Goal: Task Accomplishment & Management: Manage account settings

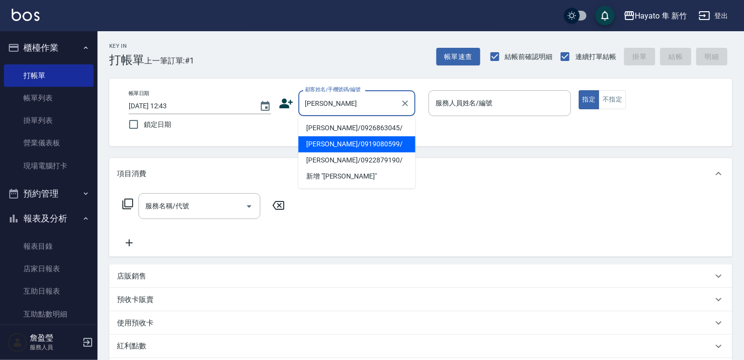
click at [373, 147] on li "[PERSON_NAME]/0919080599/" at bounding box center [356, 144] width 117 height 16
type input "[PERSON_NAME]/0919080599/"
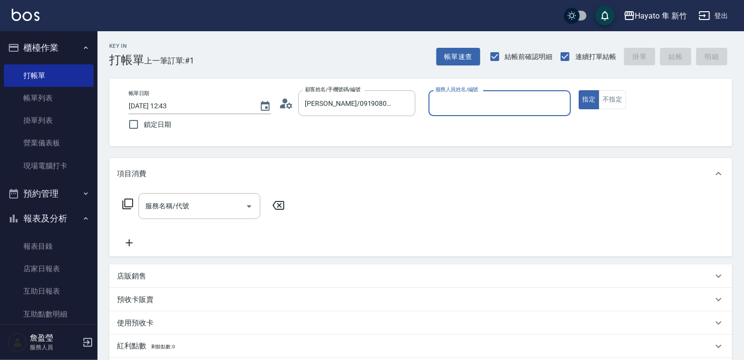
type input "En(無代號)"
drag, startPoint x: 246, startPoint y: 204, endPoint x: 235, endPoint y: 208, distance: 11.4
click at [247, 206] on icon "Open" at bounding box center [249, 206] width 12 height 12
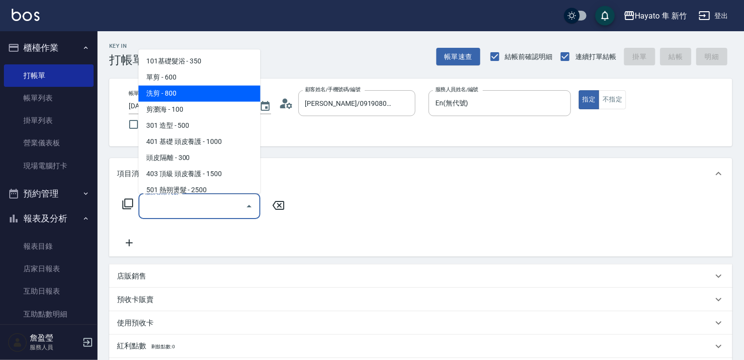
click at [199, 98] on span "洗剪 - 800" at bounding box center [200, 93] width 122 height 16
type input "洗剪(201)"
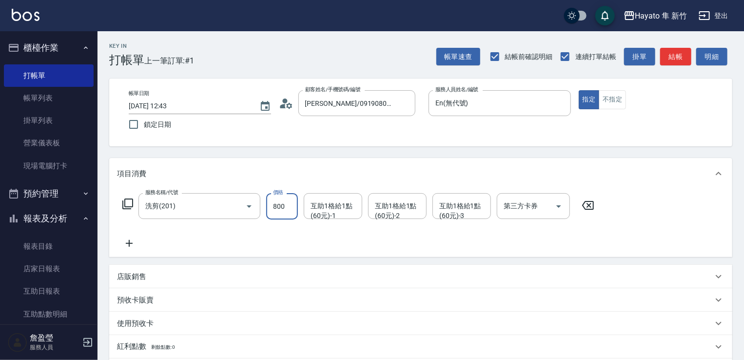
click at [277, 208] on input "800" at bounding box center [282, 206] width 32 height 26
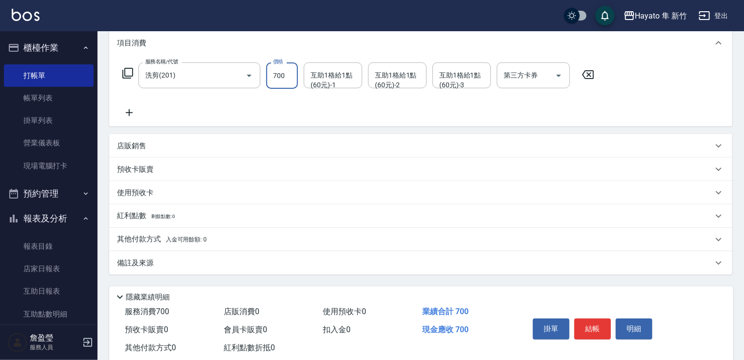
scroll to position [155, 0]
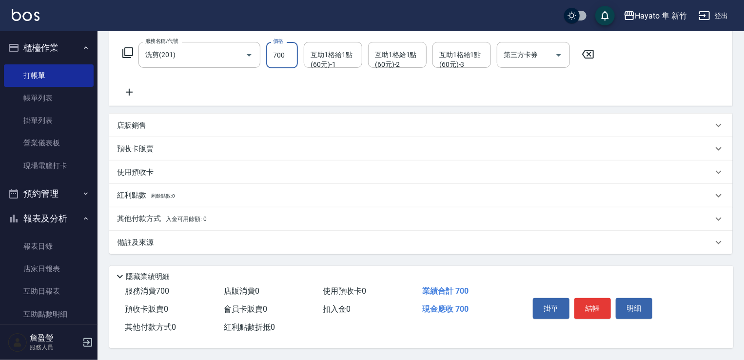
type input "700"
click at [210, 254] on div "Key In 打帳單 上一筆訂單:#1 帳單速查 結帳前確認明細 連續打單結帳 掛單 結帳 明細 帳單日期 [DATE] 12:43 鎖定日期 顧客姓名/手機…" at bounding box center [421, 120] width 647 height 480
click at [218, 240] on div "備註及來源" at bounding box center [415, 243] width 596 height 10
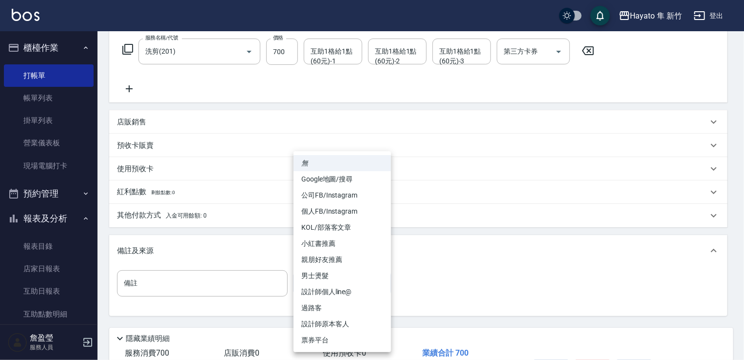
click at [384, 292] on body "Hayato 隼 新竹 登出 櫃檯作業 打帳單 帳單列表 掛單列表 營業儀表板 現場電腦打卡 預約管理 預約管理 報表及分析 報表目錄 店家日報表 互助日報表…" at bounding box center [372, 133] width 744 height 576
click at [359, 326] on li "設計師原本客人" at bounding box center [343, 324] width 98 height 16
type input "設計師原本客人"
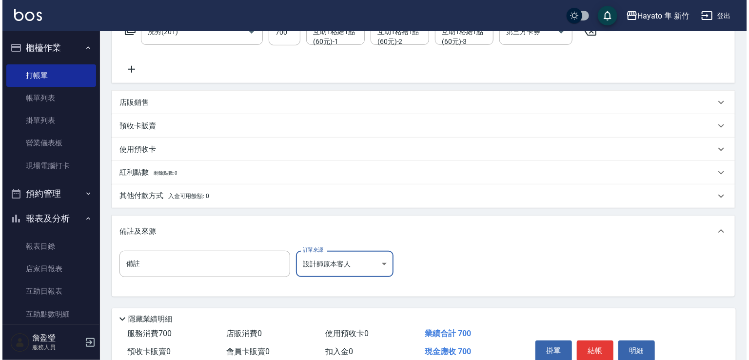
scroll to position [220, 0]
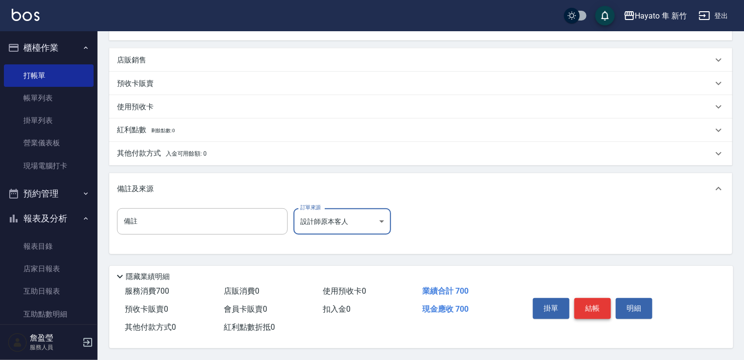
click at [591, 308] on button "結帳" at bounding box center [593, 308] width 37 height 20
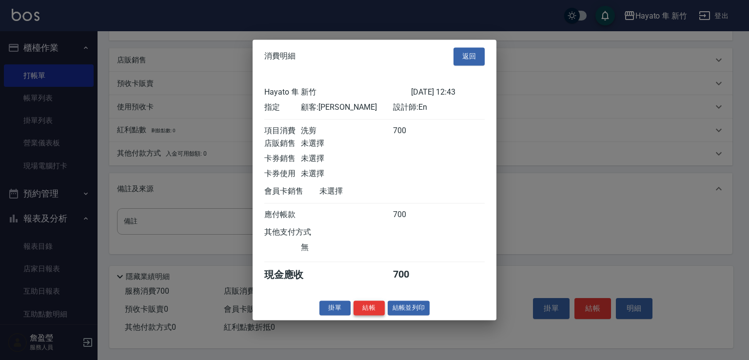
click at [371, 315] on button "結帳" at bounding box center [369, 307] width 31 height 15
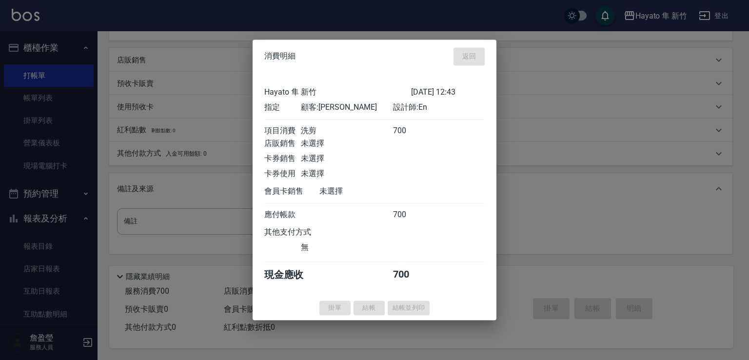
type input "[DATE] 15:47"
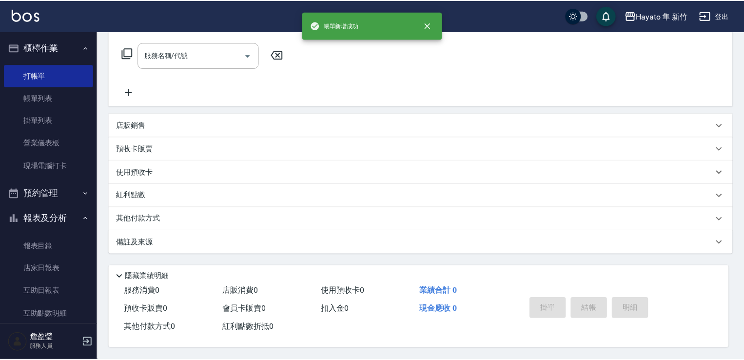
scroll to position [0, 0]
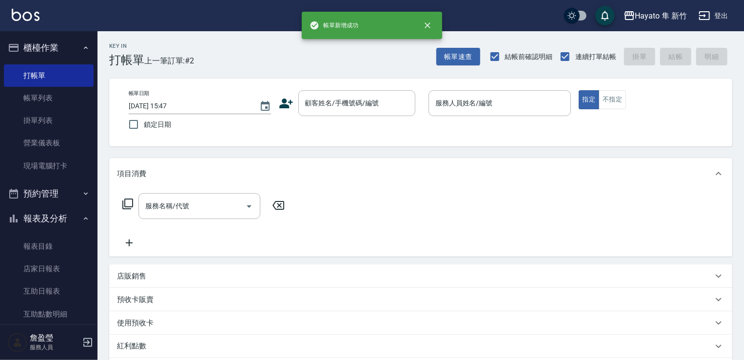
click at [293, 100] on icon at bounding box center [286, 103] width 15 height 15
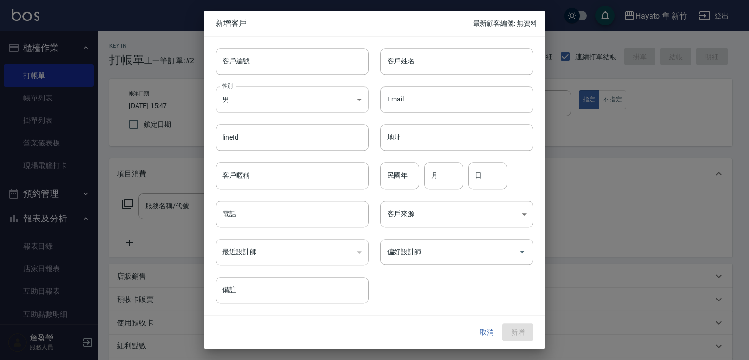
click at [289, 100] on body "Hayato 隼 新竹 登出 櫃檯作業 打帳單 帳單列表 掛單列表 營業儀表板 現場電腦打卡 預約管理 預約管理 報表及分析 報表目錄 店家日報表 互助日報表…" at bounding box center [374, 255] width 749 height 511
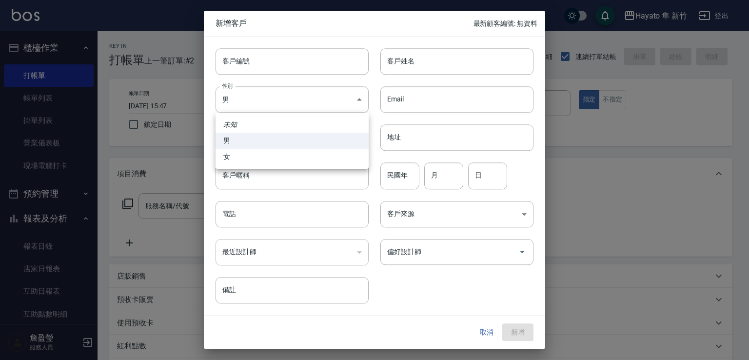
click at [274, 161] on li "女" at bounding box center [292, 157] width 153 height 16
type input "[DEMOGRAPHIC_DATA]"
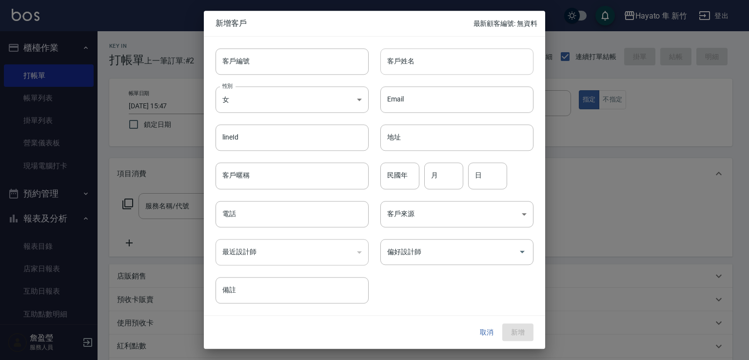
click at [438, 63] on input "客戶姓名" at bounding box center [456, 61] width 153 height 26
type input "[PERSON_NAME]"
click at [252, 222] on input "電話" at bounding box center [292, 214] width 153 height 26
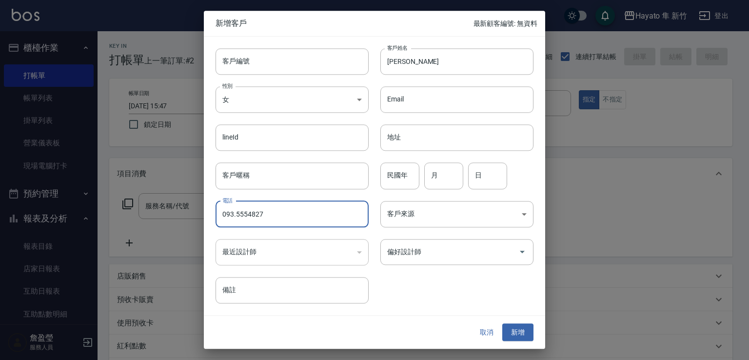
click at [234, 213] on input "093.5554827" at bounding box center [292, 214] width 153 height 26
type input "0935554827"
click at [419, 203] on body "Hayato 隼 新竹 登出 櫃檯作業 打帳單 帳單列表 掛單列表 營業儀表板 現場電腦打卡 預約管理 預約管理 報表及分析 報表目錄 店家日報表 互助日報表…" at bounding box center [374, 255] width 749 height 511
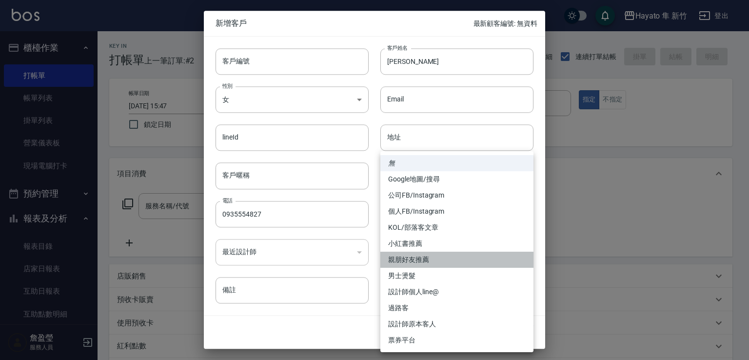
click at [441, 260] on li "親朋好友推薦" at bounding box center [456, 260] width 153 height 16
type input "親朋好友推薦"
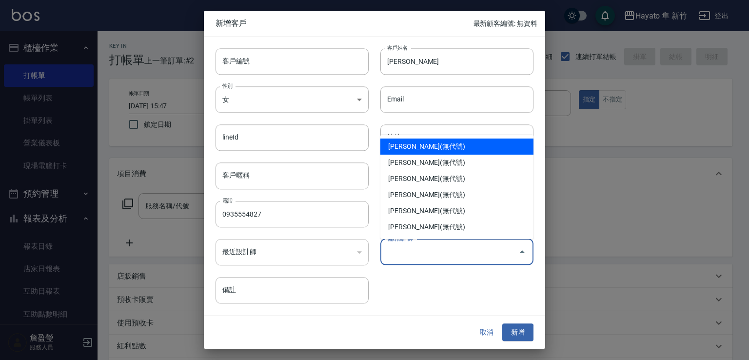
click at [419, 258] on input "偏好設計師" at bounding box center [450, 251] width 130 height 17
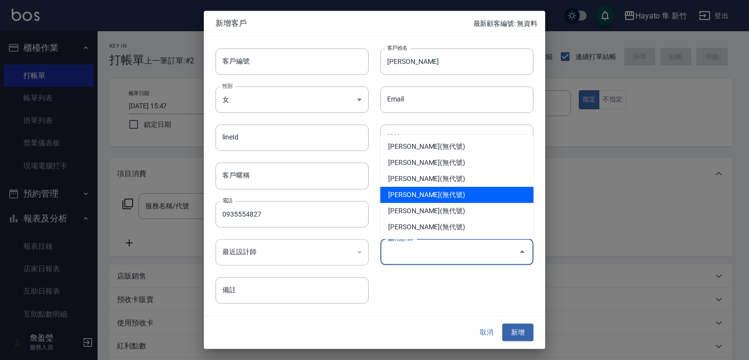
click at [419, 195] on li "[PERSON_NAME](無代號)" at bounding box center [456, 195] width 153 height 16
type input "焦家龍"
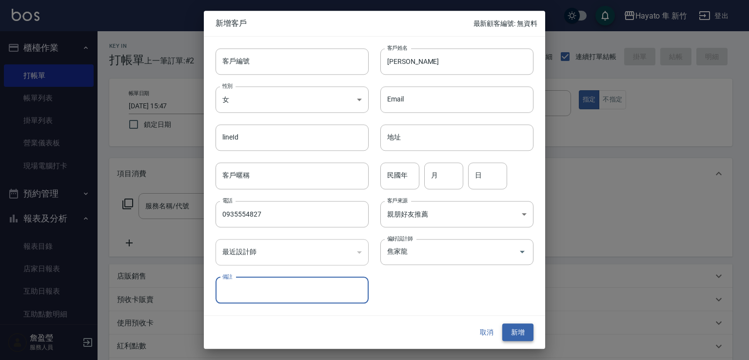
click at [523, 328] on button "新增" at bounding box center [517, 332] width 31 height 18
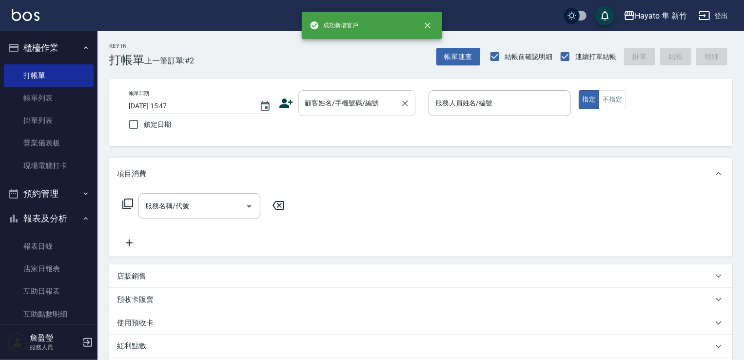
click at [335, 104] on input "顧客姓名/手機號碼/編號" at bounding box center [350, 103] width 94 height 17
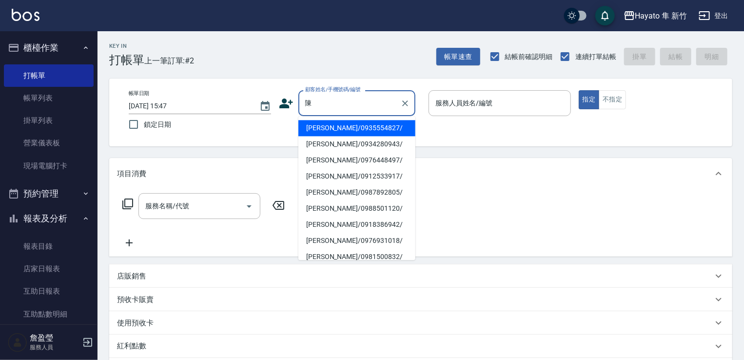
click at [361, 127] on li "[PERSON_NAME]/0935554827/" at bounding box center [356, 128] width 117 height 16
type input "[PERSON_NAME]/0935554827/"
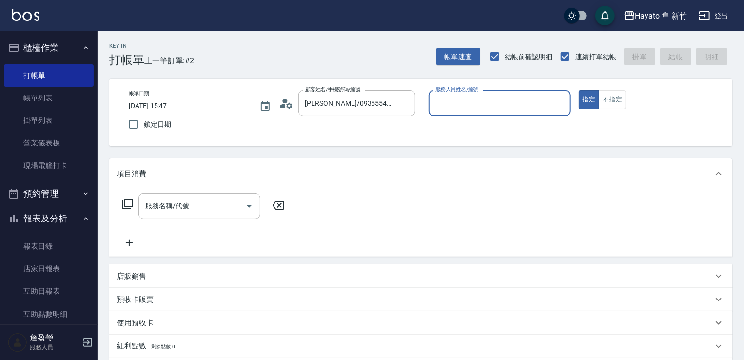
type input "En(無代號)"
click at [244, 207] on icon "Open" at bounding box center [249, 206] width 12 height 12
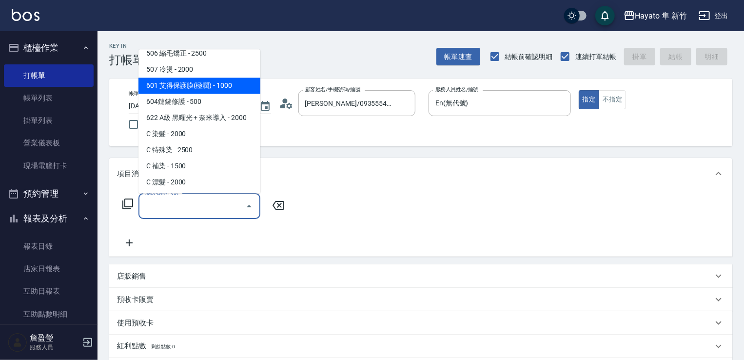
scroll to position [170, 0]
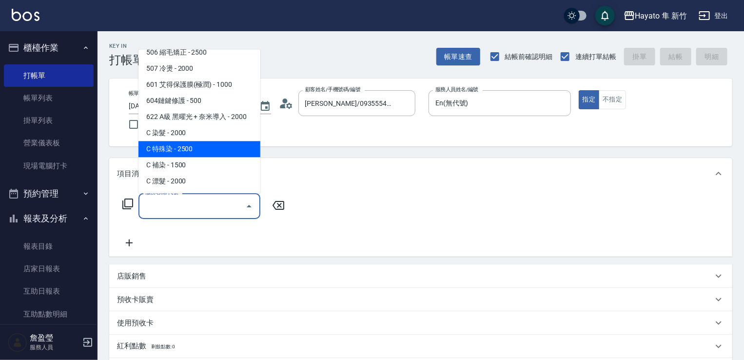
click at [221, 145] on span "C 特殊染 - 2500" at bounding box center [200, 149] width 122 height 16
type input "C 特殊染(703)"
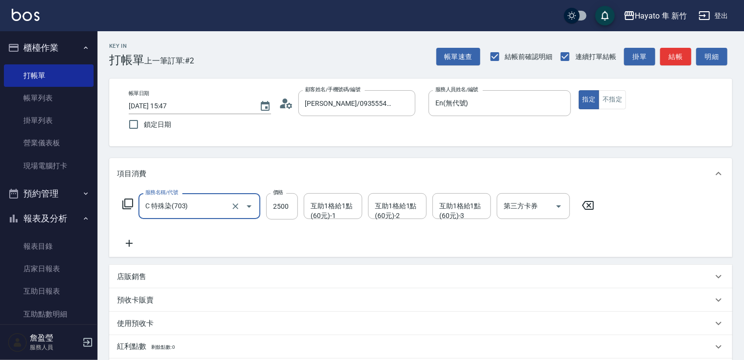
click at [130, 251] on div "服務名稱/代號 C 特殊染(703) 服務名稱/代號 價格 2500 價格 互助1格給1點(60元)-1 互助1格給1點(60元)-1 互助1格給1點(60元…" at bounding box center [420, 223] width 623 height 68
click at [131, 244] on icon at bounding box center [129, 244] width 24 height 12
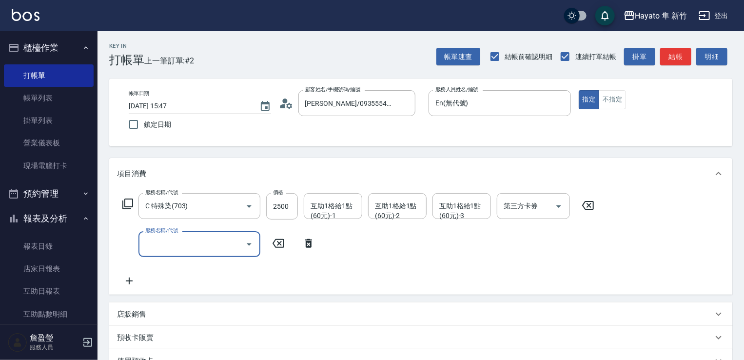
click at [191, 238] on input "服務名稱/代號" at bounding box center [192, 244] width 99 height 17
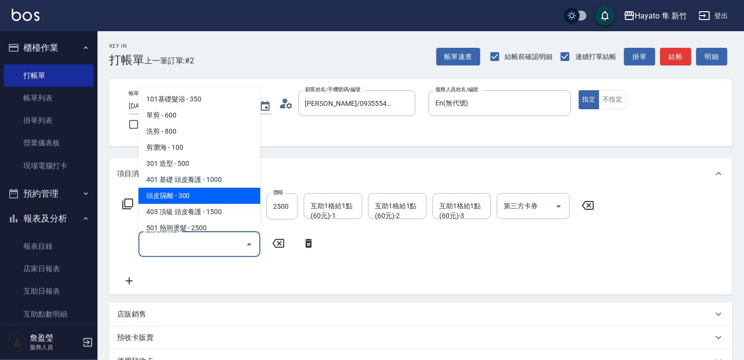
click at [207, 192] on span "頭皮隔離 - 300" at bounding box center [200, 196] width 122 height 16
type input "頭皮隔離(402)"
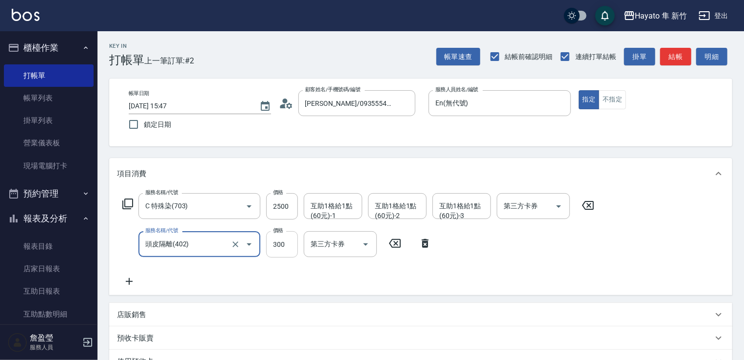
click at [283, 248] on input "300" at bounding box center [282, 244] width 32 height 26
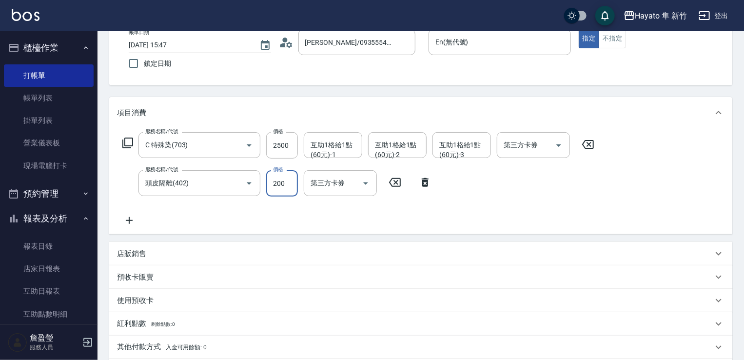
scroll to position [146, 0]
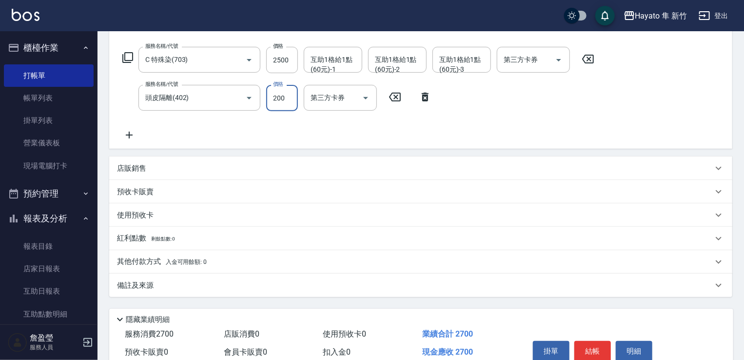
type input "200"
click at [199, 293] on div "備註及來源" at bounding box center [420, 285] width 623 height 23
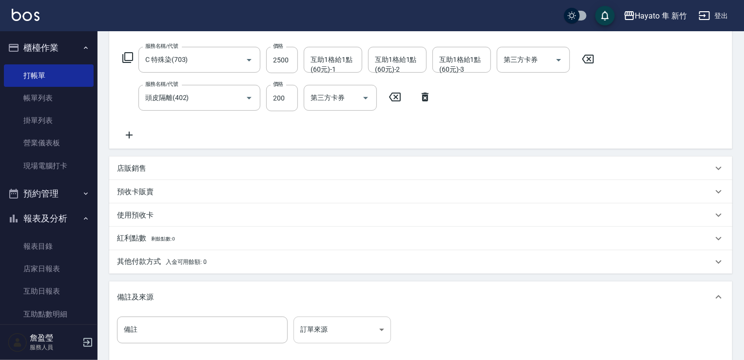
click at [349, 336] on body "Hayato 隼 新竹 登出 櫃檯作業 打帳單 帳單列表 掛單列表 營業儀表板 現場電腦打卡 預約管理 預約管理 報表及分析 報表目錄 店家日報表 互助日報表…" at bounding box center [372, 161] width 744 height 615
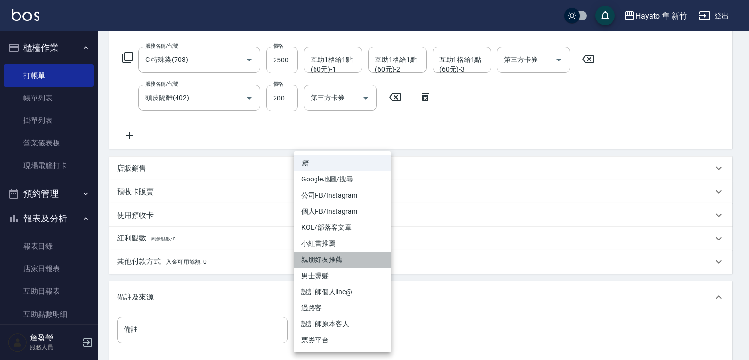
click at [347, 254] on li "親朋好友推薦" at bounding box center [343, 260] width 98 height 16
type input "親朋好友推薦"
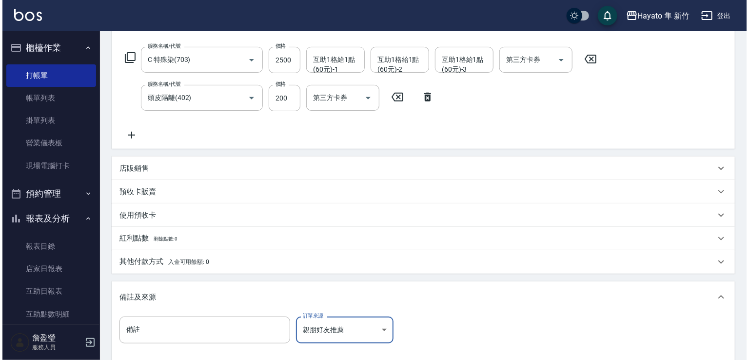
scroll to position [258, 0]
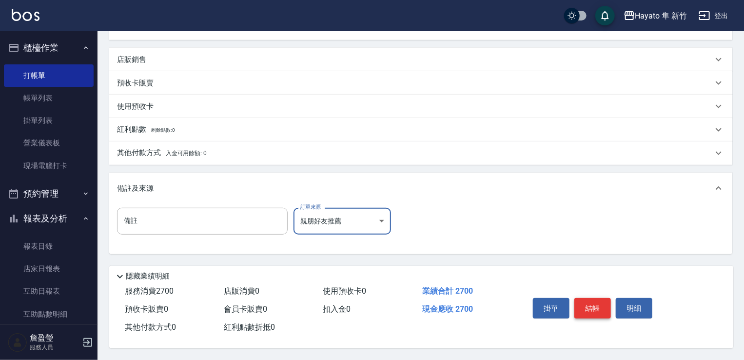
click at [600, 304] on button "結帳" at bounding box center [593, 308] width 37 height 20
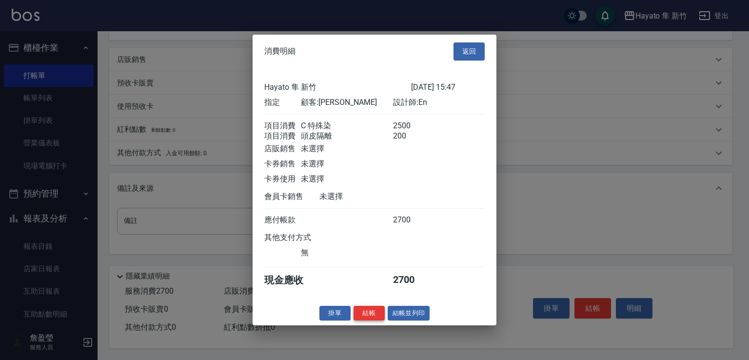
click at [371, 320] on button "結帳" at bounding box center [369, 312] width 31 height 15
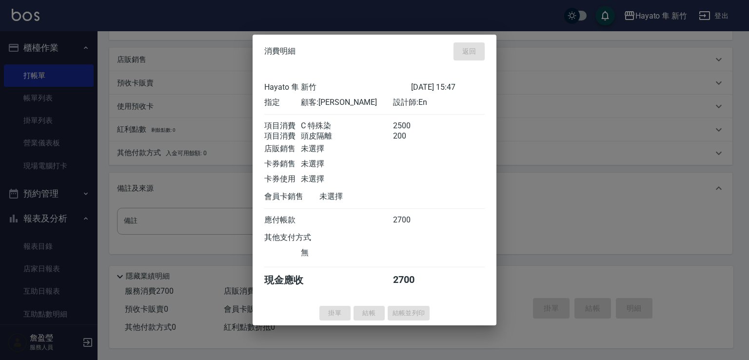
type input "[DATE] 15:48"
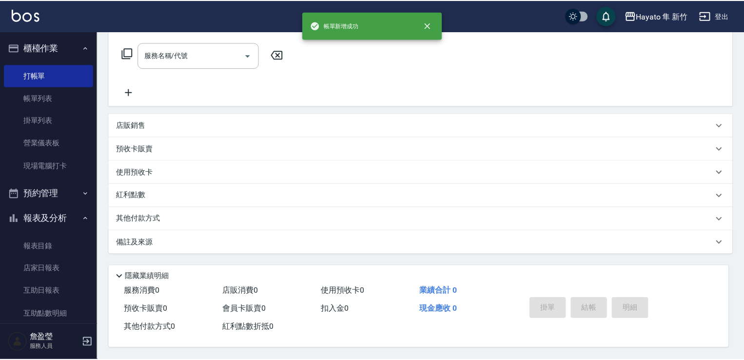
scroll to position [0, 0]
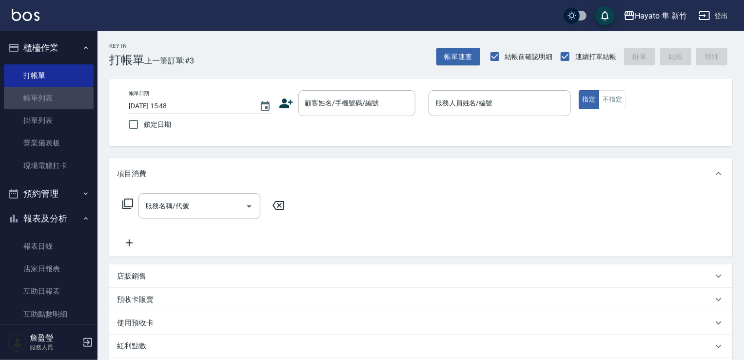
drag, startPoint x: 66, startPoint y: 100, endPoint x: 390, endPoint y: 238, distance: 351.6
click at [68, 102] on link "帳單列表" at bounding box center [49, 98] width 90 height 22
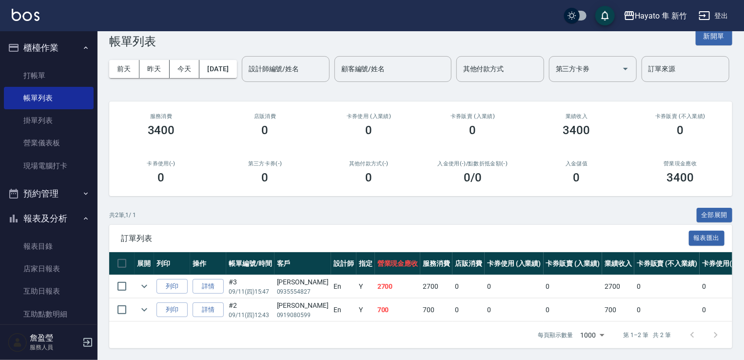
scroll to position [57, 0]
click at [219, 279] on link "詳情" at bounding box center [208, 286] width 31 height 15
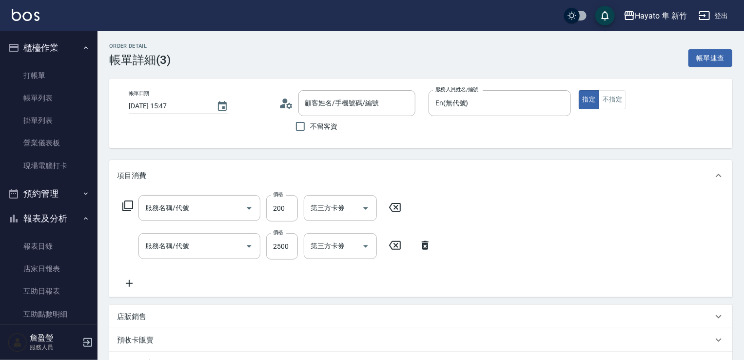
type input "[DATE] 15:47"
type input "En(無代號)"
type input "親朋好友推薦"
type input "頭皮隔離(402)"
type input "C 特殊染(703)"
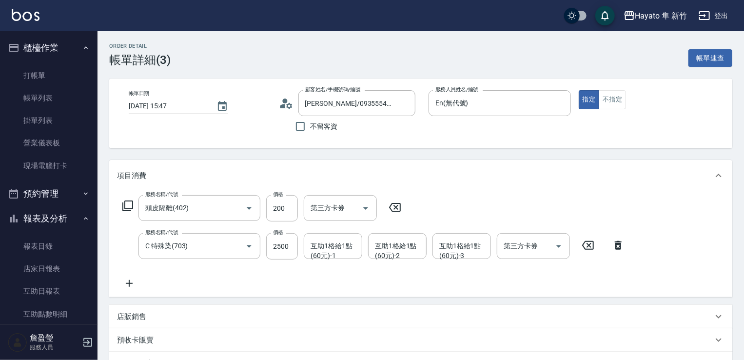
type input "[PERSON_NAME]/0935554827/"
click at [62, 100] on link "帳單列表" at bounding box center [49, 98] width 90 height 22
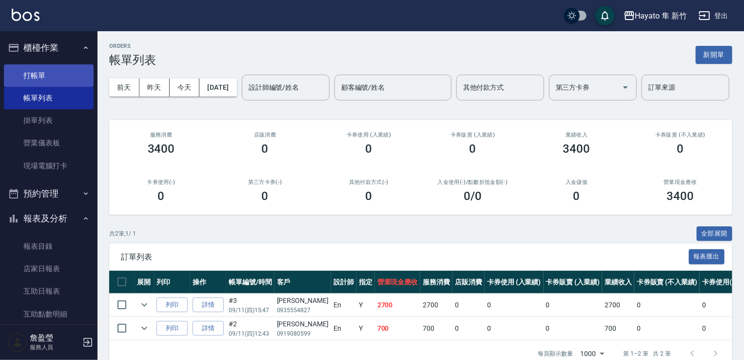
click at [34, 71] on link "打帳單" at bounding box center [49, 75] width 90 height 22
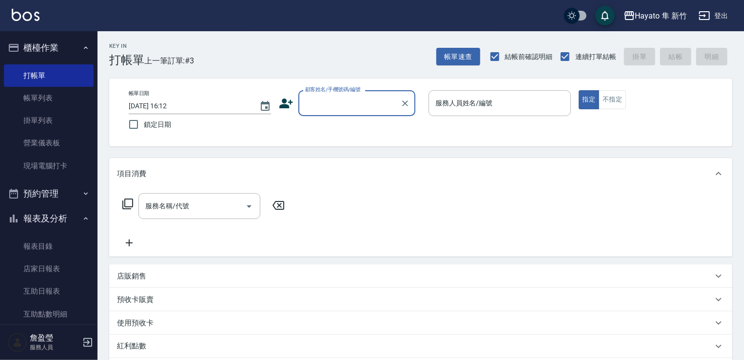
click at [332, 102] on input "顧客姓名/手機號碼/編號" at bounding box center [350, 103] width 94 height 17
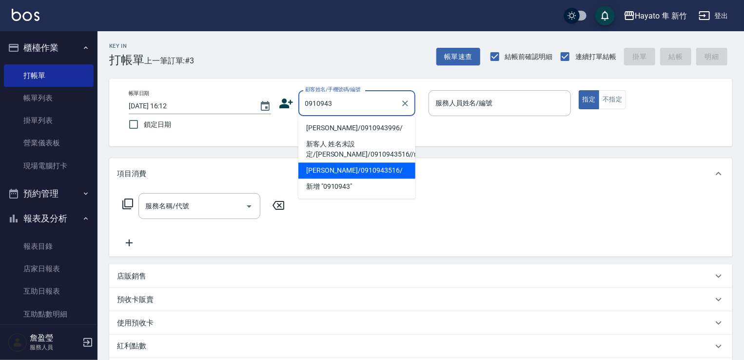
click at [381, 168] on li "[PERSON_NAME]/0910943516/" at bounding box center [356, 170] width 117 height 16
type input "[PERSON_NAME]/0910943516/"
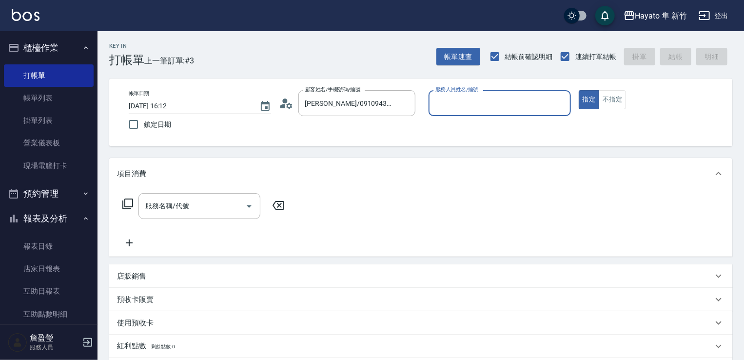
type input "Kimi(無代號)"
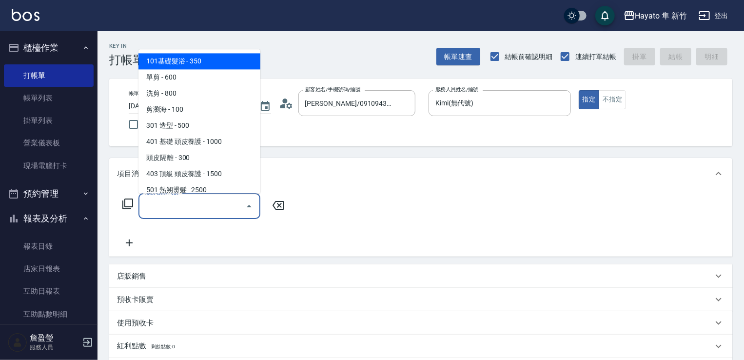
click at [212, 200] on input "服務名稱/代號" at bounding box center [192, 206] width 99 height 17
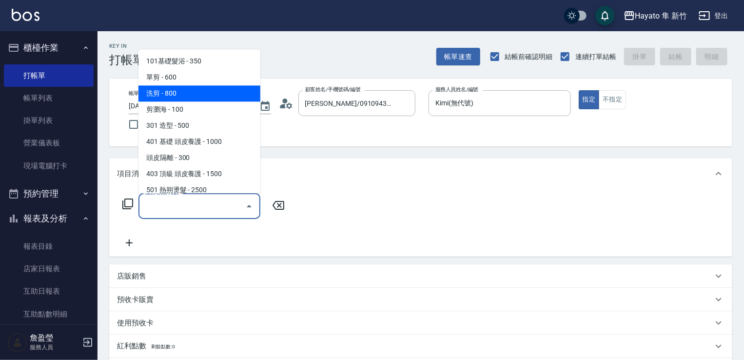
click at [173, 85] on span "洗剪 - 800" at bounding box center [200, 93] width 122 height 16
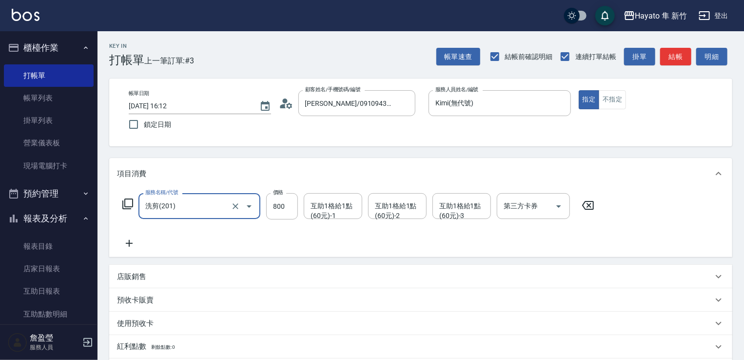
click at [194, 185] on div "項目消費" at bounding box center [420, 173] width 623 height 31
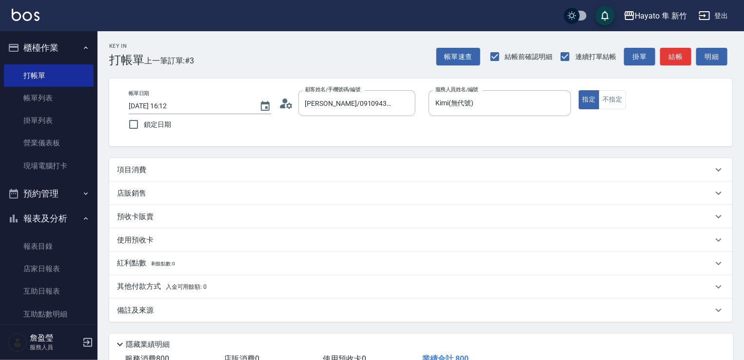
drag, startPoint x: 199, startPoint y: 219, endPoint x: 199, endPoint y: 188, distance: 31.2
click at [199, 217] on div "預收卡販賣" at bounding box center [415, 217] width 596 height 10
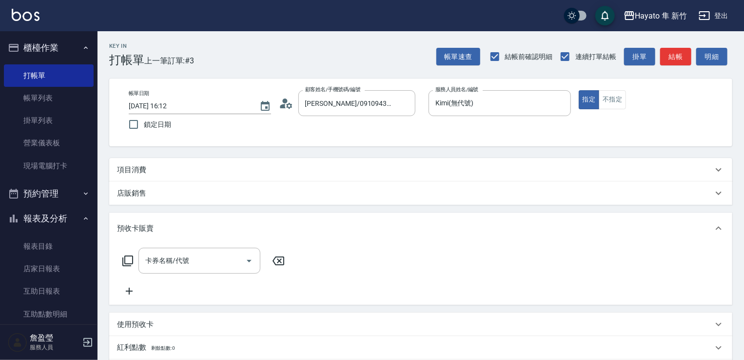
click at [187, 174] on div "項目消費" at bounding box center [415, 170] width 596 height 10
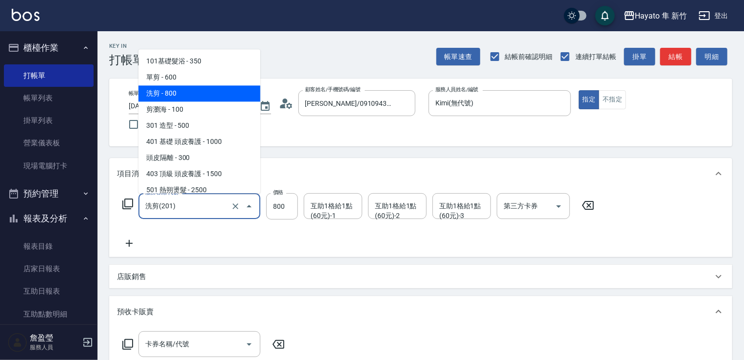
click at [187, 201] on input "洗剪(201)" at bounding box center [186, 206] width 86 height 17
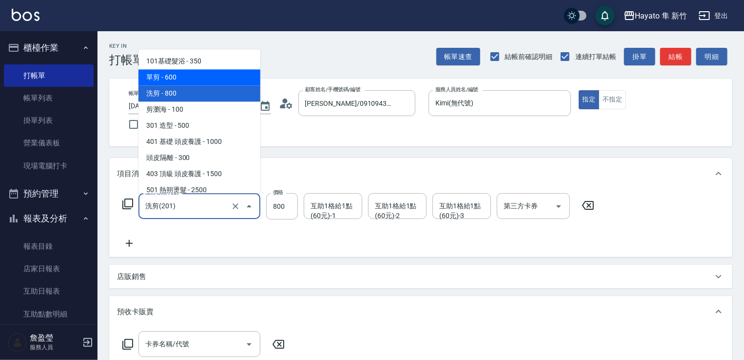
click at [188, 74] on span "單剪 - 600" at bounding box center [200, 77] width 122 height 16
type input "單剪(102)"
type input "600"
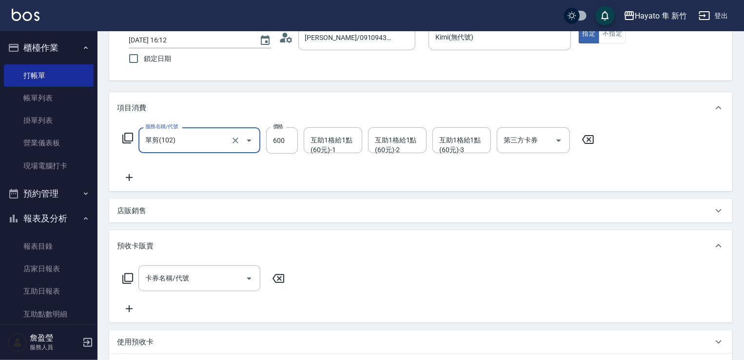
scroll to position [195, 0]
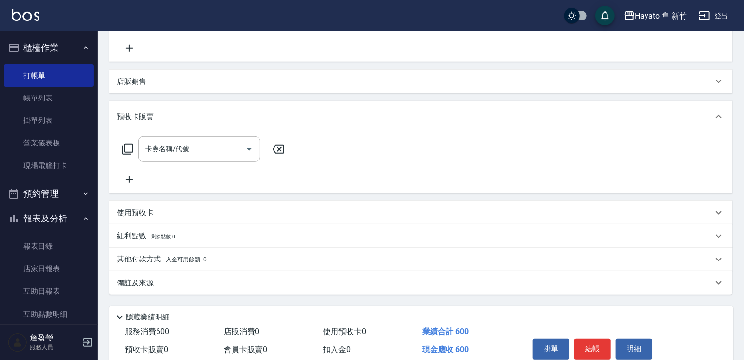
click at [195, 285] on div "備註及來源" at bounding box center [415, 283] width 596 height 10
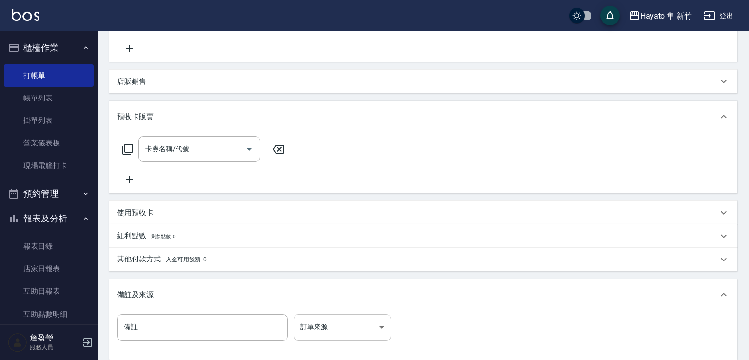
click at [368, 328] on body "Hayato 隼 新竹 登出 櫃檯作業 打帳單 帳單列表 掛單列表 營業儀表板 現場電腦打卡 預約管理 預約管理 報表及分析 報表目錄 店家日報表 互助日報表…" at bounding box center [374, 135] width 749 height 661
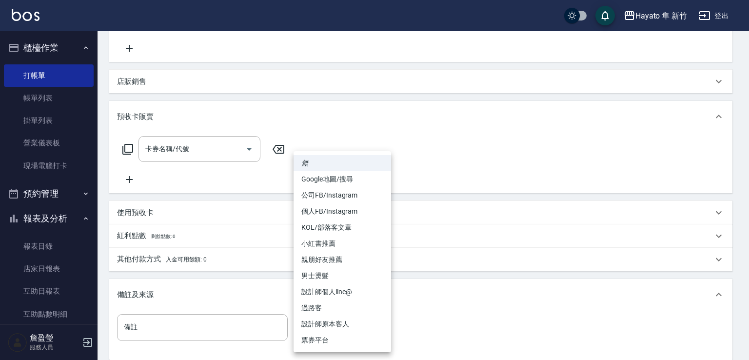
click at [365, 319] on li "設計師原本客人" at bounding box center [343, 324] width 98 height 16
type input "設計師原本客人"
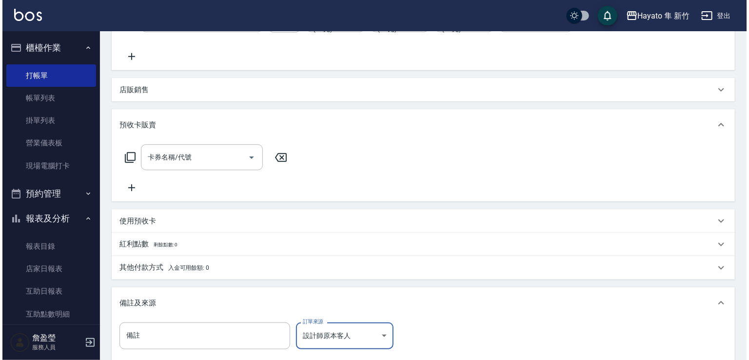
scroll to position [293, 0]
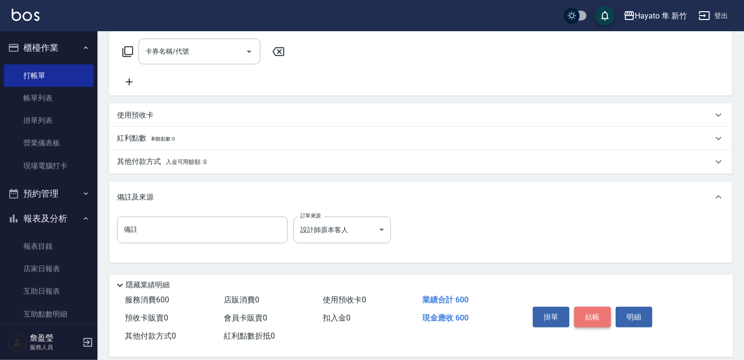
click at [597, 316] on button "結帳" at bounding box center [593, 317] width 37 height 20
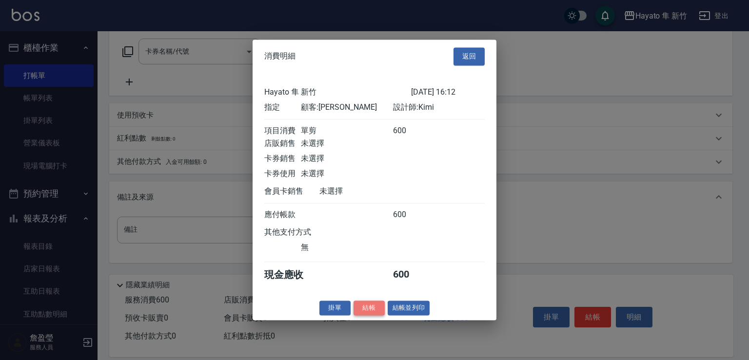
click at [375, 310] on button "結帳" at bounding box center [369, 307] width 31 height 15
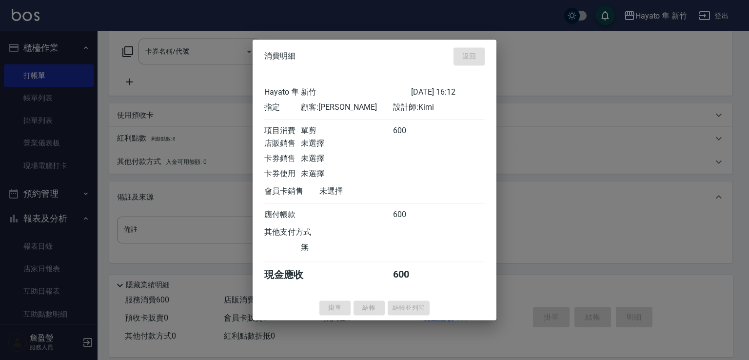
type input "[DATE] 16:13"
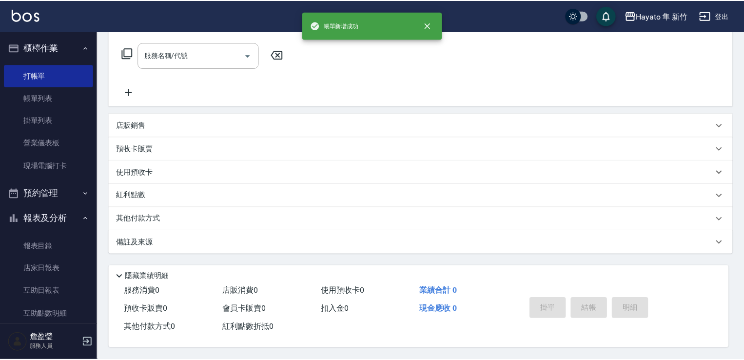
scroll to position [0, 0]
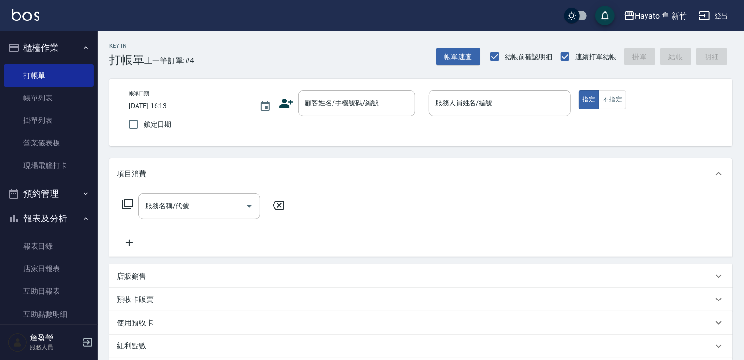
click at [283, 112] on div "顧客姓名/手機號碼/編號 顧客姓名/手機號碼/編號" at bounding box center [350, 103] width 142 height 26
click at [290, 109] on icon at bounding box center [286, 103] width 15 height 15
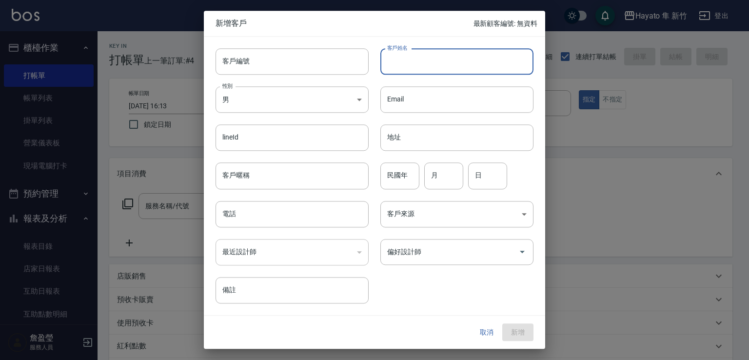
click at [407, 64] on input "客戶姓名" at bounding box center [456, 61] width 153 height 26
type input "[PERSON_NAME]"
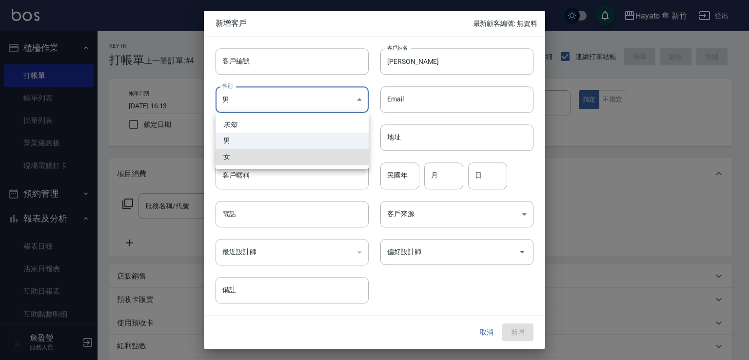
type input "[DEMOGRAPHIC_DATA]"
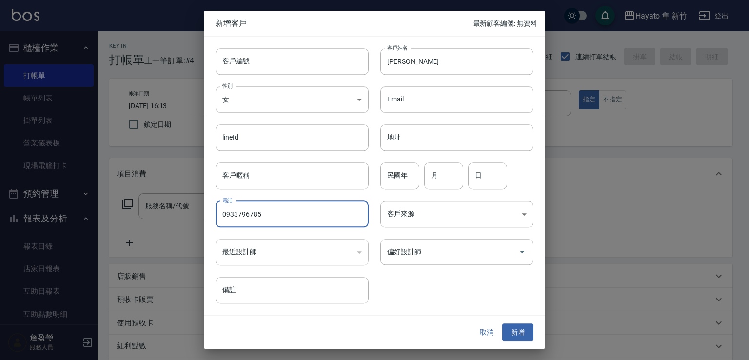
type input "0933796785"
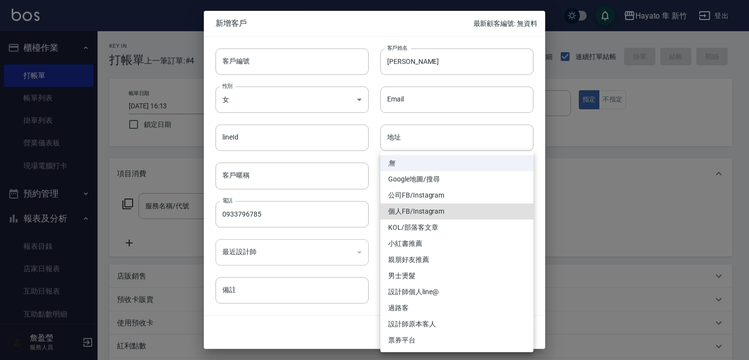
type input "個人FB/Instagram"
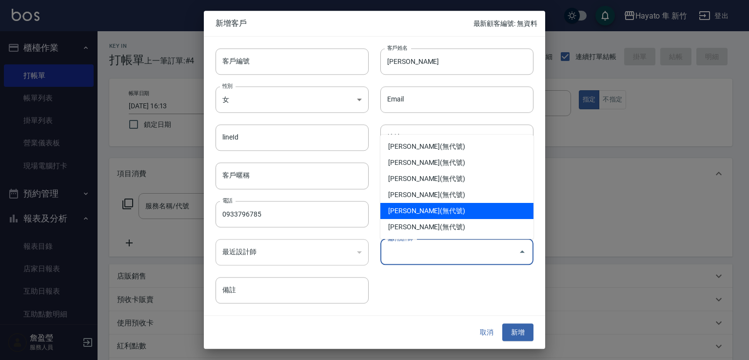
type input "柯芷蓉"
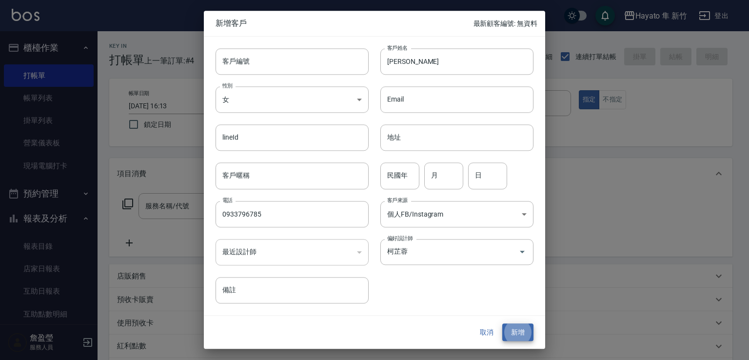
click at [502, 323] on button "新增" at bounding box center [517, 332] width 31 height 18
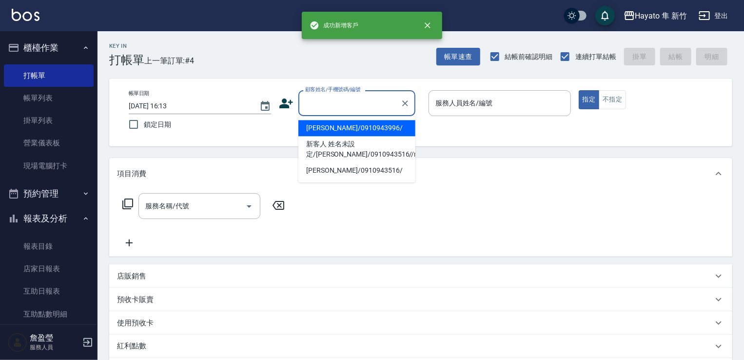
click at [358, 99] on input "顧客姓名/手機號碼/編號" at bounding box center [350, 103] width 94 height 17
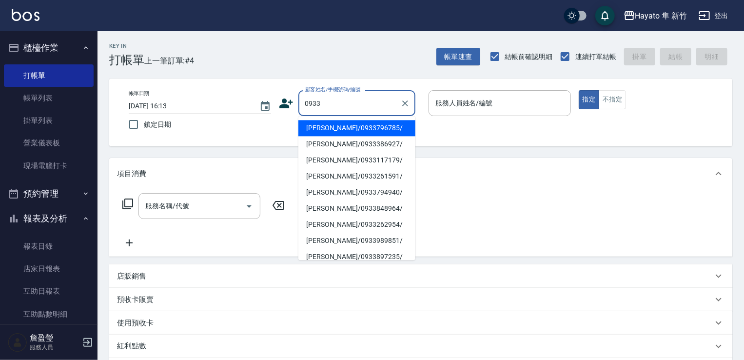
click at [346, 128] on li "[PERSON_NAME]/0933796785/" at bounding box center [356, 128] width 117 height 16
type input "[PERSON_NAME]/0933796785/"
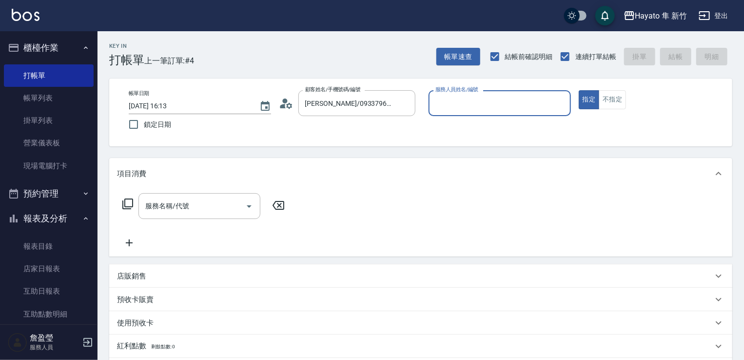
type input "Kimi(無代號)"
click at [612, 95] on button "不指定" at bounding box center [612, 99] width 27 height 19
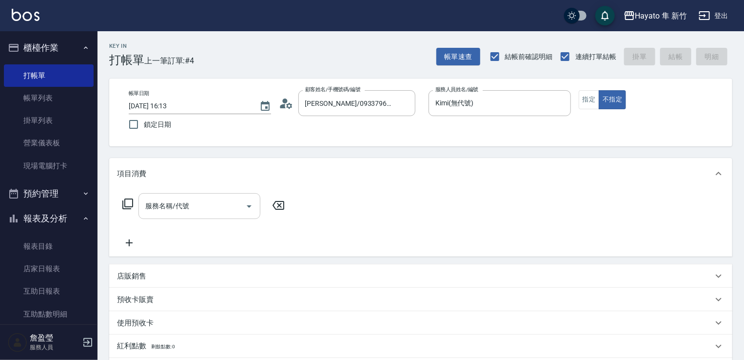
click at [194, 199] on input "服務名稱/代號" at bounding box center [192, 206] width 99 height 17
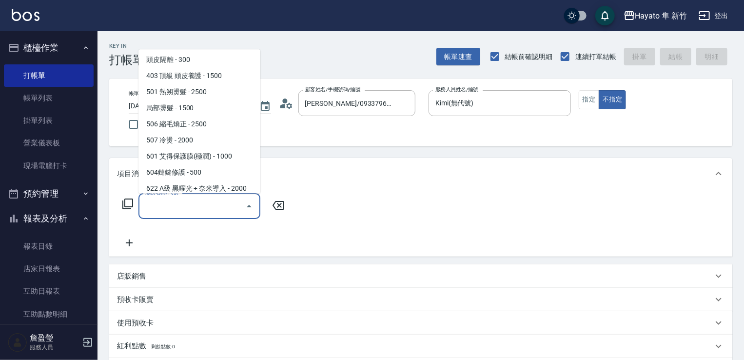
scroll to position [170, 0]
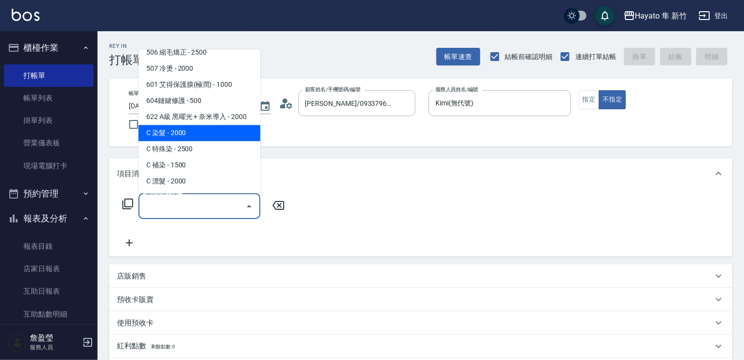
click at [187, 133] on span "C 染髮 - 2000" at bounding box center [200, 133] width 122 height 16
type input "C 染髮(701)"
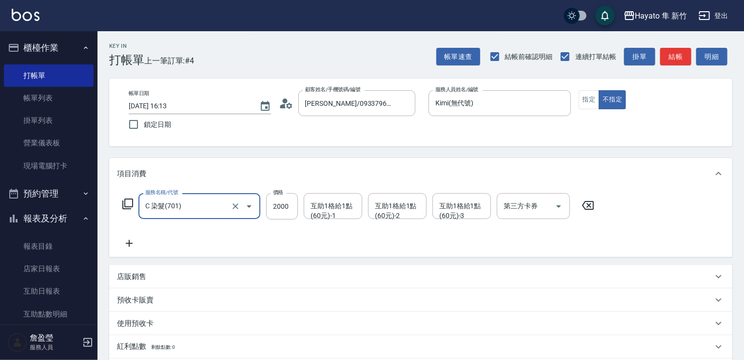
click at [134, 244] on icon at bounding box center [129, 244] width 24 height 12
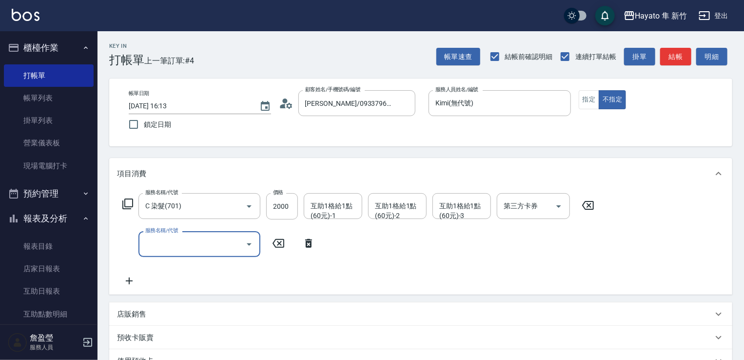
click at [155, 244] on input "服務名稱/代號" at bounding box center [192, 244] width 99 height 17
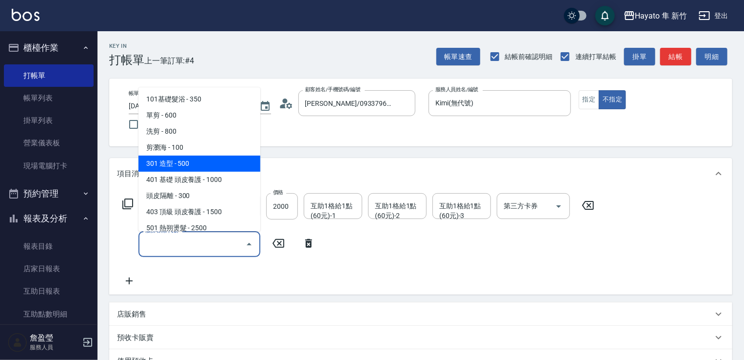
scroll to position [98, 0]
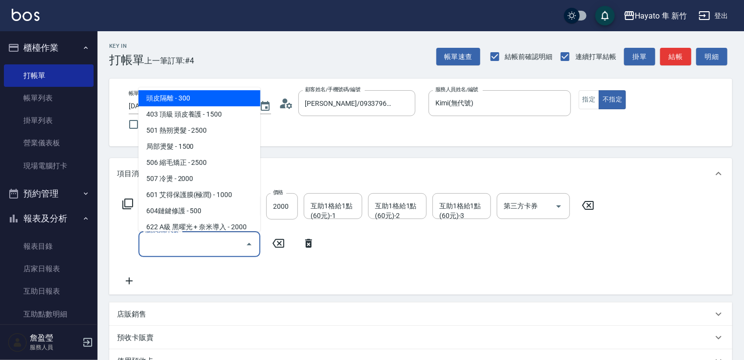
click at [209, 96] on span "頭皮隔離 - 300" at bounding box center [200, 98] width 122 height 16
type input "頭皮隔離(402)"
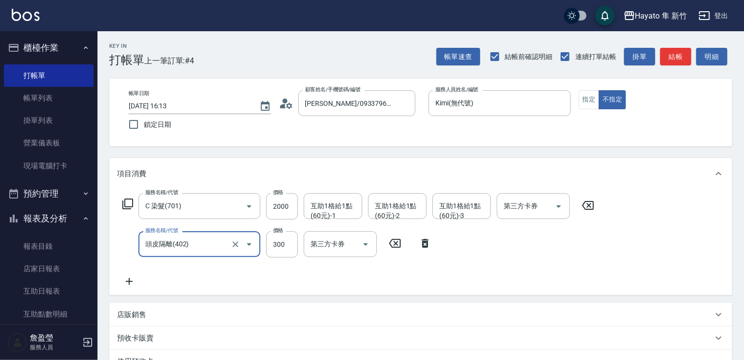
click at [133, 272] on div "服務名稱/代號 C 染髮(701) 服務名稱/代號 價格 2000 價格 互助1格給1點(60元)-1 互助1格給1點(60元)-1 互助1格給1點(60元)…" at bounding box center [358, 240] width 483 height 94
drag, startPoint x: 126, startPoint y: 290, endPoint x: 133, endPoint y: 278, distance: 13.6
click at [129, 284] on div "服務名稱/代號 C 染髮(701) 服務名稱/代號 價格 2000 價格 互助1格給1點(60元)-1 互助1格給1點(60元)-1 互助1格給1點(60元)…" at bounding box center [420, 242] width 623 height 106
click at [132, 277] on icon at bounding box center [129, 282] width 24 height 12
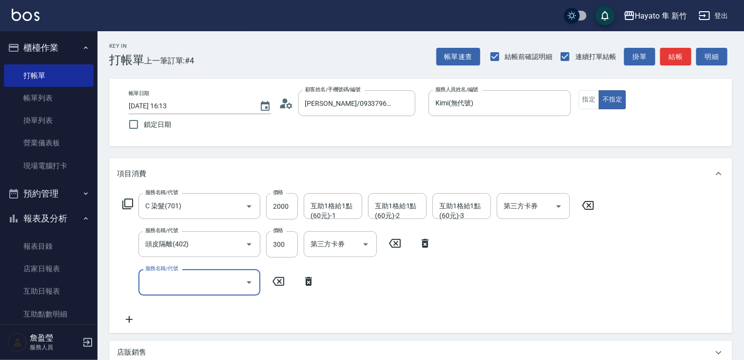
drag, startPoint x: 196, startPoint y: 285, endPoint x: 193, endPoint y: 270, distance: 16.0
click at [197, 283] on input "服務名稱/代號" at bounding box center [192, 282] width 99 height 17
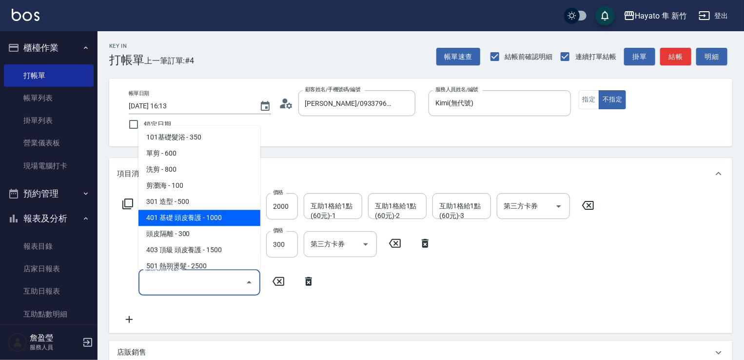
scroll to position [170, 0]
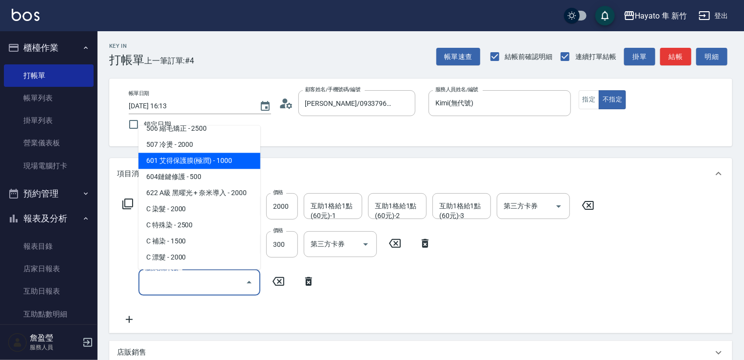
click at [203, 159] on span "601 艾得保護膜(極潤) - 1000" at bounding box center [200, 161] width 122 height 16
type input "601 艾得保護膜(極潤)(601)"
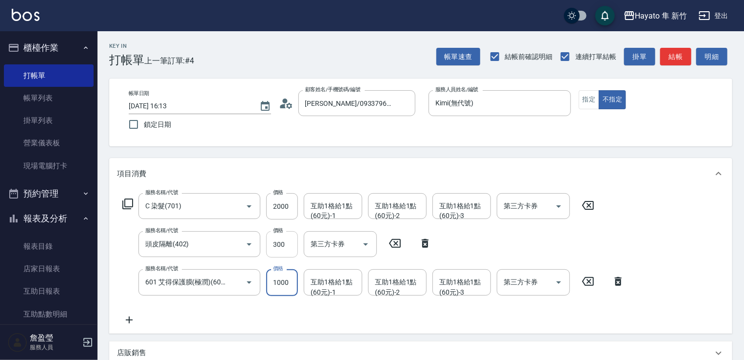
click at [292, 242] on input "300" at bounding box center [282, 244] width 32 height 26
click at [292, 239] on input "300" at bounding box center [282, 244] width 32 height 26
type input "200"
click at [288, 207] on input "2000" at bounding box center [282, 206] width 32 height 26
type input "1500"
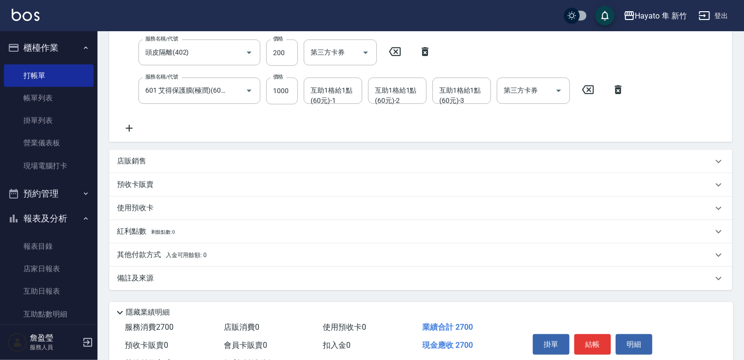
scroll to position [231, 0]
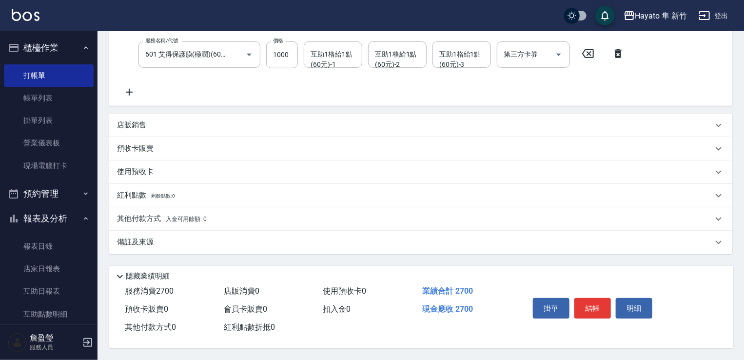
drag, startPoint x: 195, startPoint y: 238, endPoint x: 218, endPoint y: 245, distance: 24.1
click at [197, 238] on div "備註及來源" at bounding box center [415, 242] width 596 height 10
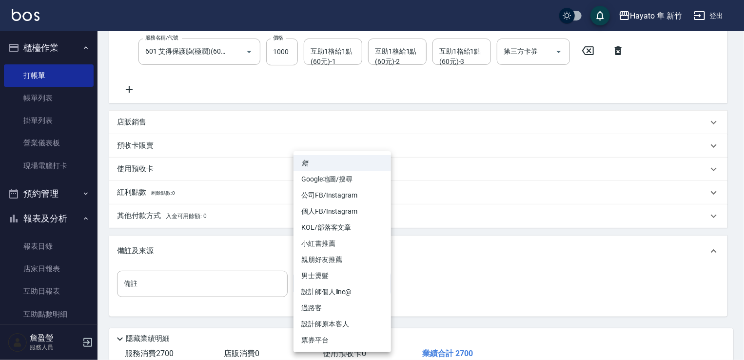
click at [319, 280] on body "Hayato 隼 新竹 登出 櫃檯作業 打帳單 帳單列表 掛單列表 營業儀表板 現場電腦打卡 預約管理 預約管理 報表及分析 報表目錄 店家日報表 互助日報表…" at bounding box center [372, 95] width 744 height 653
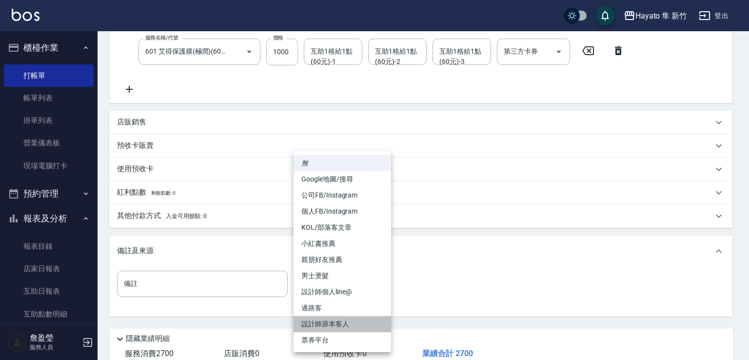
click at [318, 326] on li "設計師原本客人" at bounding box center [343, 324] width 98 height 16
type input "設計師原本客人"
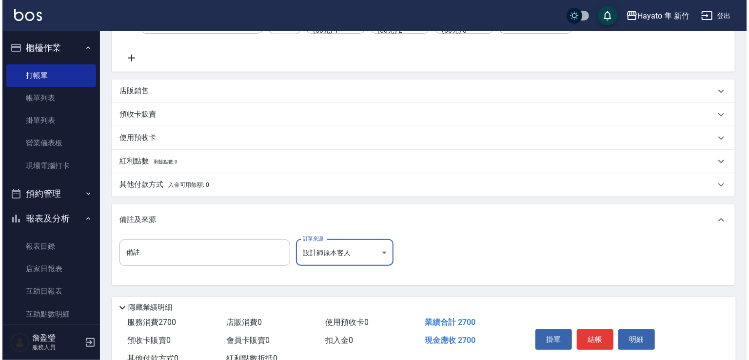
scroll to position [297, 0]
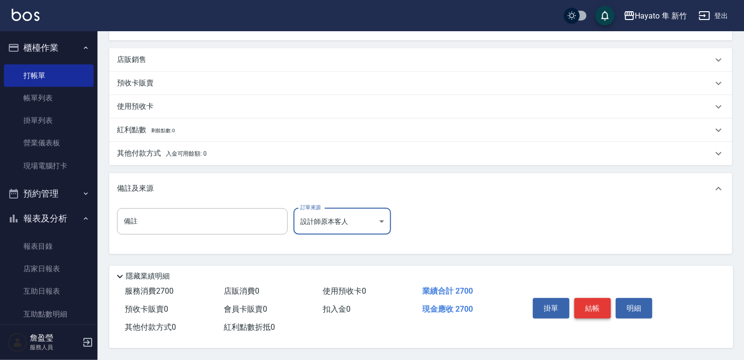
click at [599, 309] on button "結帳" at bounding box center [593, 308] width 37 height 20
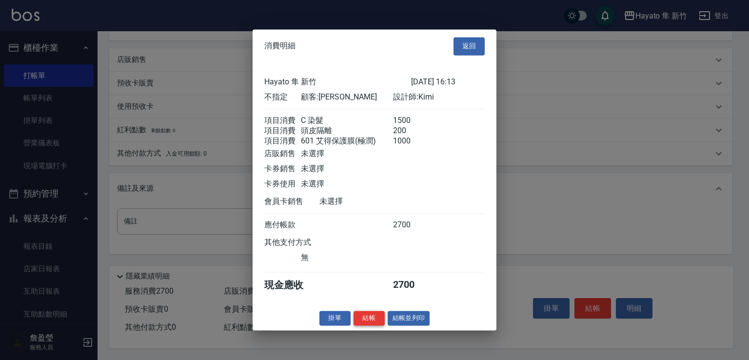
click at [367, 323] on button "結帳" at bounding box center [369, 318] width 31 height 15
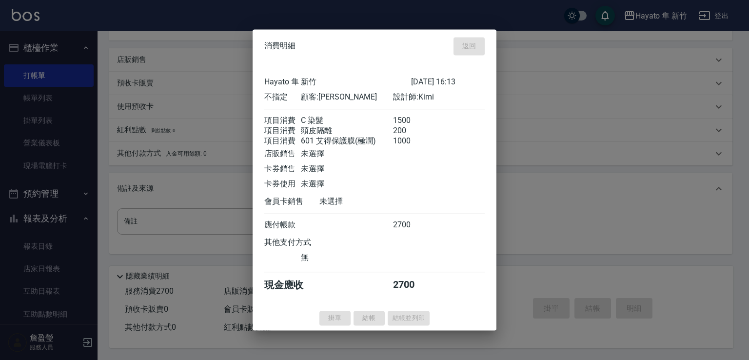
type input "[DATE] 16:15"
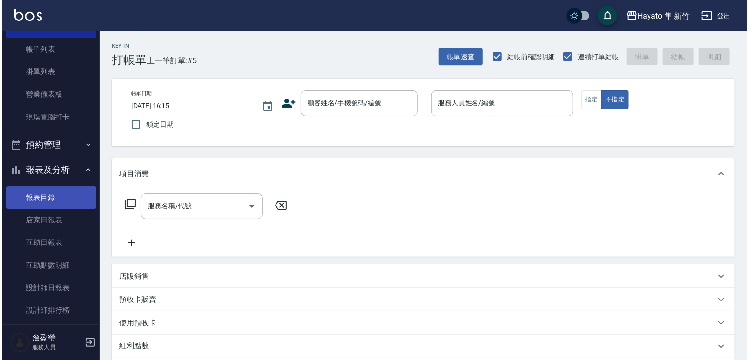
scroll to position [98, 0]
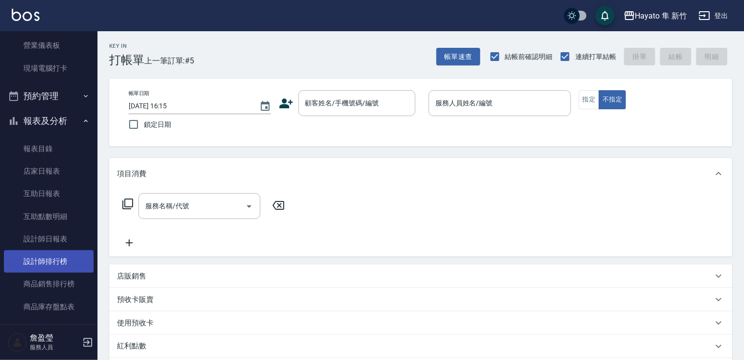
click at [47, 261] on link "設計師排行榜" at bounding box center [49, 261] width 90 height 22
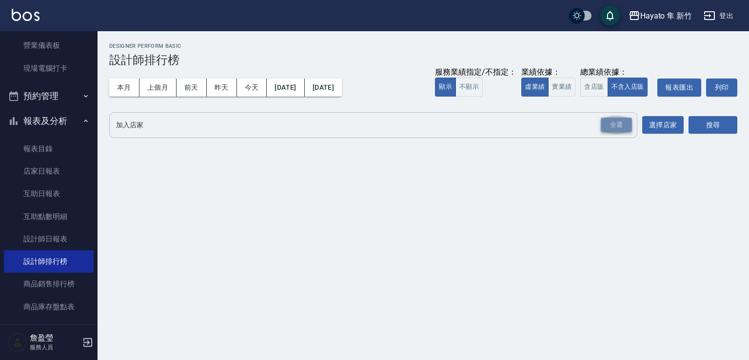
click at [610, 126] on div "全選" at bounding box center [616, 125] width 31 height 15
drag, startPoint x: 714, startPoint y: 123, endPoint x: 716, endPoint y: 145, distance: 22.1
click at [713, 126] on button "搜尋" at bounding box center [713, 126] width 49 height 18
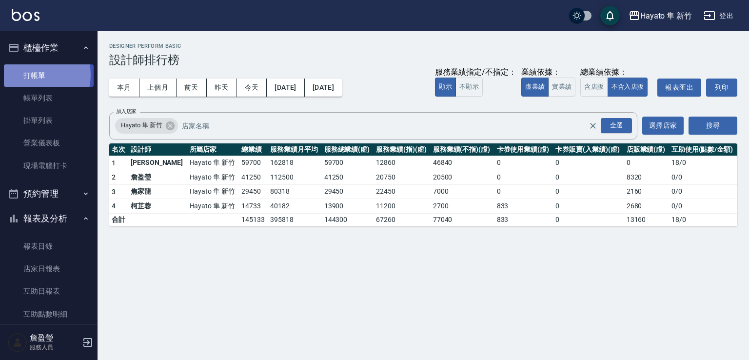
click at [34, 75] on link "打帳單" at bounding box center [49, 75] width 90 height 22
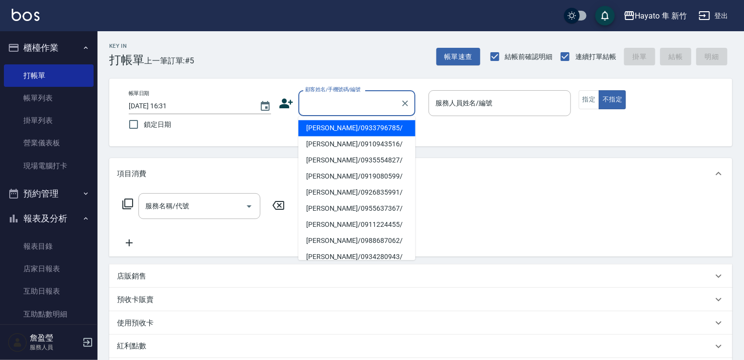
click at [309, 95] on input "顧客姓名/手機號碼/編號" at bounding box center [350, 103] width 94 height 17
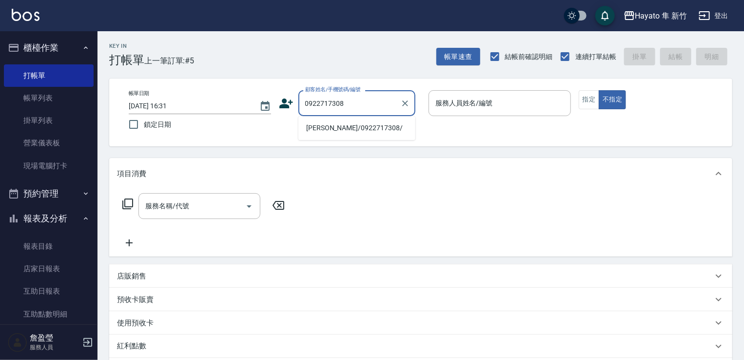
drag, startPoint x: 357, startPoint y: 130, endPoint x: 420, endPoint y: 149, distance: 65.6
click at [368, 134] on li "[PERSON_NAME]/0922717308/" at bounding box center [356, 128] width 117 height 16
type input "[PERSON_NAME]/0922717308/"
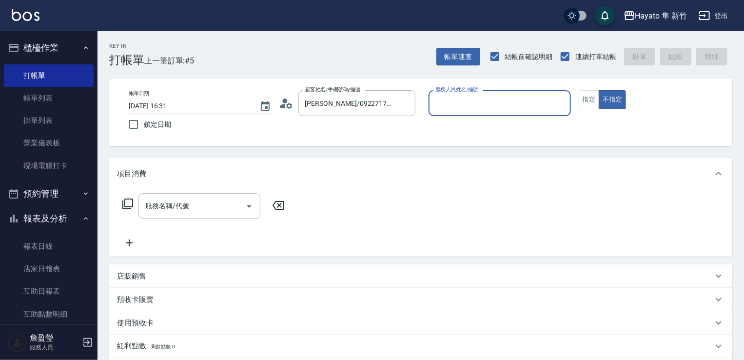
type input "[PERSON_NAME](無代號)"
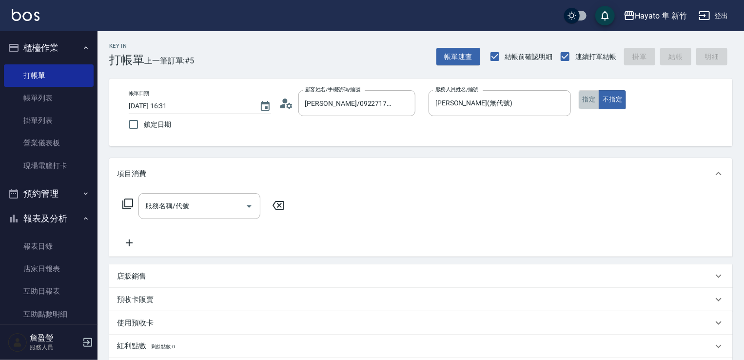
click at [586, 98] on button "指定" at bounding box center [589, 99] width 21 height 19
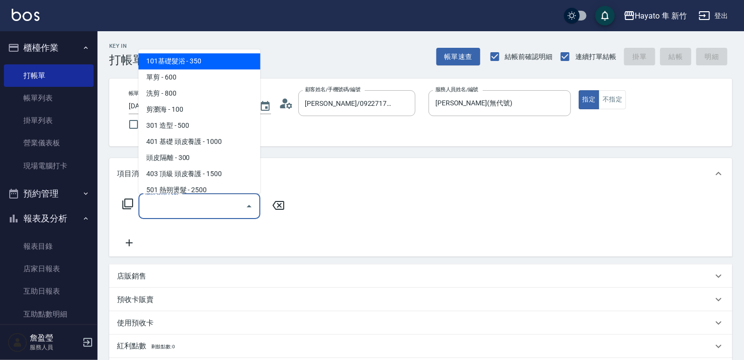
drag, startPoint x: 174, startPoint y: 212, endPoint x: 193, endPoint y: 194, distance: 26.9
click at [180, 207] on input "服務名稱/代號" at bounding box center [192, 206] width 99 height 17
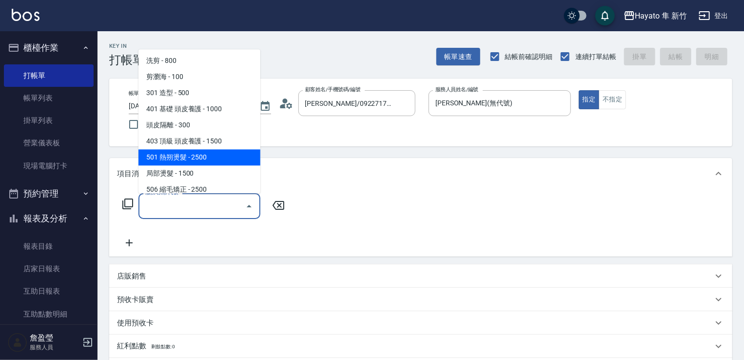
scroll to position [49, 0]
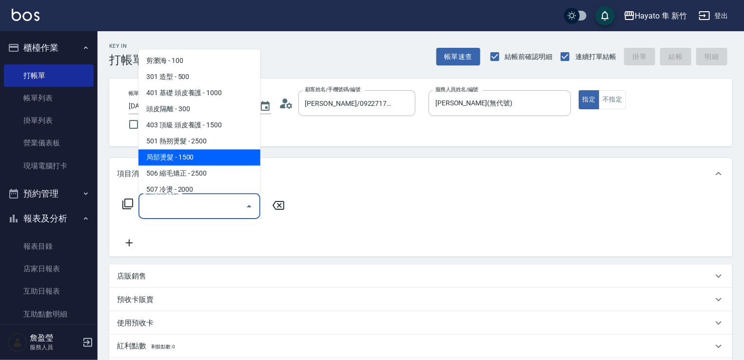
drag, startPoint x: 187, startPoint y: 154, endPoint x: 191, endPoint y: 169, distance: 16.1
click at [188, 153] on span "局部燙髮 - 1500" at bounding box center [200, 157] width 122 height 16
type input "局部燙髮(502)"
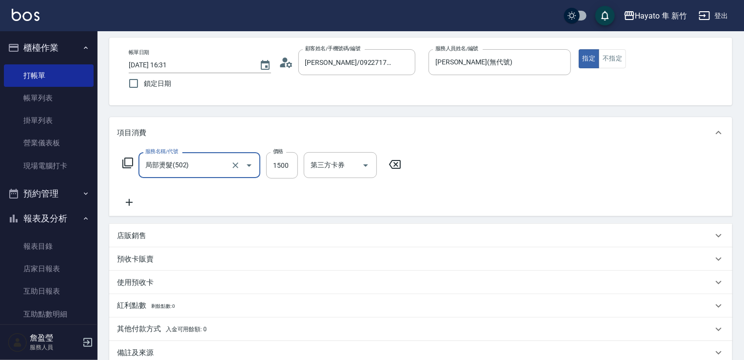
scroll to position [98, 0]
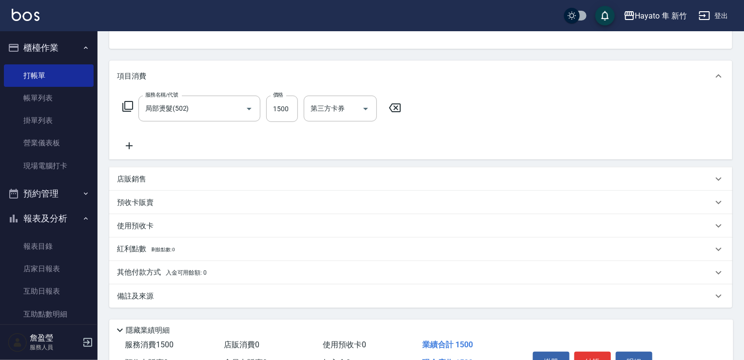
click at [225, 298] on div "備註及來源" at bounding box center [415, 296] width 596 height 10
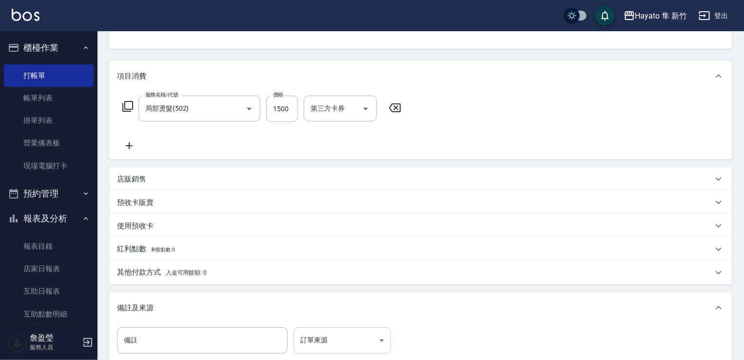
click at [361, 345] on body "Hayato 隼 新竹 登出 櫃檯作業 打帳單 帳單列表 掛單列表 營業儀表板 現場電腦打卡 預約管理 預約管理 報表及分析 報表目錄 店家日報表 互助日報表…" at bounding box center [372, 190] width 744 height 576
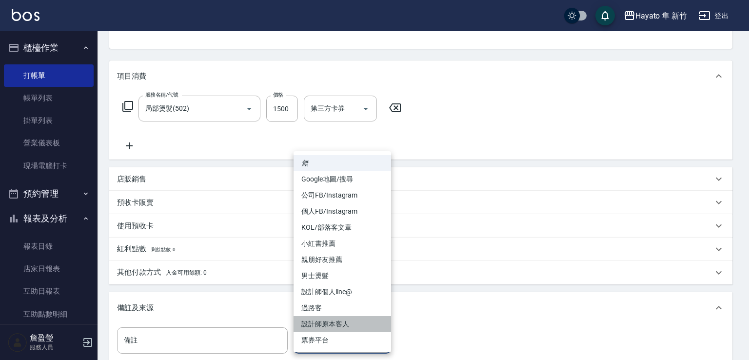
drag, startPoint x: 332, startPoint y: 329, endPoint x: 371, endPoint y: 309, distance: 44.3
click at [332, 330] on li "設計師原本客人" at bounding box center [343, 324] width 98 height 16
type input "設計師原本客人"
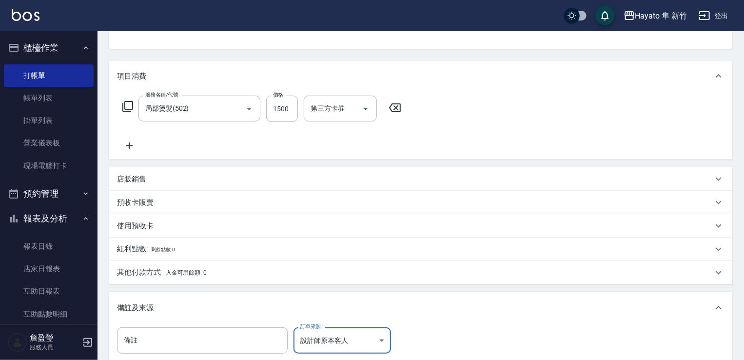
drag, startPoint x: 131, startPoint y: 179, endPoint x: 148, endPoint y: 194, distance: 22.2
click at [133, 178] on p "店販銷售" at bounding box center [131, 179] width 29 height 10
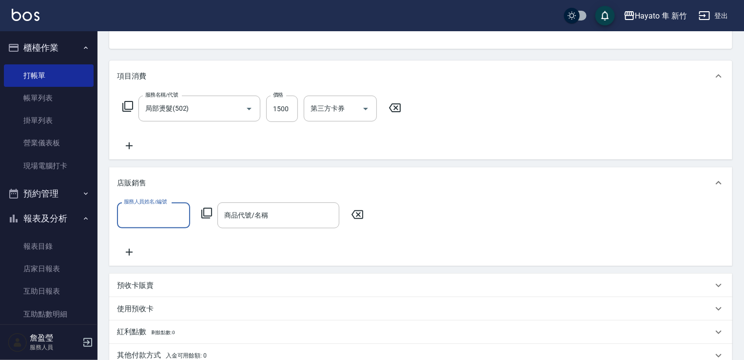
scroll to position [0, 0]
click at [154, 210] on input "服務人員姓名/編號" at bounding box center [153, 215] width 64 height 17
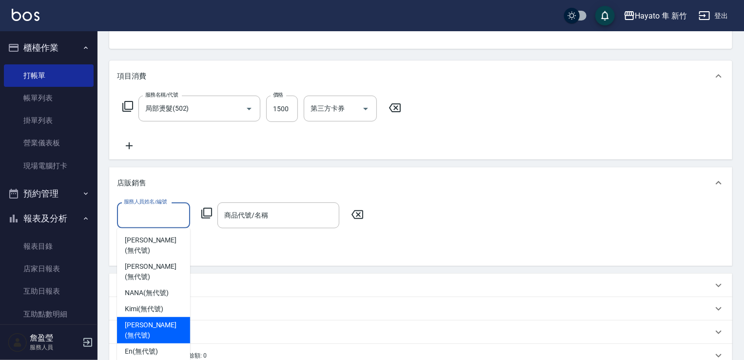
click at [155, 320] on span "[PERSON_NAME] (無代號)" at bounding box center [154, 330] width 58 height 20
type input "[PERSON_NAME](無代號)"
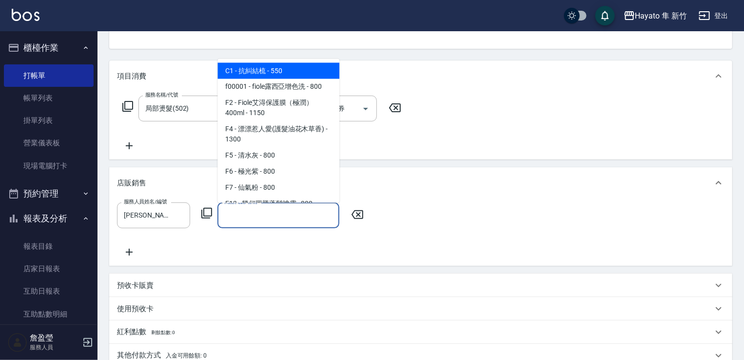
click at [234, 221] on input "商品代號/名稱" at bounding box center [278, 215] width 113 height 17
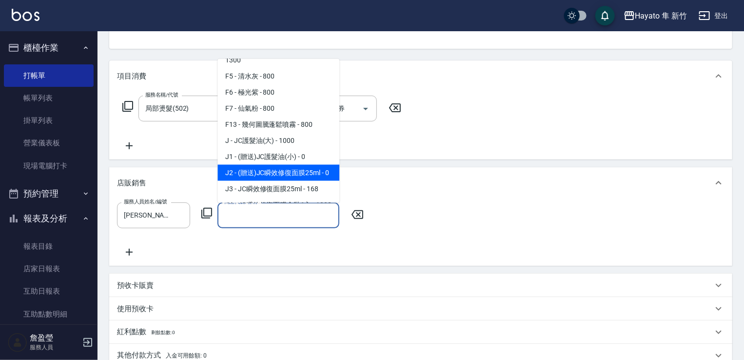
scroll to position [98, 0]
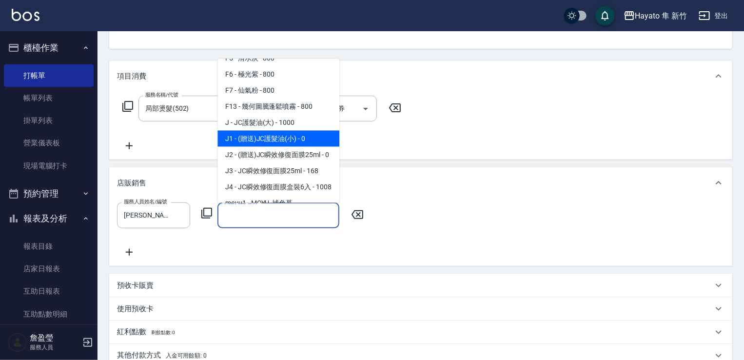
drag, startPoint x: 300, startPoint y: 138, endPoint x: 309, endPoint y: 198, distance: 60.7
click at [296, 140] on span "J1 - (贈送)JC護髮油(小) - 0" at bounding box center [279, 138] width 122 height 16
type input "(贈送)JC護髮油(小)"
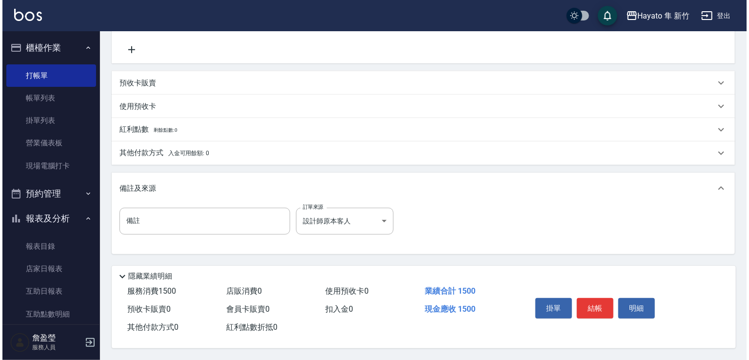
scroll to position [303, 0]
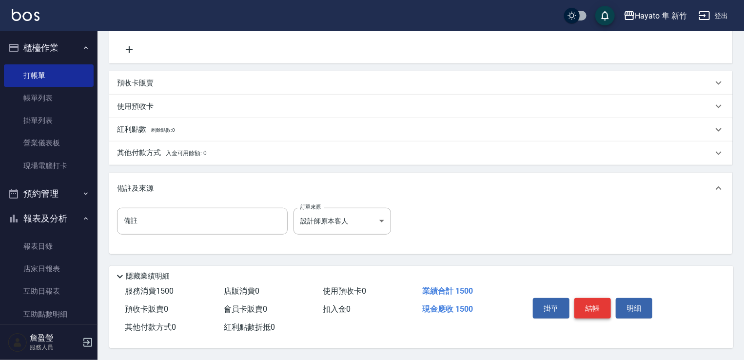
click at [583, 302] on button "結帳" at bounding box center [593, 308] width 37 height 20
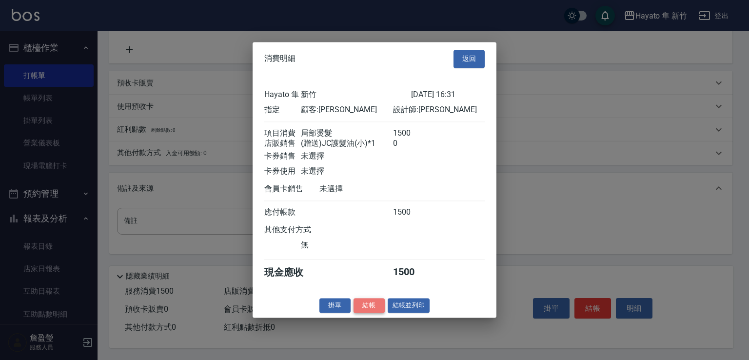
click at [363, 313] on button "結帳" at bounding box center [369, 305] width 31 height 15
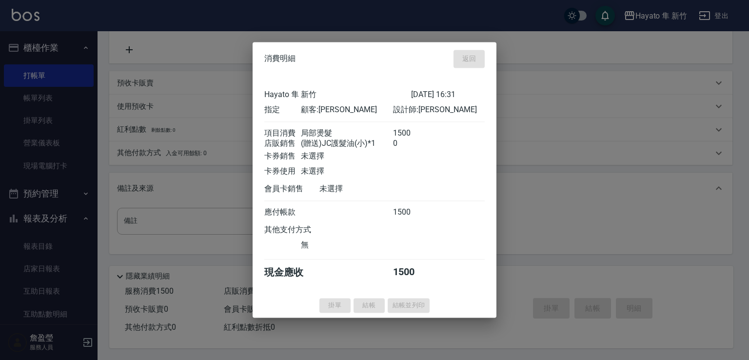
type input "[DATE] 16:32"
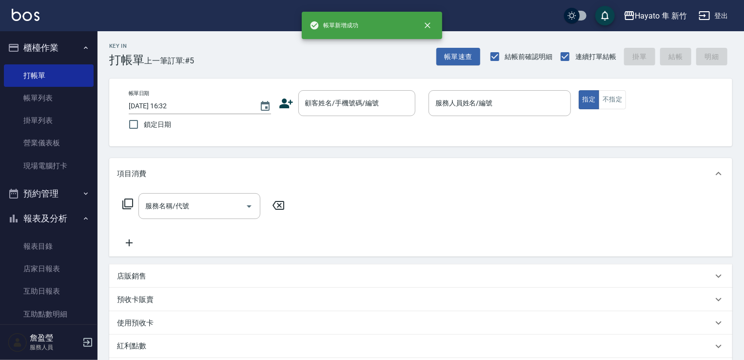
scroll to position [0, 0]
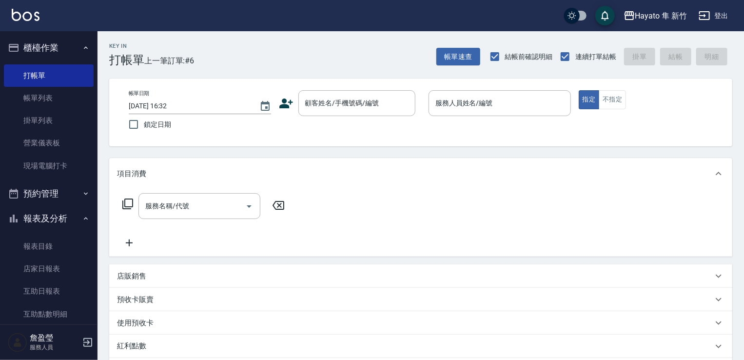
click at [289, 103] on icon at bounding box center [286, 103] width 15 height 15
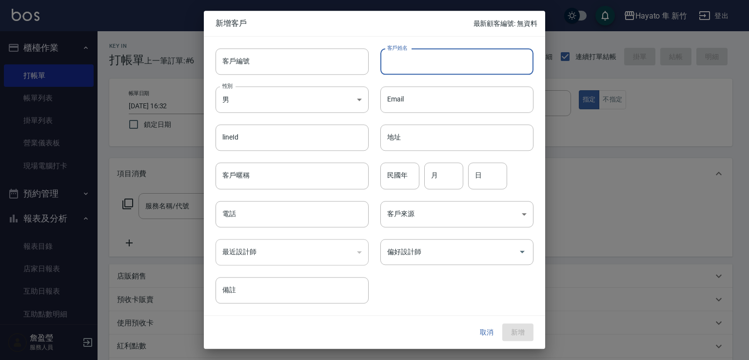
click at [453, 64] on input "客戶姓名" at bounding box center [456, 61] width 153 height 26
click at [431, 65] on input "[PERSON_NAME]" at bounding box center [456, 61] width 153 height 26
drag, startPoint x: 390, startPoint y: 58, endPoint x: 441, endPoint y: 58, distance: 50.7
click at [441, 58] on input "[PERSON_NAME]" at bounding box center [456, 61] width 153 height 26
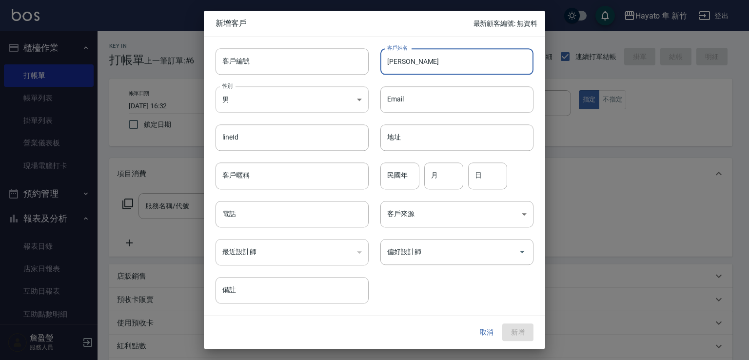
type input "[PERSON_NAME]"
click at [320, 94] on body "Hayato 隼 新竹 登出 櫃檯作業 打帳單 帳單列表 掛單列表 營業儀表板 現場電腦打卡 預約管理 預約管理 報表及分析 報表目錄 店家日報表 互助日報表…" at bounding box center [374, 255] width 749 height 511
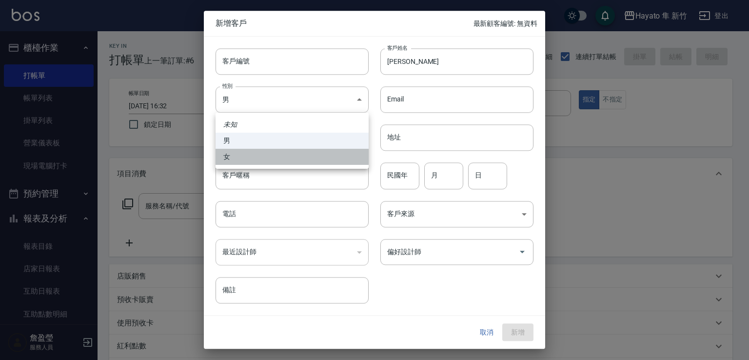
click at [338, 159] on li "女" at bounding box center [292, 157] width 153 height 16
type input "[DEMOGRAPHIC_DATA]"
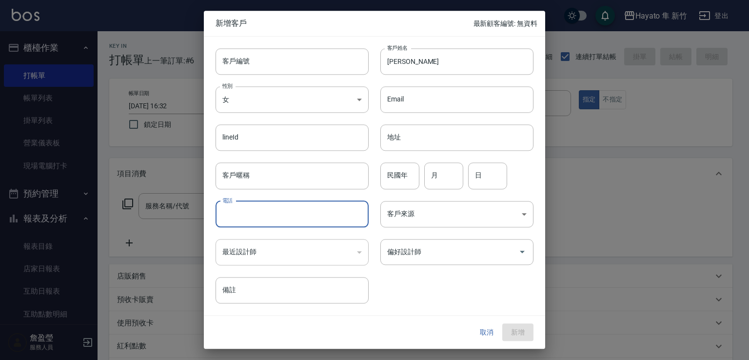
click at [312, 219] on input "電話" at bounding box center [292, 214] width 153 height 26
type input "0930378121"
click at [425, 221] on body "Hayato 隼 新竹 登出 櫃檯作業 打帳單 帳單列表 掛單列表 營業儀表板 現場電腦打卡 預約管理 預約管理 報表及分析 報表目錄 店家日報表 互助日報表…" at bounding box center [374, 255] width 749 height 511
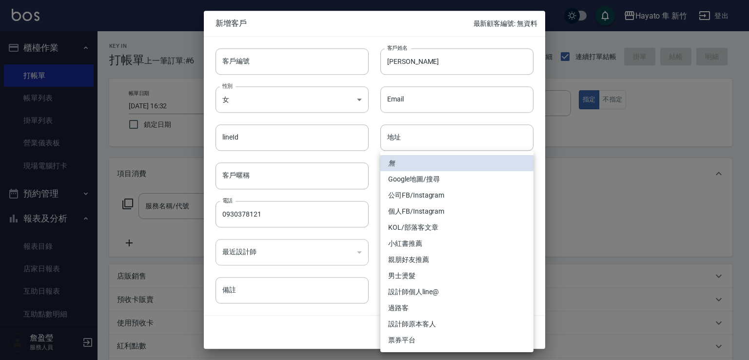
click at [416, 217] on li "個人FB/Instagram" at bounding box center [456, 211] width 153 height 16
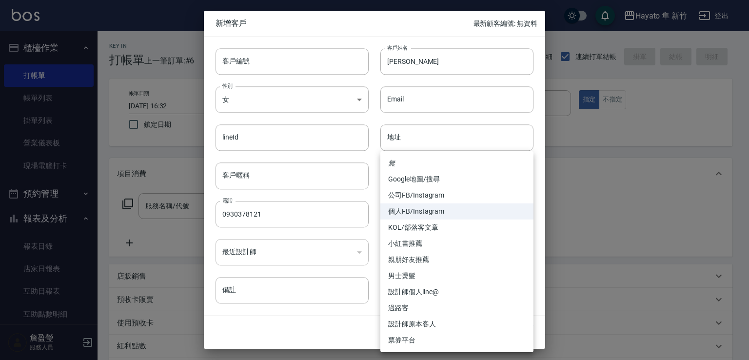
click at [436, 217] on body "Hayato 隼 新竹 登出 櫃檯作業 打帳單 帳單列表 掛單列表 營業儀表板 現場電腦打卡 預約管理 預約管理 報表及分析 報表目錄 店家日報表 互助日報表…" at bounding box center [374, 255] width 749 height 511
click at [429, 327] on li "設計師原本客人" at bounding box center [456, 324] width 153 height 16
type input "設計師原本客人"
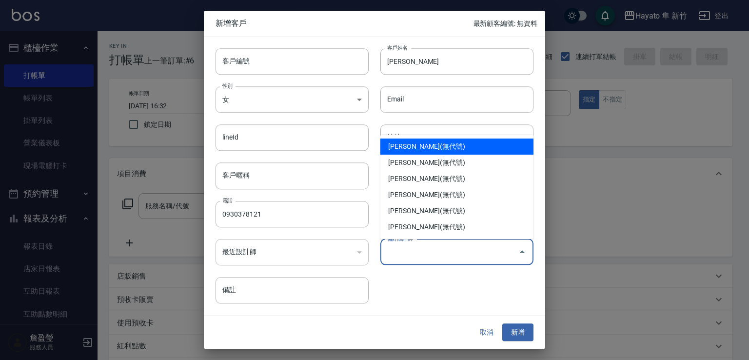
drag, startPoint x: 417, startPoint y: 250, endPoint x: 412, endPoint y: 292, distance: 42.8
click at [414, 253] on input "偏好設計師" at bounding box center [450, 251] width 130 height 17
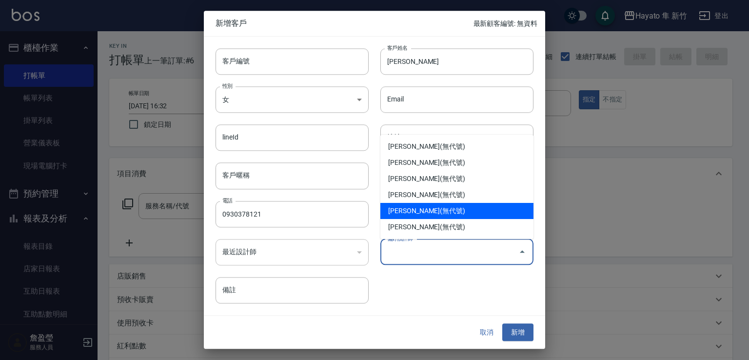
click at [396, 208] on li "[PERSON_NAME](無代號)" at bounding box center [456, 211] width 153 height 16
type input "[PERSON_NAME]"
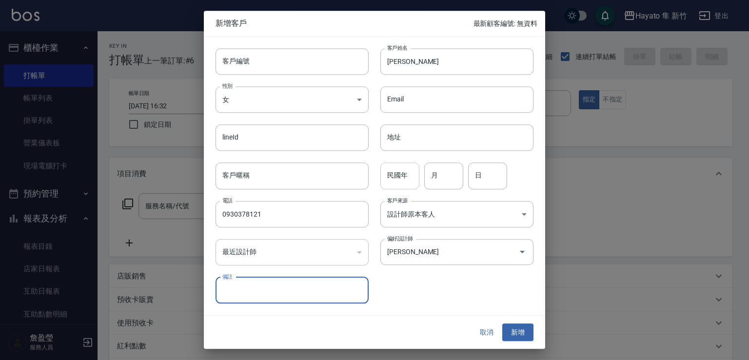
click at [397, 175] on input "民國年" at bounding box center [399, 176] width 39 height 26
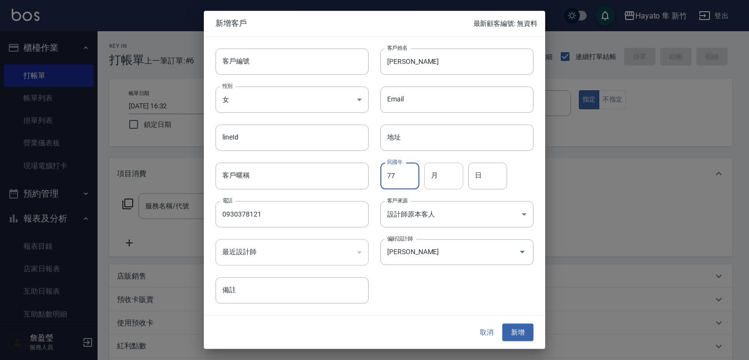
type input "77"
click at [450, 185] on input "月" at bounding box center [443, 176] width 39 height 26
type input "4"
drag, startPoint x: 495, startPoint y: 180, endPoint x: 494, endPoint y: 175, distance: 5.0
click at [495, 180] on input "日" at bounding box center [487, 176] width 39 height 26
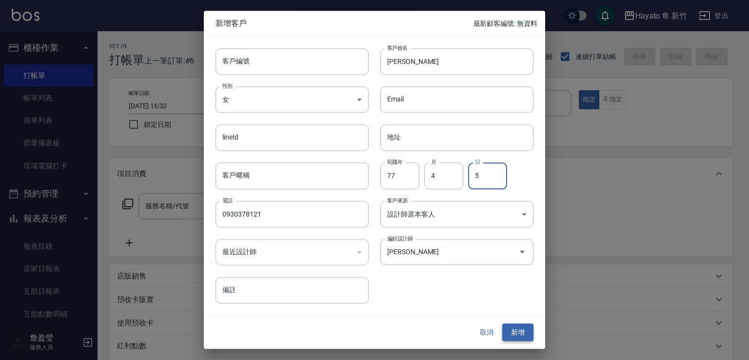
type input "5"
drag, startPoint x: 512, startPoint y: 330, endPoint x: 547, endPoint y: 316, distance: 38.0
click at [514, 328] on button "新增" at bounding box center [517, 332] width 31 height 18
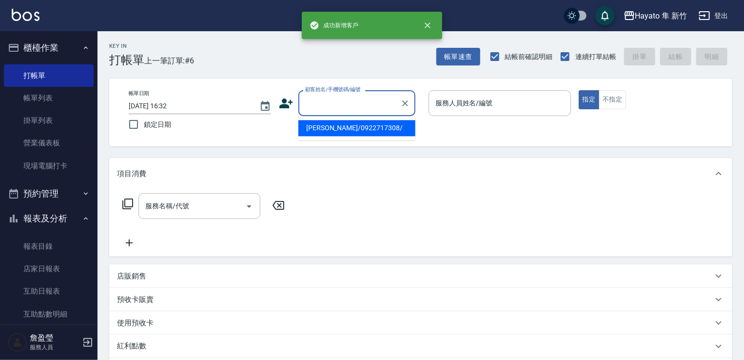
click at [317, 103] on input "顧客姓名/手機號碼/編號" at bounding box center [350, 103] width 94 height 17
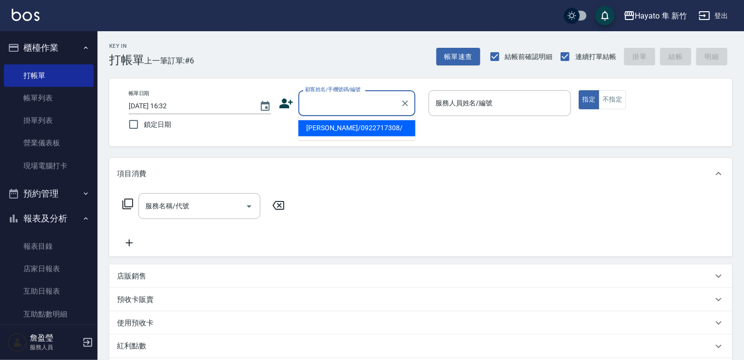
paste input "[PERSON_NAME]"
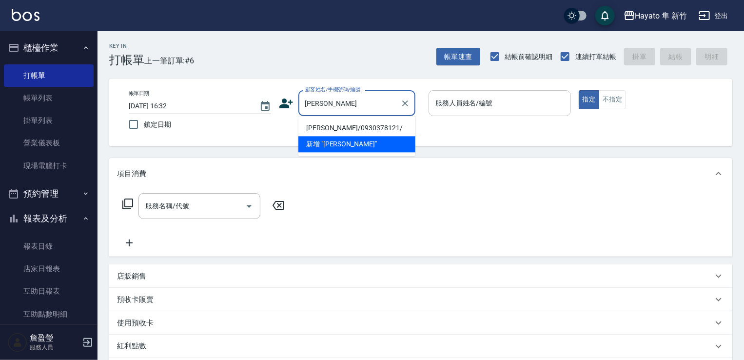
drag, startPoint x: 341, startPoint y: 121, endPoint x: 537, endPoint y: 116, distance: 196.2
click at [346, 120] on li "[PERSON_NAME]/0930378121/" at bounding box center [356, 128] width 117 height 16
type input "[PERSON_NAME]/0930378121/"
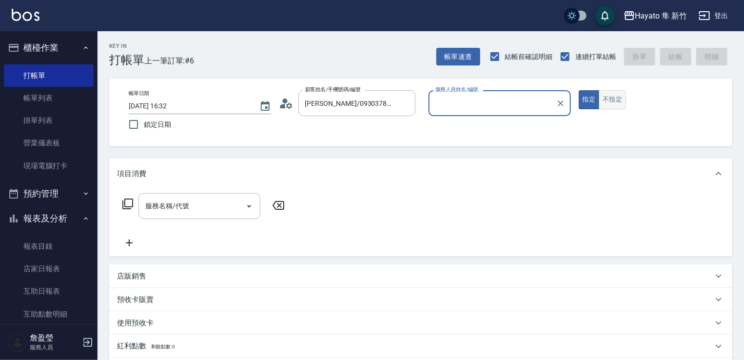
type input "[PERSON_NAME](無代號)"
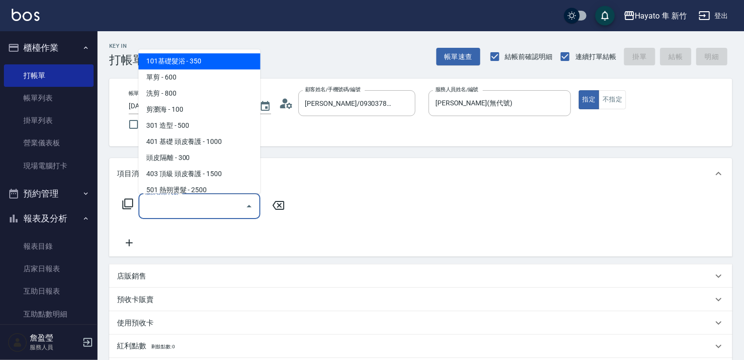
click at [233, 211] on input "服務名稱/代號" at bounding box center [192, 206] width 99 height 17
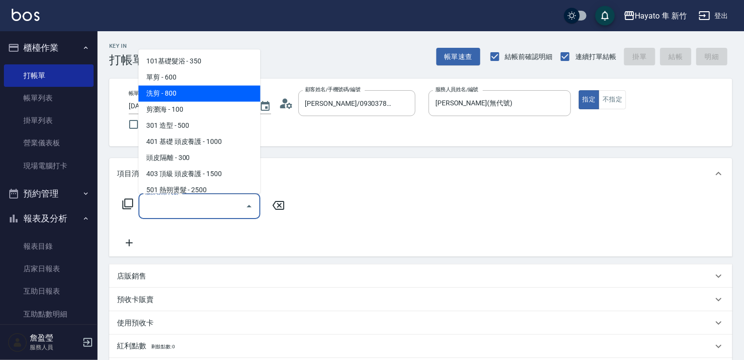
drag, startPoint x: 154, startPoint y: 91, endPoint x: 237, endPoint y: 165, distance: 111.2
click at [157, 91] on span "洗剪 - 800" at bounding box center [200, 93] width 122 height 16
type input "洗剪(201)"
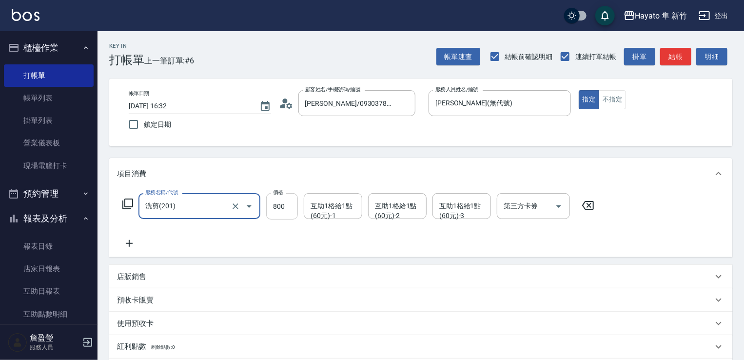
click at [283, 208] on input "800" at bounding box center [282, 206] width 32 height 26
type input "700"
drag, startPoint x: 148, startPoint y: 241, endPoint x: 142, endPoint y: 287, distance: 46.7
click at [147, 246] on div "服務名稱/代號 洗剪(201) 服務名稱/代號 價格 700 價格 互助1格給1點(60元)-1 互助1格給1點(60元)-1 互助1格給1點(60元)-2 …" at bounding box center [358, 221] width 483 height 56
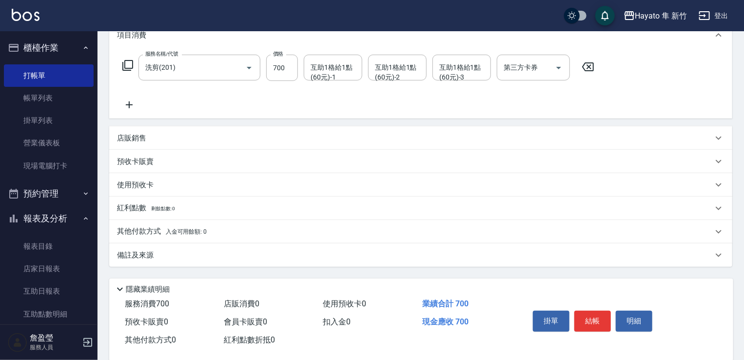
scroll to position [146, 0]
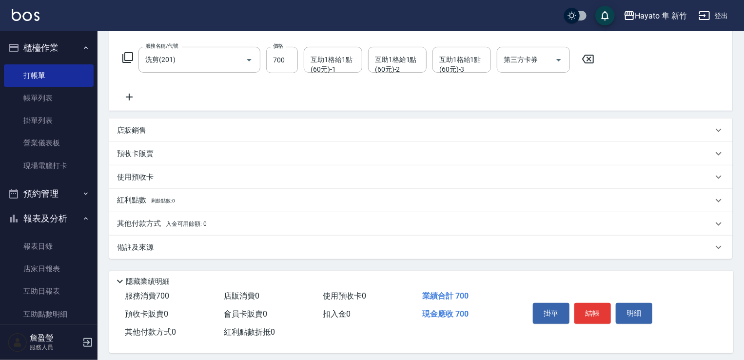
click at [128, 120] on div "店販銷售" at bounding box center [420, 130] width 623 height 23
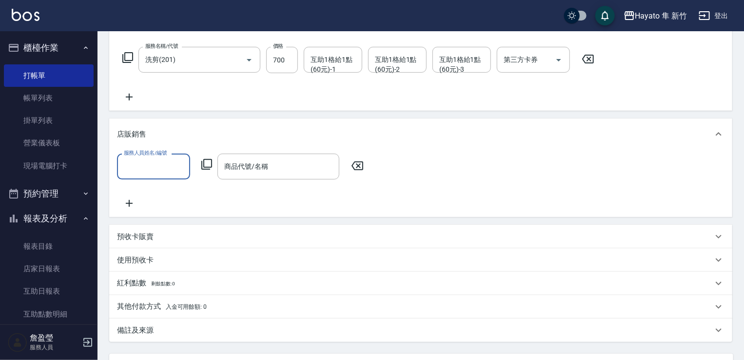
scroll to position [0, 0]
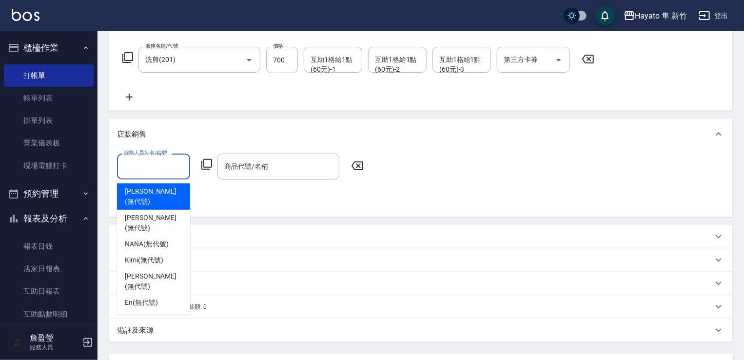
click at [152, 162] on input "服務人員姓名/編號" at bounding box center [153, 166] width 64 height 17
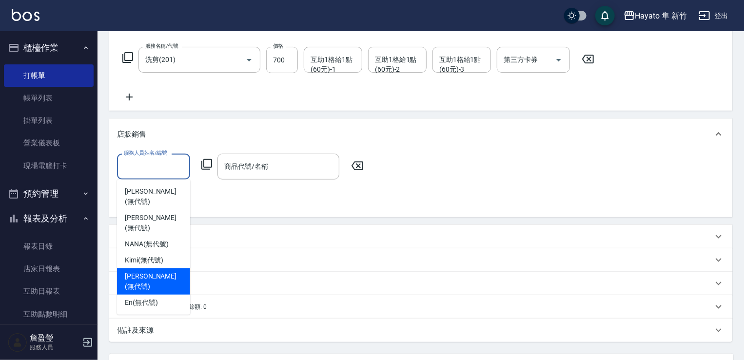
click at [152, 271] on span "[PERSON_NAME] (無代號)" at bounding box center [154, 281] width 58 height 20
type input "[PERSON_NAME](無代號)"
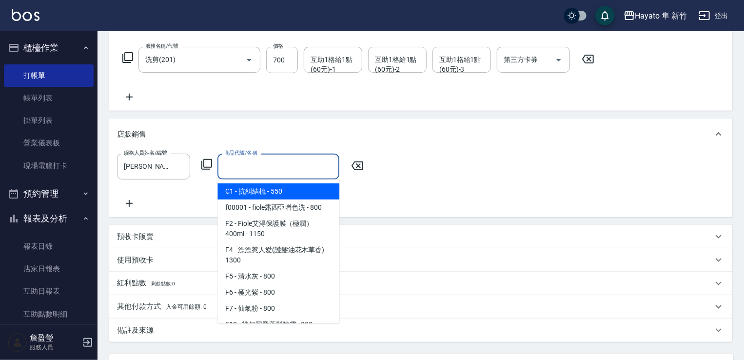
click at [238, 164] on input "商品代號/名稱" at bounding box center [278, 166] width 113 height 17
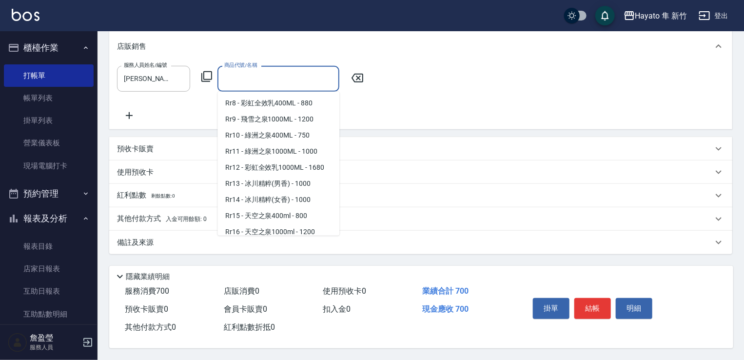
scroll to position [488, 0]
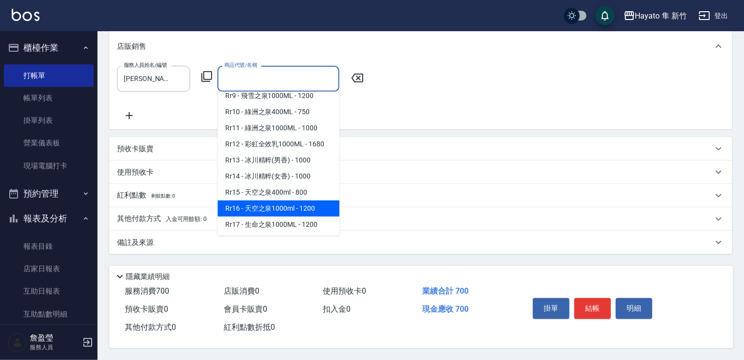
click at [266, 211] on span "Rr16 - 天空之泉1000ml - 1200" at bounding box center [279, 208] width 122 height 16
type input "天空之泉1000ml"
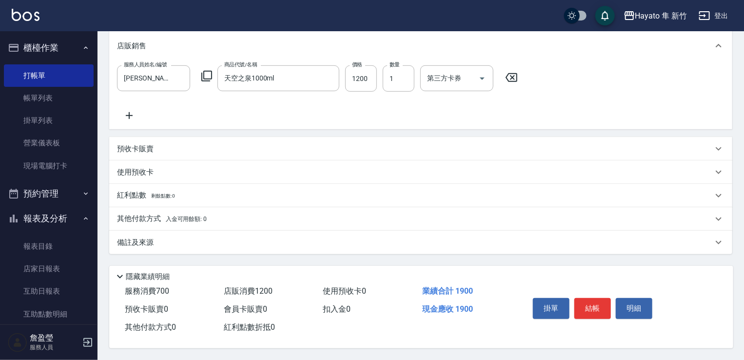
click at [126, 113] on icon at bounding box center [129, 116] width 24 height 12
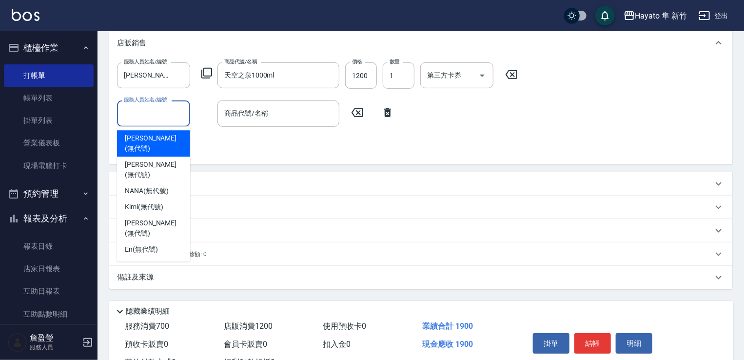
click at [154, 115] on input "服務人員姓名/編號" at bounding box center [153, 113] width 64 height 17
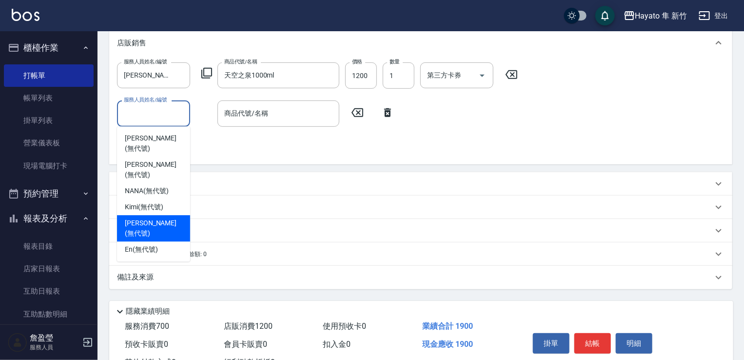
click at [163, 218] on span "[PERSON_NAME] (無代號)" at bounding box center [154, 228] width 58 height 20
type input "[PERSON_NAME](無代號)"
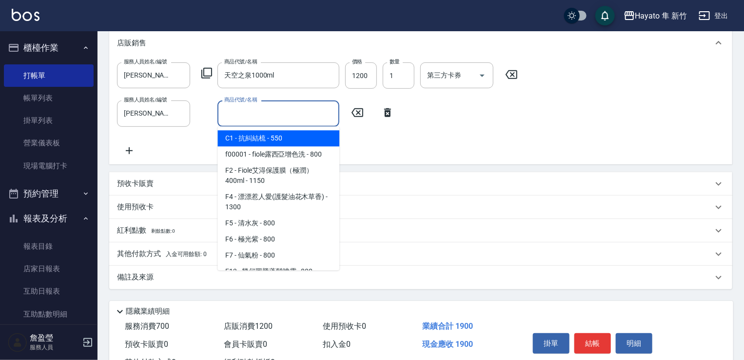
click at [253, 119] on input "商品代號/名稱" at bounding box center [278, 113] width 113 height 17
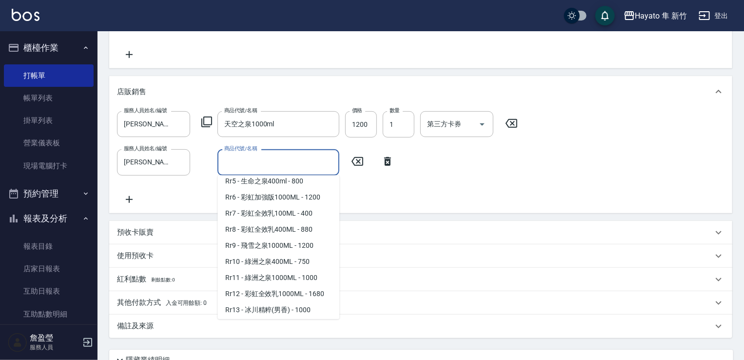
scroll to position [439, 0]
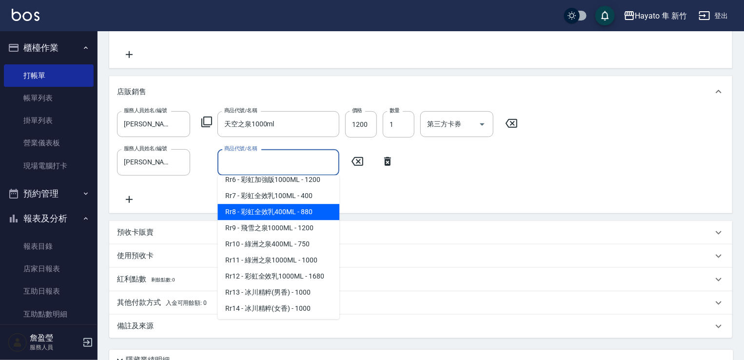
click at [281, 220] on span "Rr8 - 彩虹全效乳400ML - 880" at bounding box center [279, 212] width 122 height 16
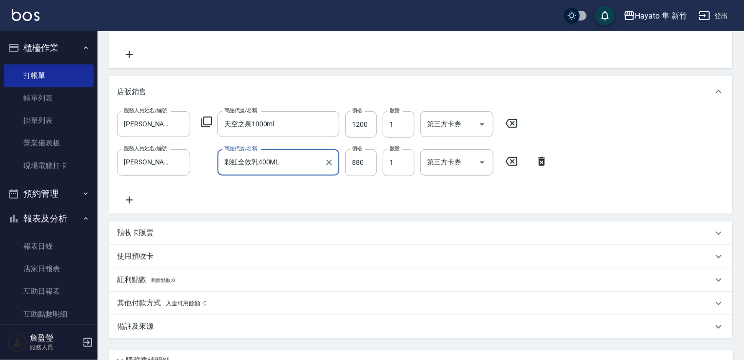
type input "彩虹全效乳400ML"
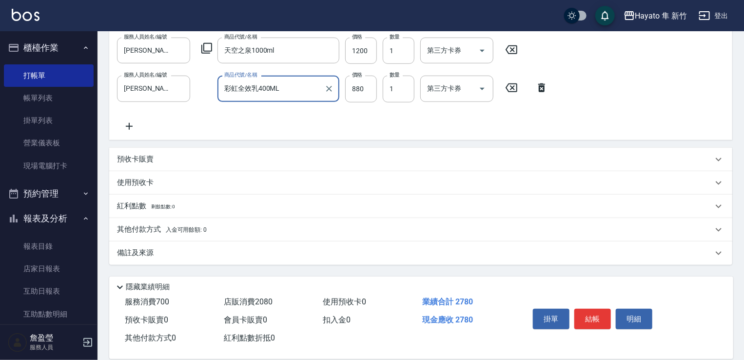
scroll to position [276, 0]
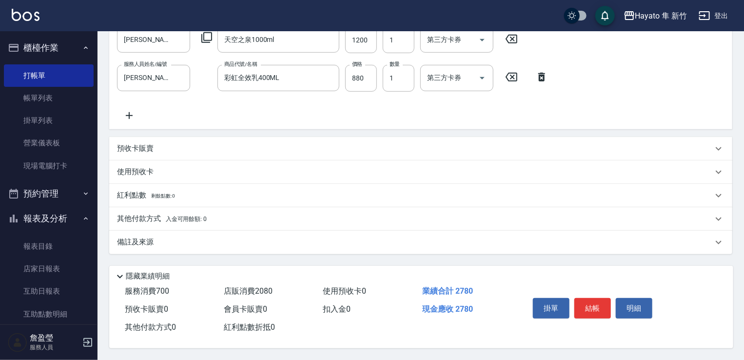
click at [187, 244] on div "備註及來源" at bounding box center [420, 242] width 623 height 23
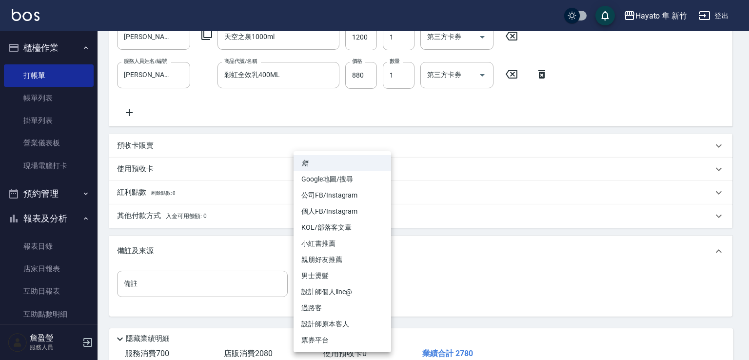
click at [309, 286] on body "Hayato 隼 新竹 登出 櫃檯作業 打帳單 帳單列表 掛單列表 營業儀表板 現場電腦打卡 預約管理 預約管理 報表及分析 報表目錄 店家日報表 互助日報表…" at bounding box center [374, 73] width 749 height 698
click at [329, 325] on li "設計師原本客人" at bounding box center [343, 324] width 98 height 16
type input "設計師原本客人"
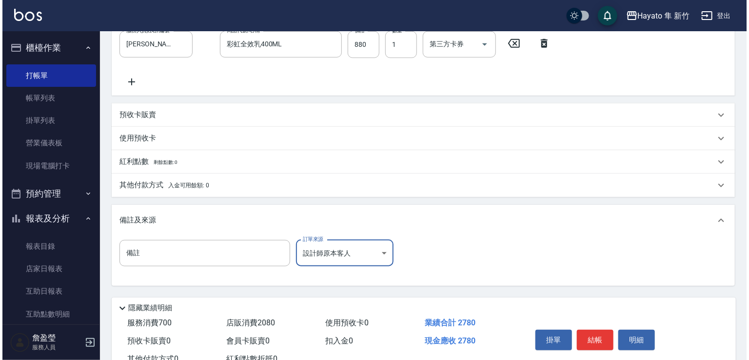
scroll to position [341, 0]
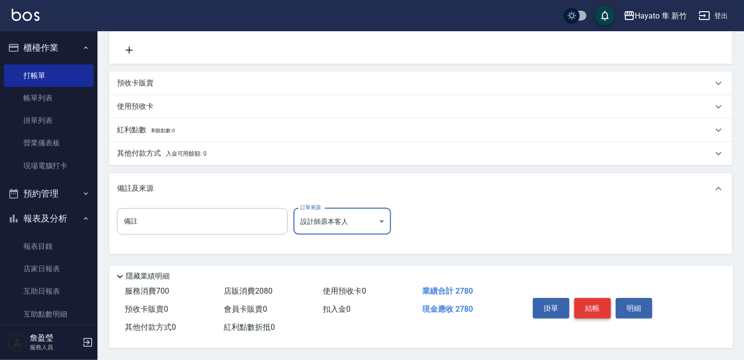
click at [599, 305] on button "結帳" at bounding box center [593, 308] width 37 height 20
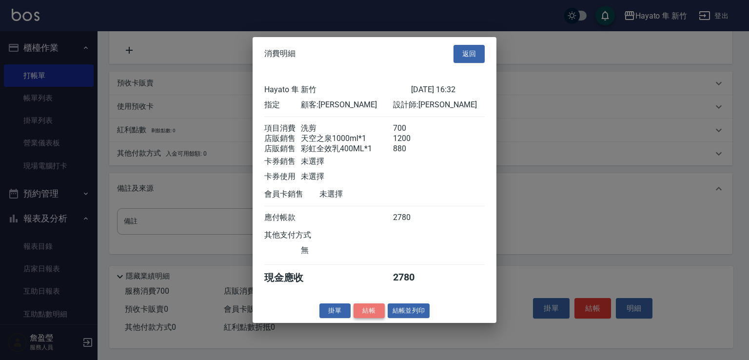
click at [365, 318] on button "結帳" at bounding box center [369, 310] width 31 height 15
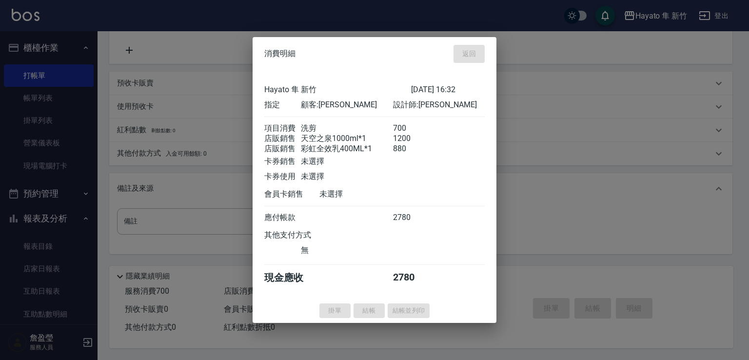
type input "[DATE] 16:39"
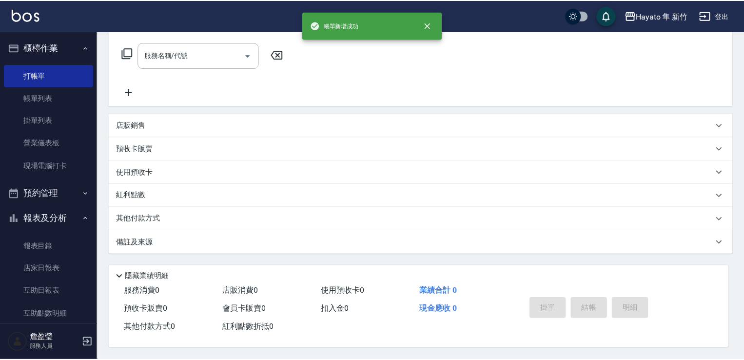
scroll to position [0, 0]
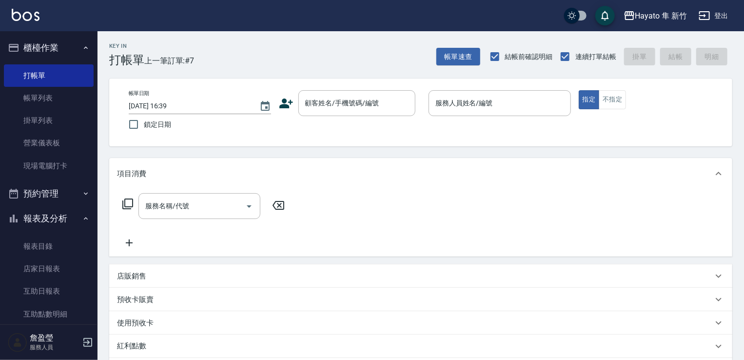
click at [293, 100] on div "顧客姓名/手機號碼/編號 顧客姓名/手機號碼/編號" at bounding box center [350, 103] width 142 height 26
click at [291, 100] on icon at bounding box center [286, 103] width 15 height 15
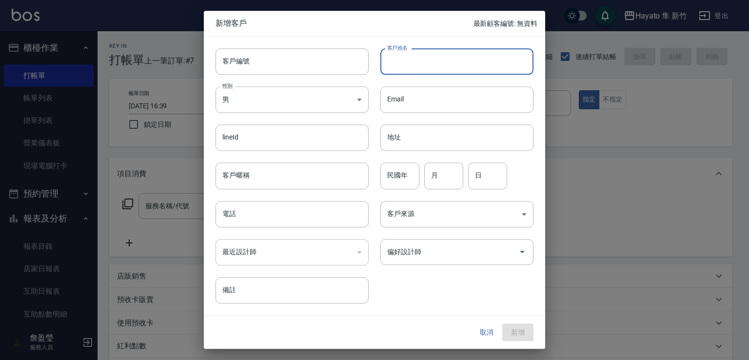
click at [409, 56] on input "客戶姓名" at bounding box center [456, 61] width 153 height 26
drag, startPoint x: 388, startPoint y: 63, endPoint x: 465, endPoint y: 63, distance: 77.1
click at [465, 63] on input "[PERSON_NAME]" at bounding box center [456, 61] width 153 height 26
type input "[PERSON_NAME]"
click at [326, 101] on body "Hayato 隼 新竹 登出 櫃檯作業 打帳單 帳單列表 掛單列表 營業儀表板 現場電腦打卡 預約管理 預約管理 報表及分析 報表目錄 店家日報表 互助日報表…" at bounding box center [374, 255] width 749 height 511
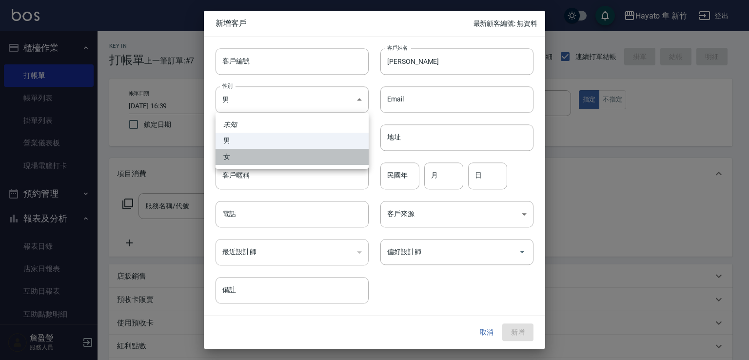
click at [332, 159] on li "女" at bounding box center [292, 157] width 153 height 16
type input "[DEMOGRAPHIC_DATA]"
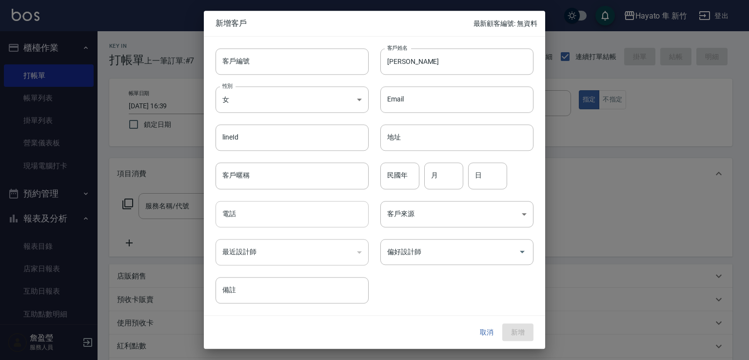
drag, startPoint x: 312, startPoint y: 221, endPoint x: 300, endPoint y: 216, distance: 13.3
click at [312, 221] on input "電話" at bounding box center [292, 214] width 153 height 26
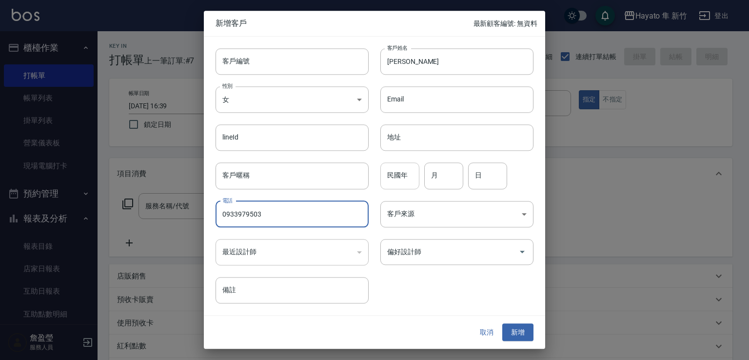
type input "0933979503"
click at [403, 171] on input "民國年" at bounding box center [399, 176] width 39 height 26
type input "68"
click at [448, 185] on input "月" at bounding box center [443, 176] width 39 height 26
type input "2"
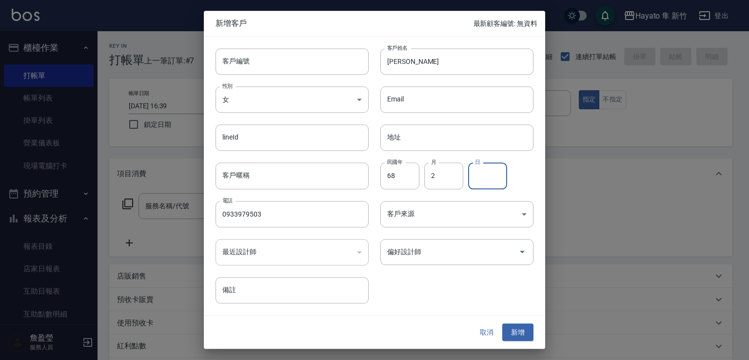
click at [481, 173] on input "日" at bounding box center [487, 176] width 39 height 26
type input "4"
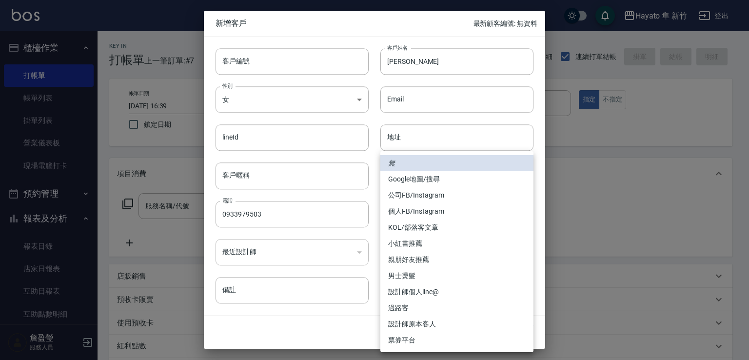
click at [452, 206] on body "Hayato 隼 新竹 登出 櫃檯作業 打帳單 帳單列表 掛單列表 營業儀表板 現場電腦打卡 預約管理 預約管理 報表及分析 報表目錄 店家日報表 互助日報表…" at bounding box center [374, 255] width 749 height 511
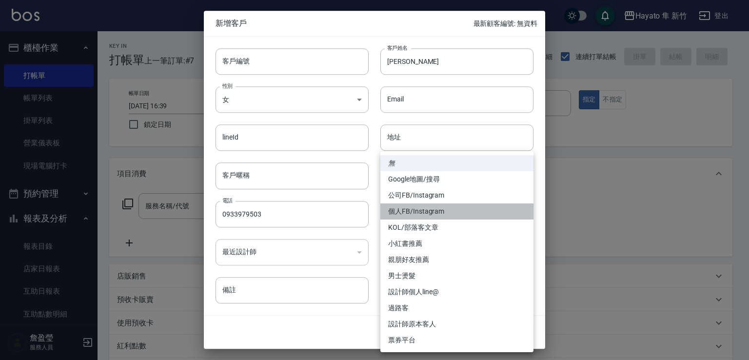
drag, startPoint x: 430, startPoint y: 211, endPoint x: 432, endPoint y: 232, distance: 21.1
click at [429, 214] on li "個人FB/Instagram" at bounding box center [456, 211] width 153 height 16
type input "個人FB/Instagram"
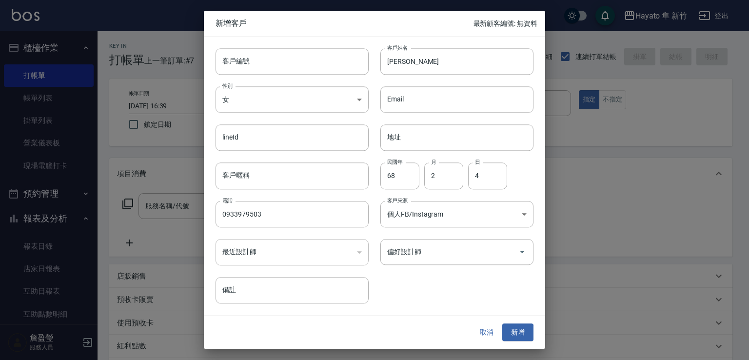
click at [434, 243] on input "偏好設計師" at bounding box center [450, 251] width 130 height 17
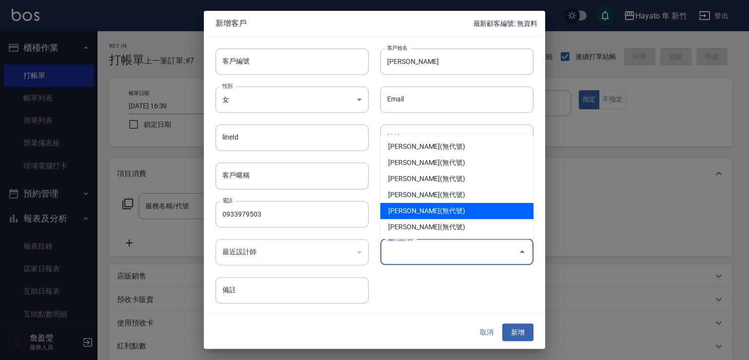
click at [420, 206] on li "[PERSON_NAME](無代號)" at bounding box center [456, 211] width 153 height 16
type input "[PERSON_NAME]"
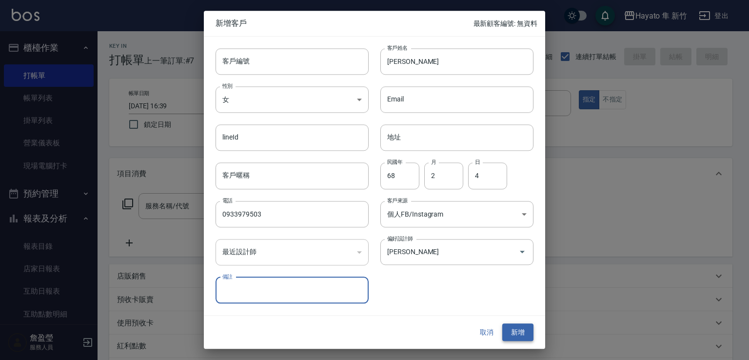
click at [530, 328] on button "新增" at bounding box center [517, 332] width 31 height 18
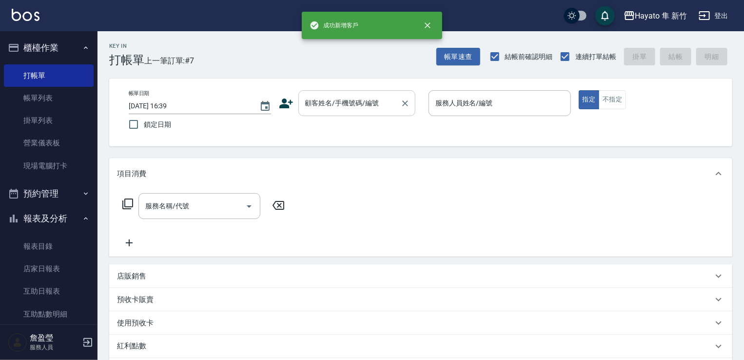
click at [325, 100] on input "顧客姓名/手機號碼/編號" at bounding box center [350, 103] width 94 height 17
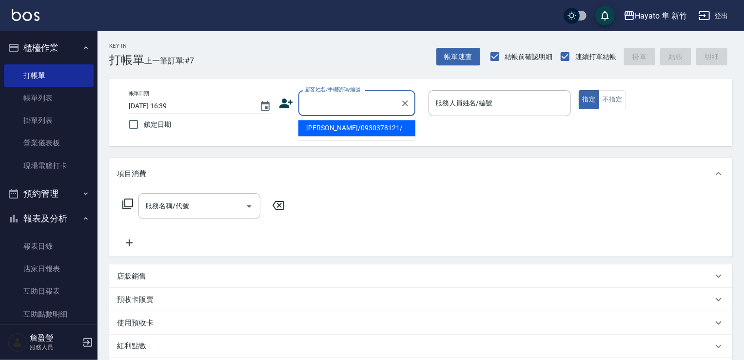
paste input "[PERSON_NAME]"
click at [338, 128] on li "[PERSON_NAME]/0933979503/" at bounding box center [356, 128] width 117 height 16
type input "[PERSON_NAME]/0933979503/"
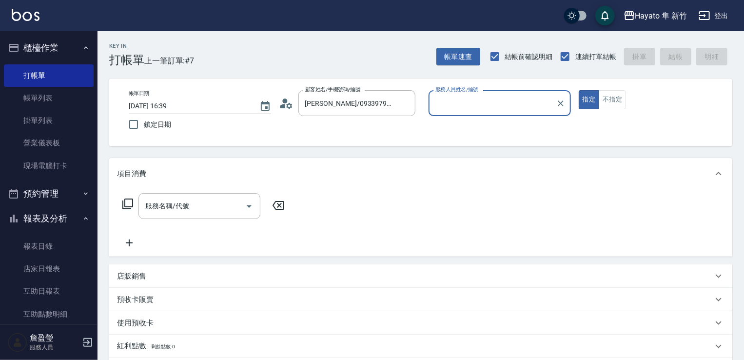
type input "[PERSON_NAME](無代號)"
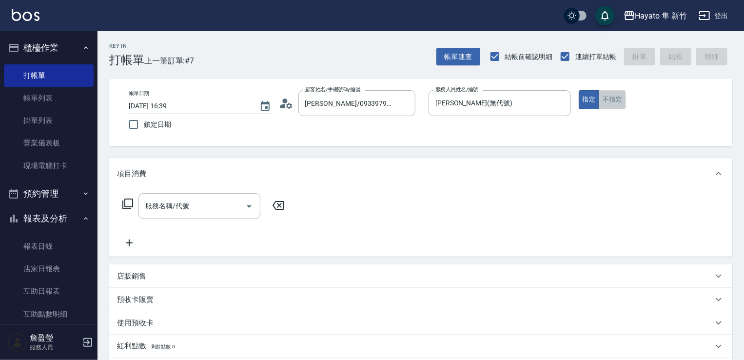
click at [611, 96] on button "不指定" at bounding box center [612, 99] width 27 height 19
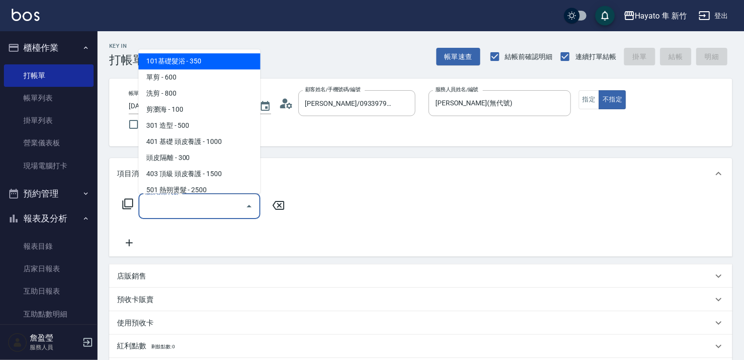
click at [163, 211] on input "服務名稱/代號" at bounding box center [192, 206] width 99 height 17
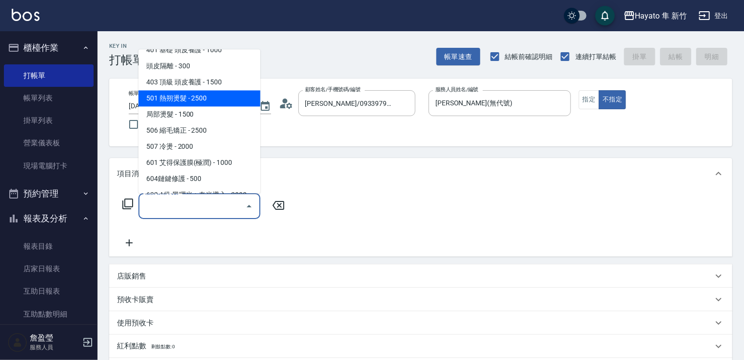
scroll to position [98, 0]
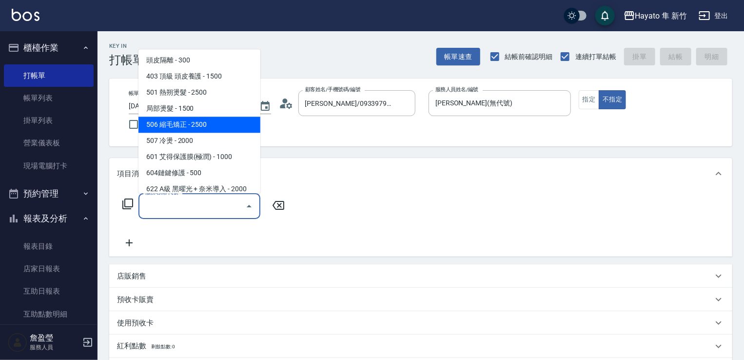
click at [190, 122] on span "506 縮毛矯正 - 2500" at bounding box center [200, 125] width 122 height 16
type input "506 縮毛矯正 (506)"
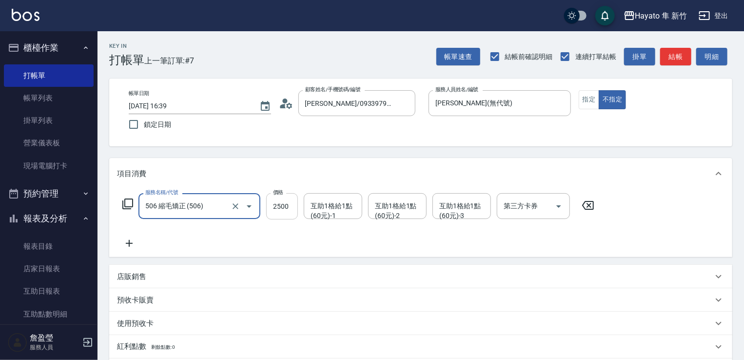
click at [274, 206] on input "2500" at bounding box center [282, 206] width 32 height 26
type input "1980"
click at [208, 235] on div "服務名稱/代號 506 縮毛矯正 (506) 服務名稱/代號 價格 1980 價格 互助1格給1點(60元)-1 互助1格給1點(60元)-1 互助1格給1點…" at bounding box center [358, 221] width 483 height 56
click at [128, 242] on icon at bounding box center [129, 244] width 24 height 12
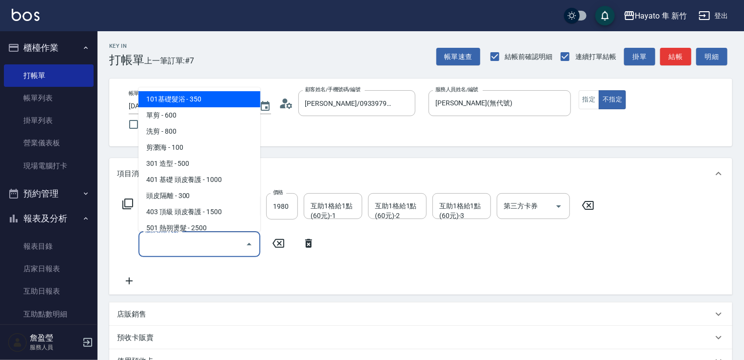
click at [151, 246] on input "服務名稱/代號" at bounding box center [192, 244] width 99 height 17
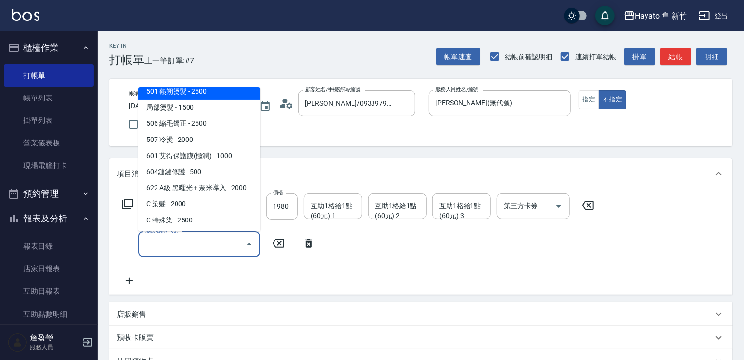
scroll to position [146, 0]
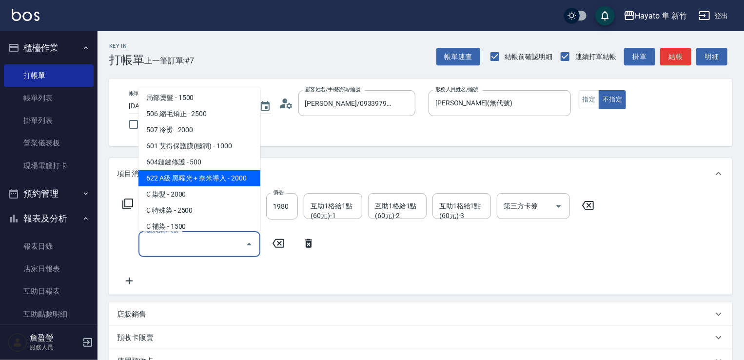
click at [183, 175] on span "622 A級 黑曜光 + 奈米導入 - 2000" at bounding box center [200, 178] width 122 height 16
type input "622 A級 黑曜光 + 奈米導入(622)"
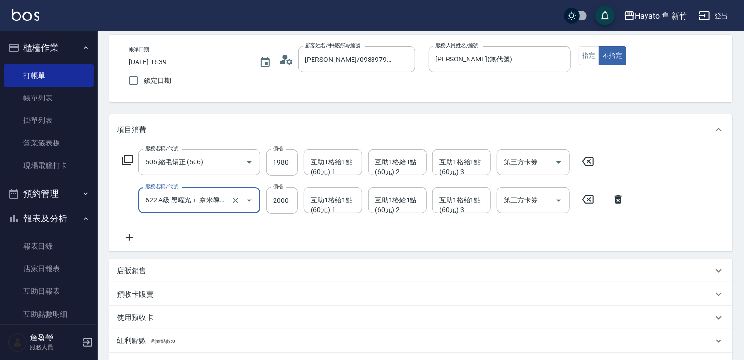
scroll to position [98, 0]
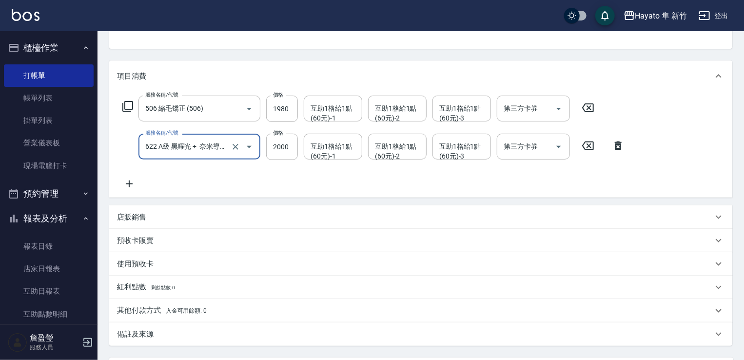
drag, startPoint x: 130, startPoint y: 215, endPoint x: 195, endPoint y: 253, distance: 75.2
click at [131, 215] on p "店販銷售" at bounding box center [131, 217] width 29 height 10
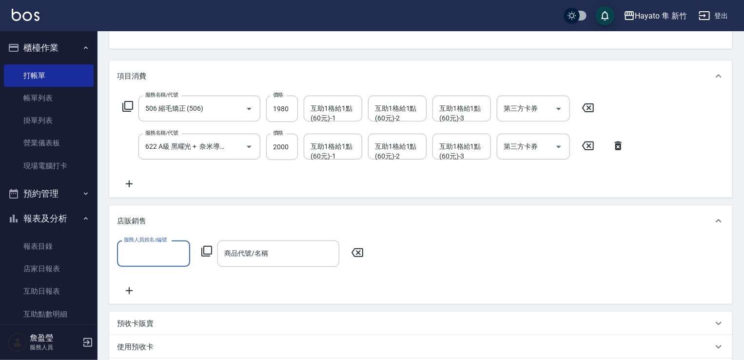
scroll to position [0, 0]
click at [178, 250] on input "服務人員姓名/編號" at bounding box center [153, 253] width 64 height 17
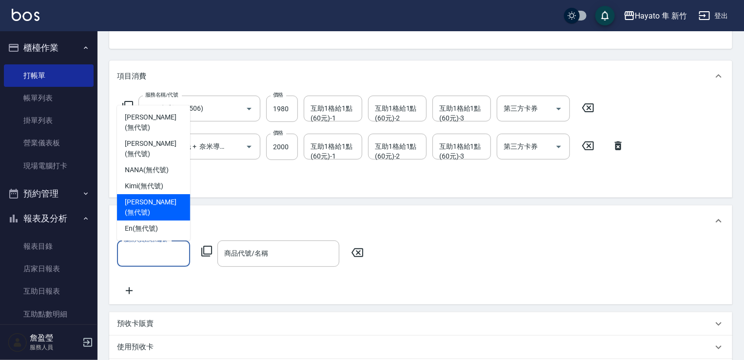
click at [151, 214] on span "[PERSON_NAME] (無代號)" at bounding box center [154, 207] width 58 height 20
type input "[PERSON_NAME](無代號)"
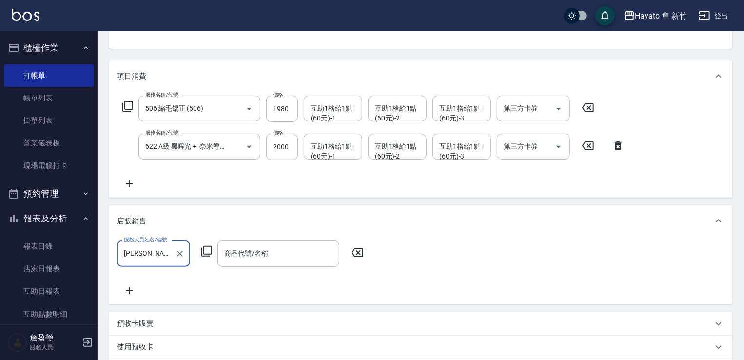
click at [273, 268] on div "服務人員姓名/編號 [PERSON_NAME](無代號) 服務人員姓名/編號 商品代號/名稱 商品代號/名稱" at bounding box center [421, 268] width 608 height 56
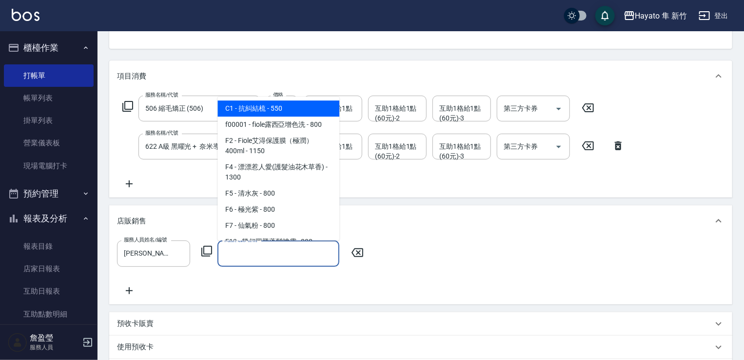
click at [274, 257] on input "商品代號/名稱" at bounding box center [278, 253] width 113 height 17
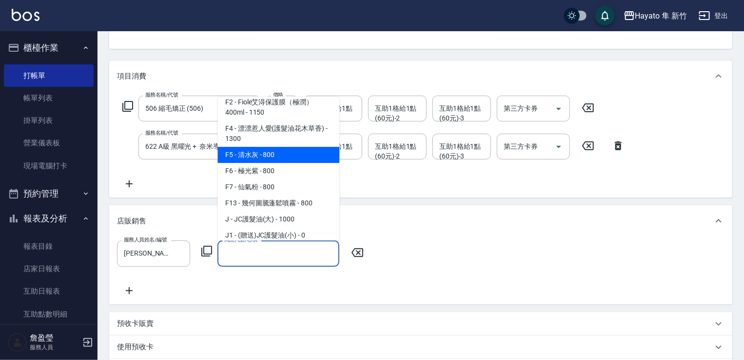
scroll to position [98, 0]
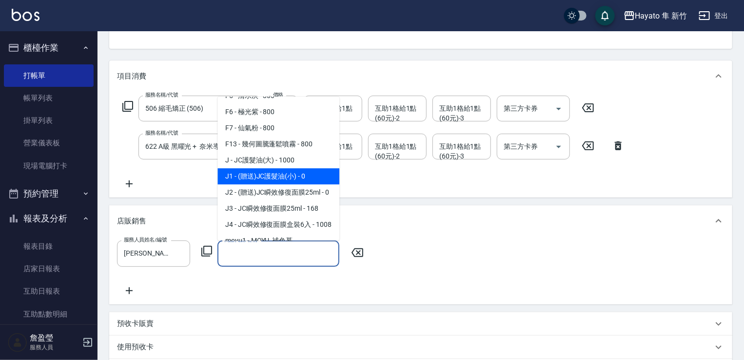
click at [281, 178] on span "J1 - (贈送)JC護髮油(小) - 0" at bounding box center [279, 176] width 122 height 16
type input "(贈送)JC護髮油(小)"
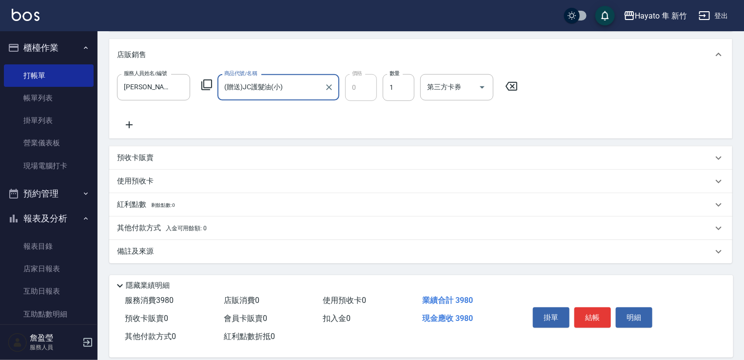
scroll to position [276, 0]
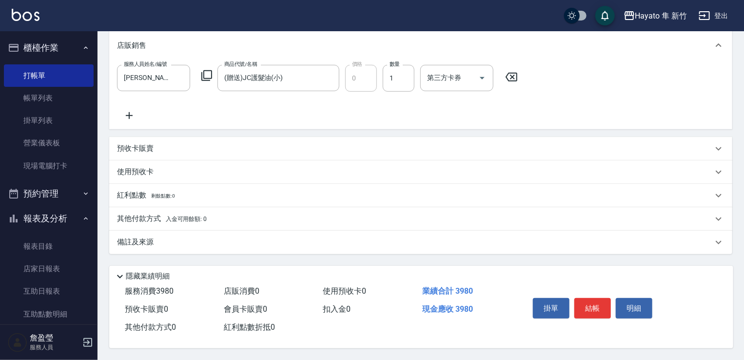
click at [199, 239] on div "備註及來源" at bounding box center [415, 242] width 596 height 10
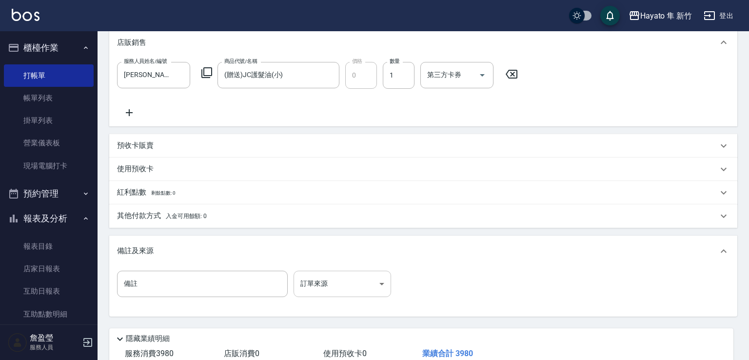
click at [321, 278] on body "Hayato 隼 新竹 登出 櫃檯作業 打帳單 帳單列表 掛單列表 營業儀表板 現場電腦打卡 預約管理 預約管理 報表及分析 報表目錄 店家日報表 互助日報表…" at bounding box center [374, 73] width 749 height 698
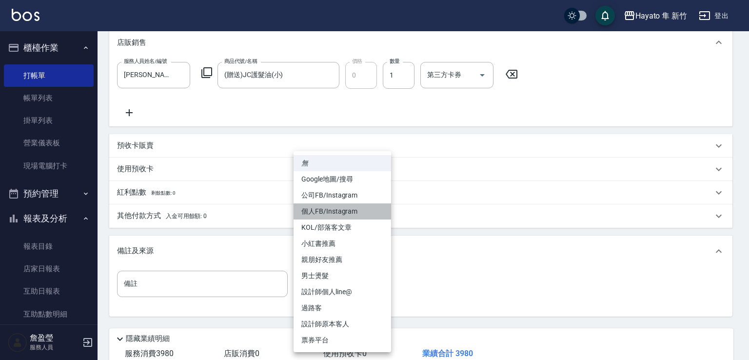
click at [321, 211] on li "個人FB/Instagram" at bounding box center [343, 211] width 98 height 16
type input "個人FB/Instagram"
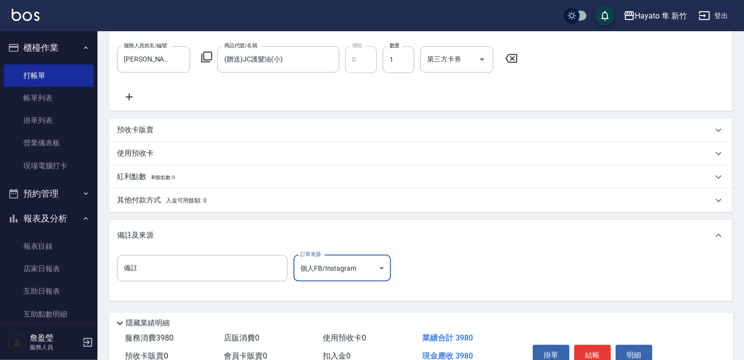
scroll to position [341, 0]
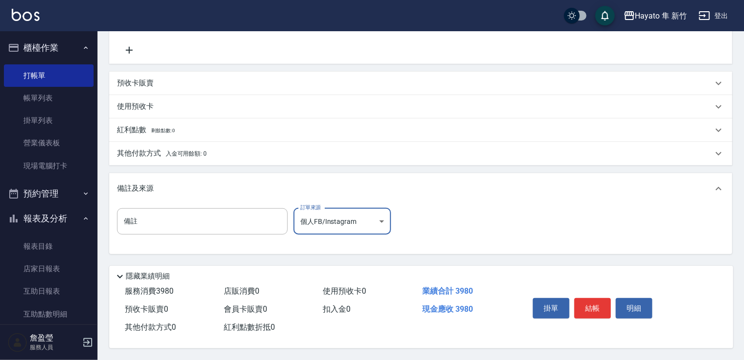
click at [141, 143] on div "其他付款方式 入金可用餘額: 0" at bounding box center [420, 153] width 623 height 23
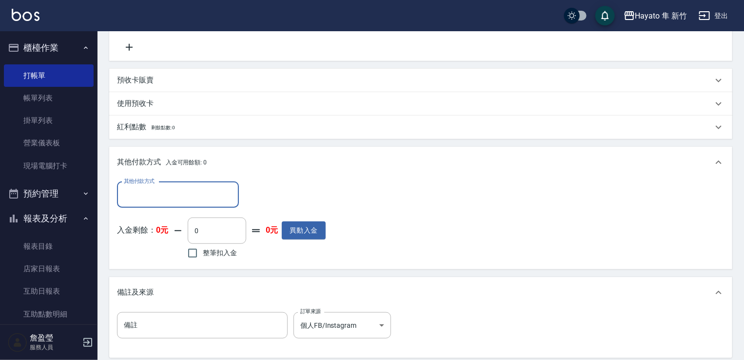
scroll to position [0, 0]
click at [164, 194] on input "其他付款方式" at bounding box center [177, 194] width 113 height 17
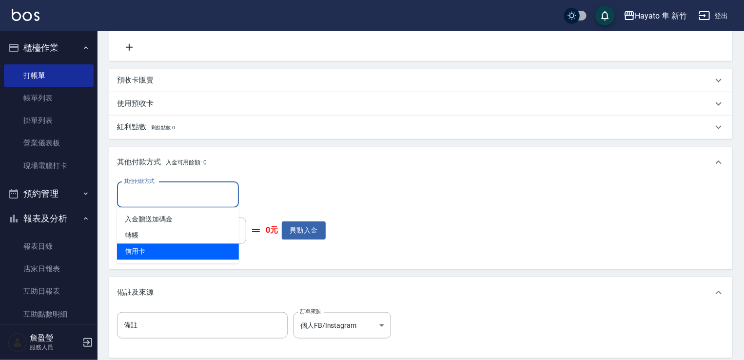
click at [175, 249] on span "信用卡" at bounding box center [178, 252] width 122 height 16
type input "信用卡"
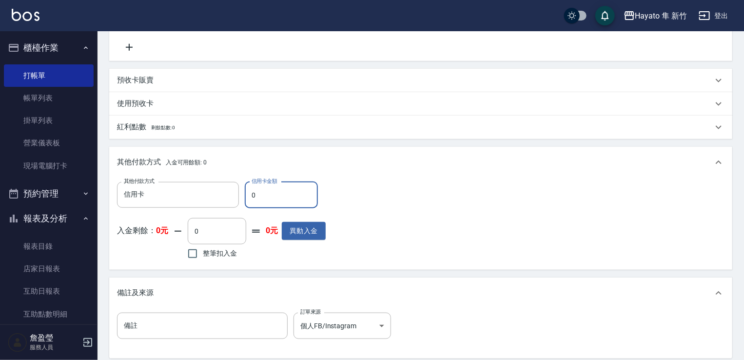
click at [274, 199] on input "0" at bounding box center [281, 195] width 73 height 26
type input "3980"
click at [383, 207] on div "其他付款方式 信用卡 其他付款方式 信用卡金額 3980 信用卡金額 入金剩餘： 0元 0 ​ 整筆扣入金 0元 異動入金" at bounding box center [421, 222] width 608 height 80
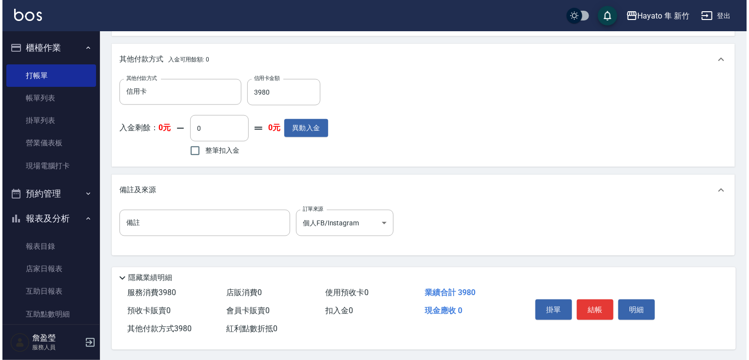
scroll to position [449, 0]
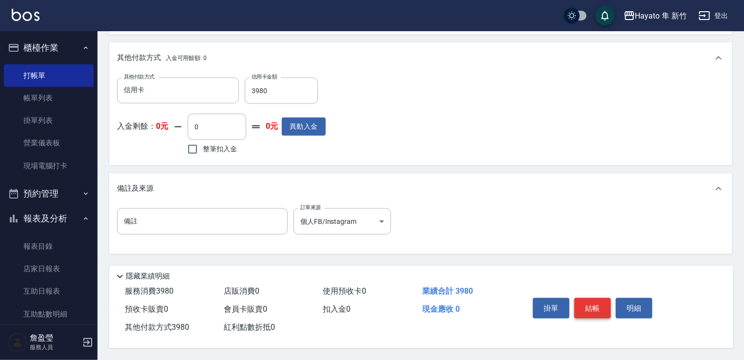
click at [603, 312] on button "結帳" at bounding box center [593, 308] width 37 height 20
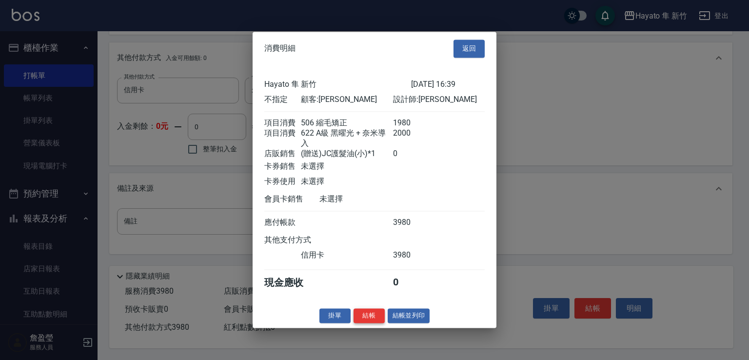
click at [361, 318] on button "結帳" at bounding box center [369, 315] width 31 height 15
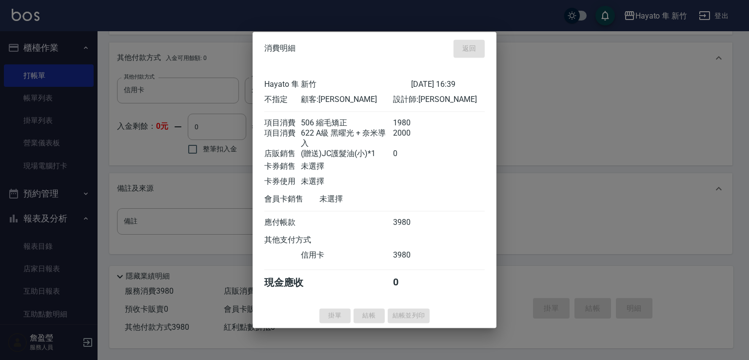
type input "[DATE] 16:41"
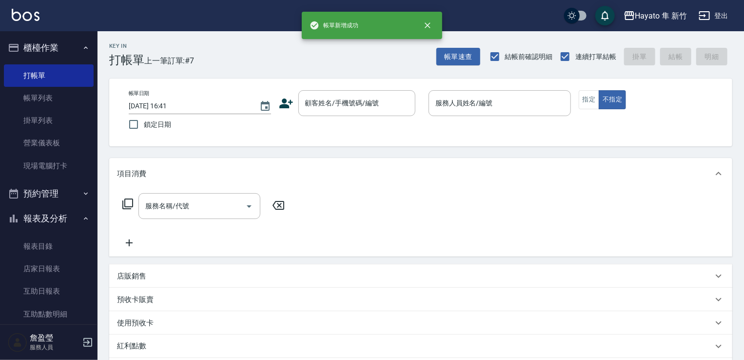
scroll to position [0, 0]
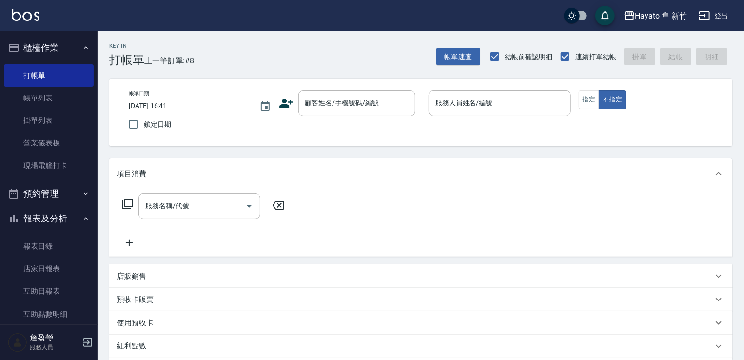
click at [284, 97] on icon at bounding box center [286, 103] width 15 height 15
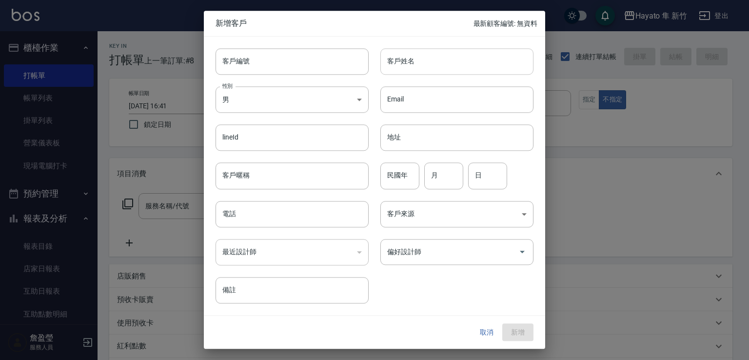
click at [437, 64] on input "客戶姓名" at bounding box center [456, 61] width 153 height 26
type input "伧"
click at [414, 70] on input "[PERSON_NAME]" at bounding box center [456, 61] width 153 height 26
click at [416, 66] on input "[PERSON_NAME]" at bounding box center [456, 61] width 153 height 26
drag, startPoint x: 387, startPoint y: 58, endPoint x: 478, endPoint y: 69, distance: 91.8
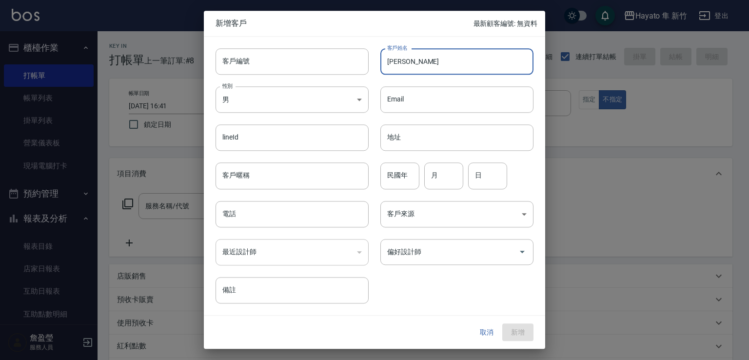
click at [478, 69] on input "[PERSON_NAME]" at bounding box center [456, 61] width 153 height 26
type input "[PERSON_NAME]"
click at [338, 105] on body "Hayato 隼 新竹 登出 櫃檯作業 打帳單 帳單列表 掛單列表 營業儀表板 現場電腦打卡 預約管理 預約管理 報表及分析 報表目錄 店家日報表 互助日報表…" at bounding box center [374, 255] width 749 height 511
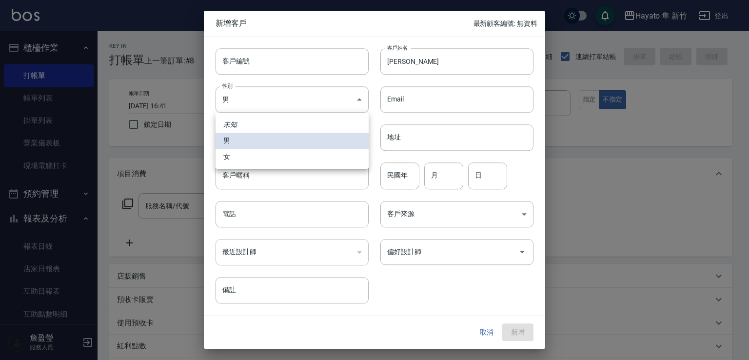
click at [329, 154] on li "女" at bounding box center [292, 157] width 153 height 16
type input "[DEMOGRAPHIC_DATA]"
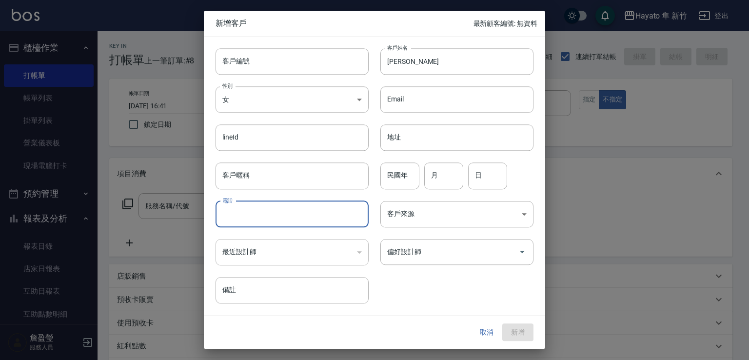
click at [297, 214] on input "電話" at bounding box center [292, 214] width 153 height 26
type input "0972162412"
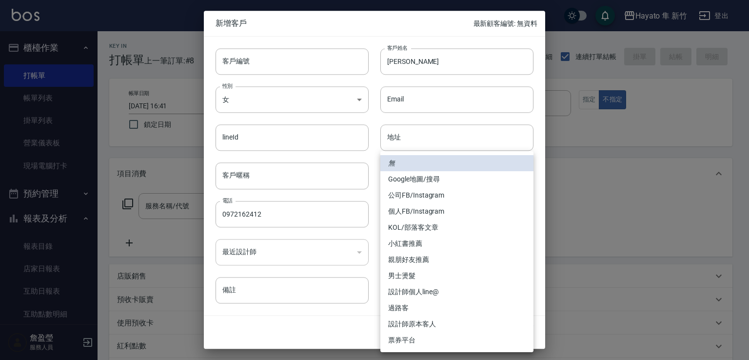
click at [449, 201] on body "Hayato 隼 新竹 登出 櫃檯作業 打帳單 帳單列表 掛單列表 營業儀表板 現場電腦打卡 預約管理 預約管理 報表及分析 報表目錄 店家日報表 互助日報表…" at bounding box center [374, 255] width 749 height 511
click at [413, 209] on li "個人FB/Instagram" at bounding box center [456, 211] width 153 height 16
type input "個人FB/Instagram"
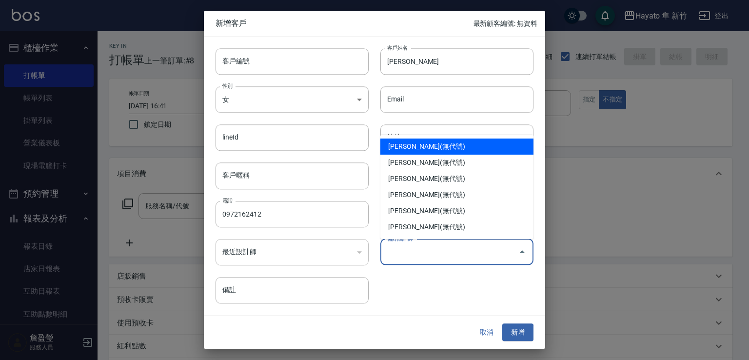
click at [407, 257] on input "偏好設計師" at bounding box center [450, 251] width 130 height 17
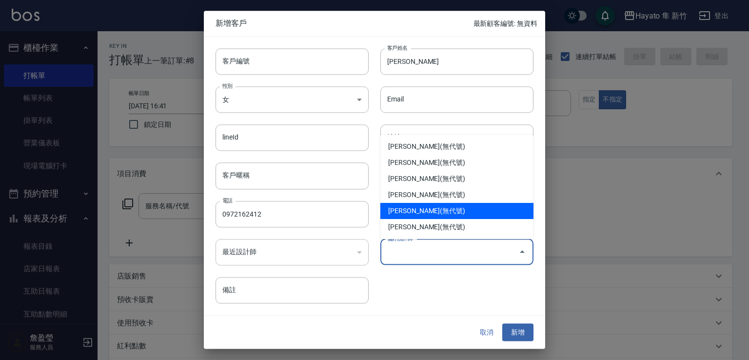
click at [402, 211] on li "[PERSON_NAME](無代號)" at bounding box center [456, 211] width 153 height 16
type input "[PERSON_NAME]"
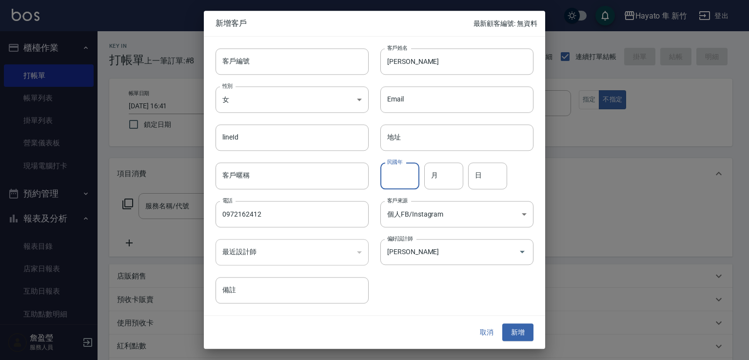
click at [407, 176] on input "民國年" at bounding box center [399, 176] width 39 height 26
type input "64"
click at [441, 175] on input "月" at bounding box center [443, 176] width 39 height 26
type input "9"
click at [497, 180] on input "日" at bounding box center [487, 176] width 39 height 26
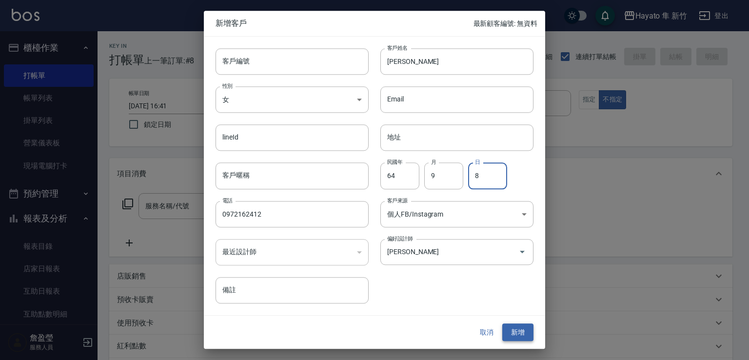
type input "8"
click at [524, 335] on button "新增" at bounding box center [517, 332] width 31 height 18
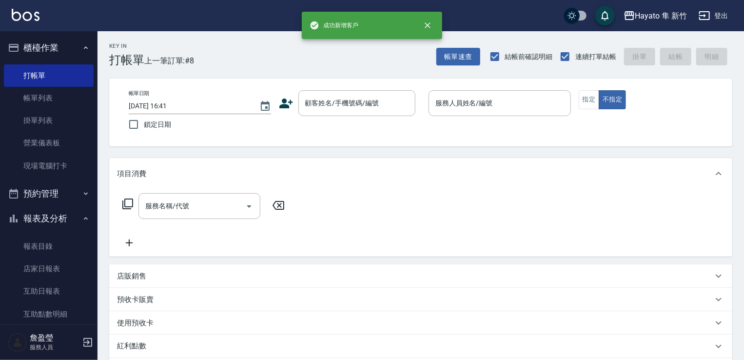
click at [333, 88] on div "帳單日期 [DATE] 16:41 鎖定日期 顧客姓名/手機號碼/編號 顧客姓名/手機號碼/編號 服務人員姓名/編號 服務人員姓名/編號 指定 不指定" at bounding box center [420, 113] width 623 height 68
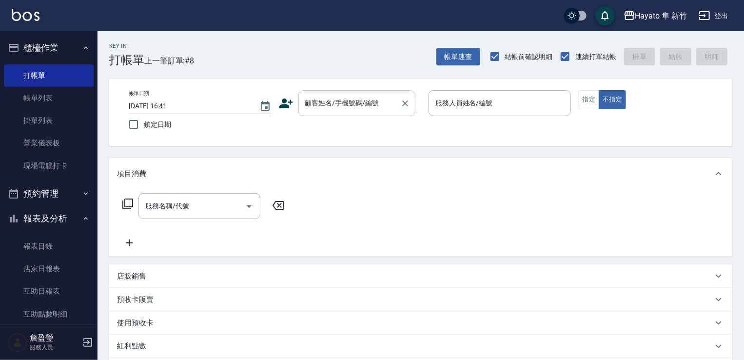
click at [323, 102] on input "顧客姓名/手機號碼/編號" at bounding box center [350, 103] width 94 height 17
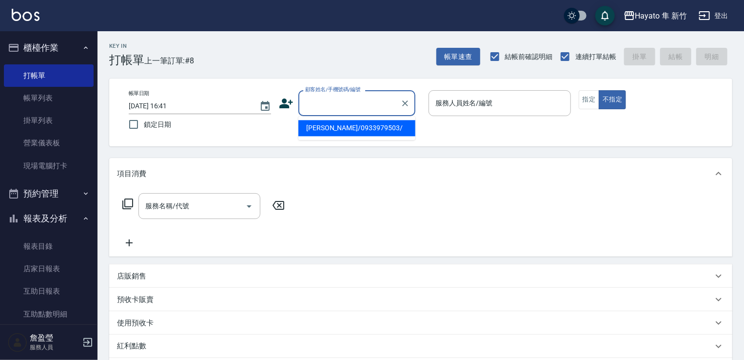
paste input "[PERSON_NAME]"
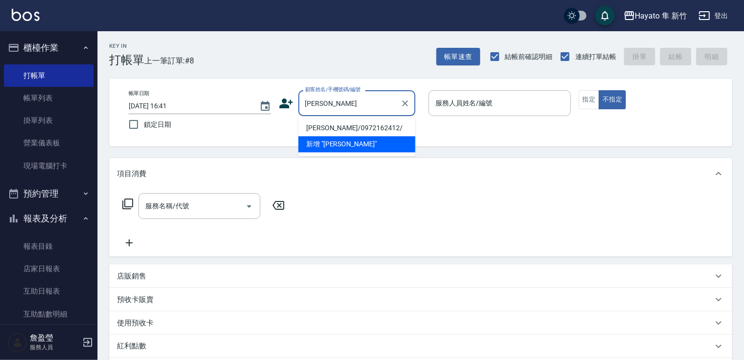
click at [338, 130] on li "[PERSON_NAME]/0972162412/" at bounding box center [356, 128] width 117 height 16
type input "[PERSON_NAME]/0972162412/"
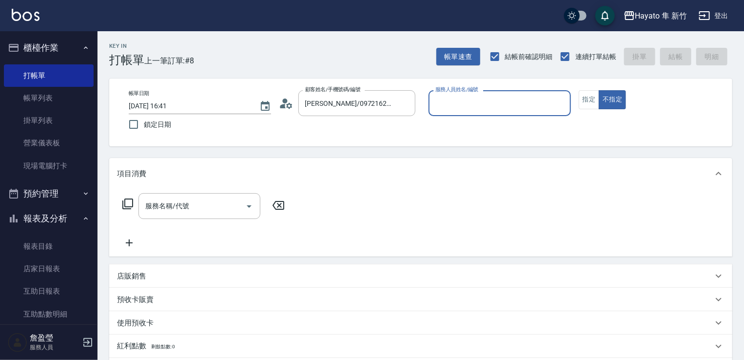
type input "[PERSON_NAME](無代號)"
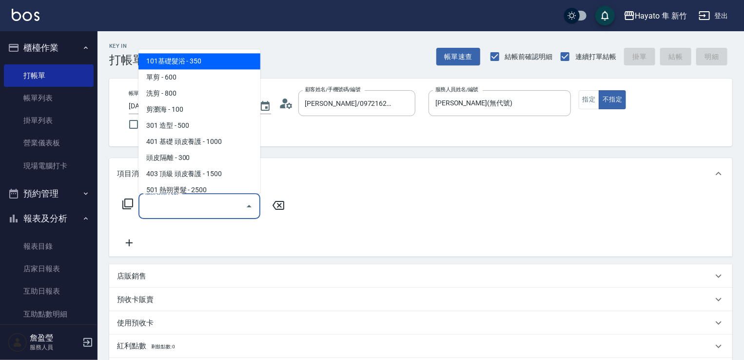
drag, startPoint x: 228, startPoint y: 210, endPoint x: 191, endPoint y: 148, distance: 71.9
click at [228, 209] on input "服務名稱/代號" at bounding box center [192, 206] width 99 height 17
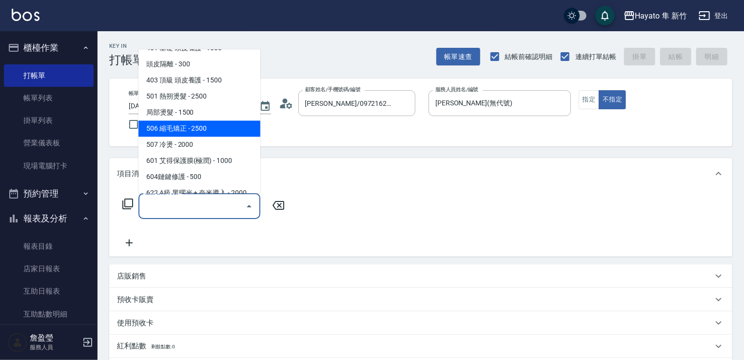
scroll to position [98, 0]
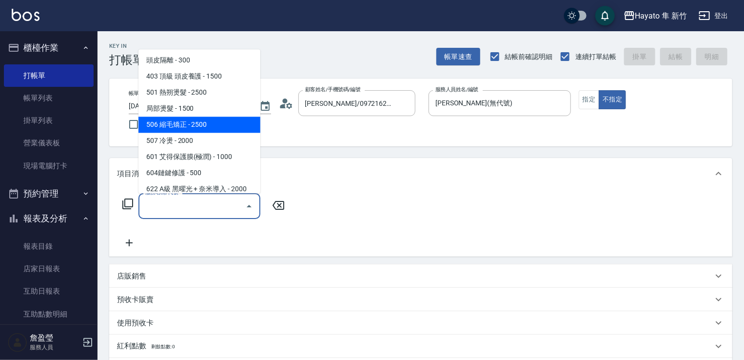
click at [182, 118] on span "506 縮毛矯正 - 2500" at bounding box center [200, 125] width 122 height 16
type input "506 縮毛矯正 (506)"
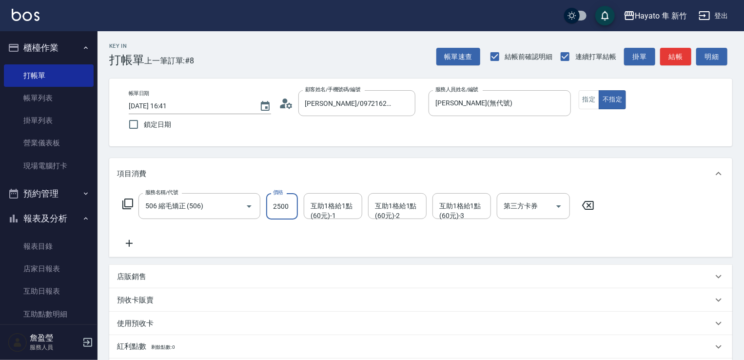
click at [289, 196] on input "2500" at bounding box center [282, 206] width 32 height 26
type input "2480"
drag, startPoint x: 222, startPoint y: 235, endPoint x: 147, endPoint y: 242, distance: 75.0
click at [218, 237] on div "服務名稱/代號 506 縮毛矯正 (506) 服務名稱/代號 價格 2480 價格 互助1格給1點(60元)-1 互助1格給1點(60元)-1 互助1格給1點…" at bounding box center [358, 221] width 483 height 56
click at [131, 240] on icon at bounding box center [129, 244] width 24 height 12
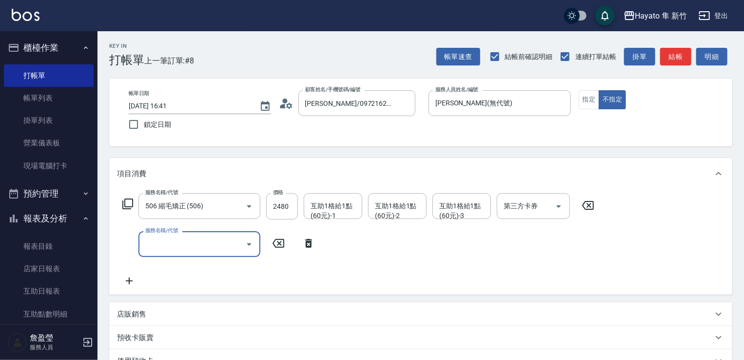
click at [193, 234] on div "服務名稱/代號" at bounding box center [200, 244] width 122 height 26
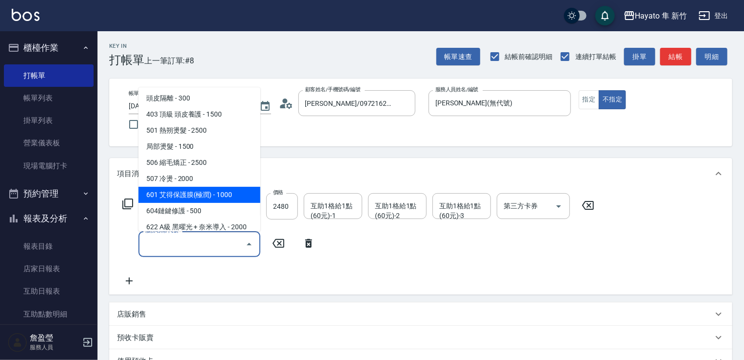
click at [170, 199] on span "601 艾得保護膜(極潤) - 1000" at bounding box center [200, 195] width 122 height 16
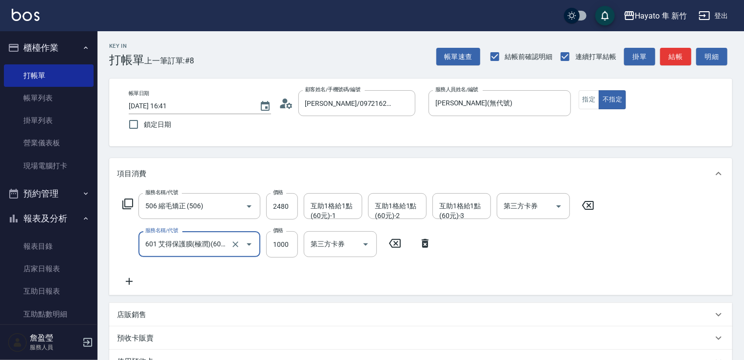
type input "601 艾得保護膜(極潤)(601)"
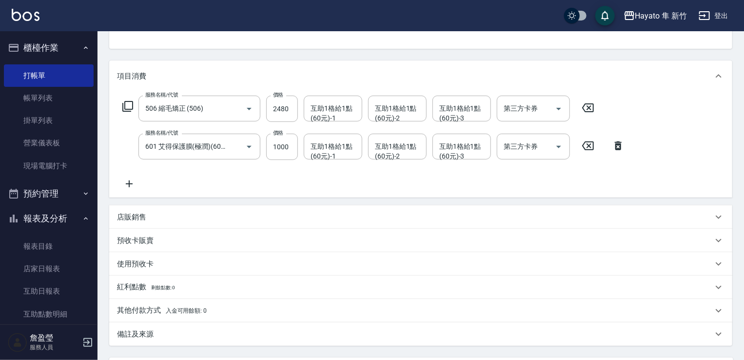
drag, startPoint x: 123, startPoint y: 215, endPoint x: 195, endPoint y: 215, distance: 71.7
click at [124, 214] on p "店販銷售" at bounding box center [131, 217] width 29 height 10
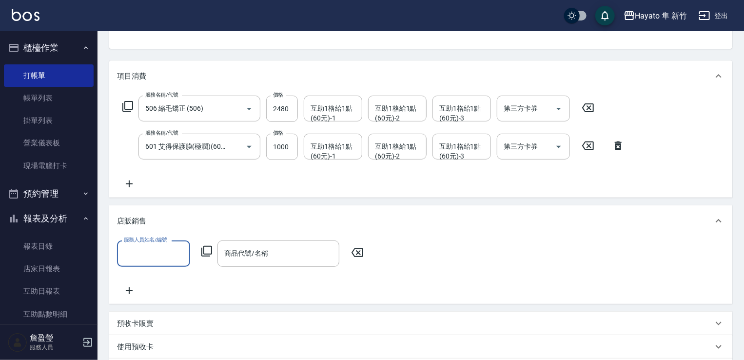
scroll to position [17, 0]
click at [195, 215] on div "店販銷售" at bounding box center [420, 220] width 623 height 31
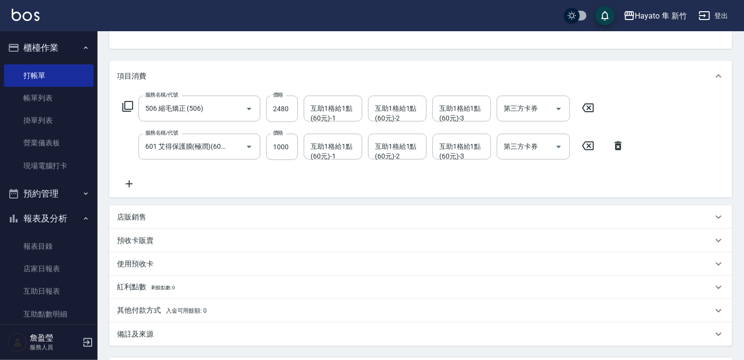
scroll to position [0, 0]
click at [174, 258] on div "項目消費 服務名稱/代號 506 縮毛矯正 (506) 服務名稱/代號 價格 2480 價格 互助1格給1點(60元)-1 互助1格給1點(60元)-1 互助…" at bounding box center [420, 202] width 623 height 285
click at [160, 225] on div "店販銷售" at bounding box center [420, 216] width 623 height 23
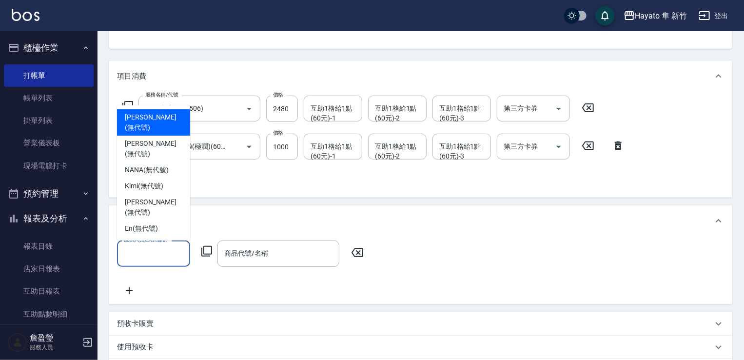
click at [146, 254] on input "服務人員姓名/編號" at bounding box center [153, 253] width 64 height 17
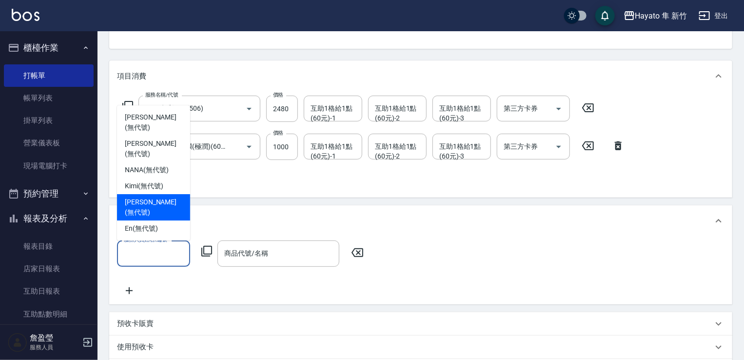
click at [152, 210] on span "[PERSON_NAME] (無代號)" at bounding box center [154, 207] width 58 height 20
type input "[PERSON_NAME](無代號)"
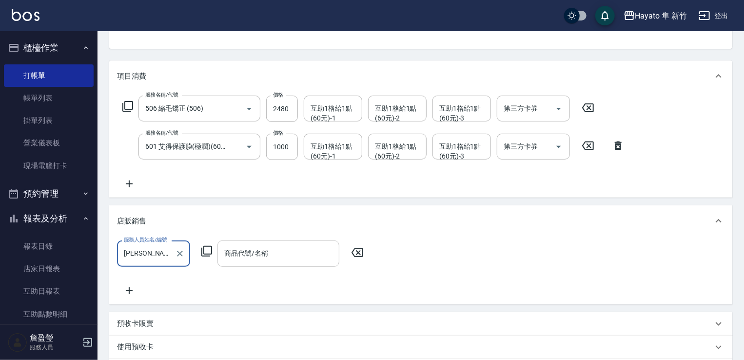
click at [275, 244] on div "商品代號/名稱" at bounding box center [279, 253] width 122 height 26
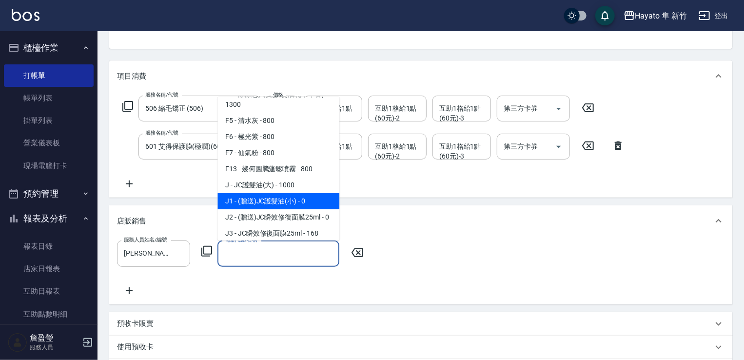
scroll to position [98, 0]
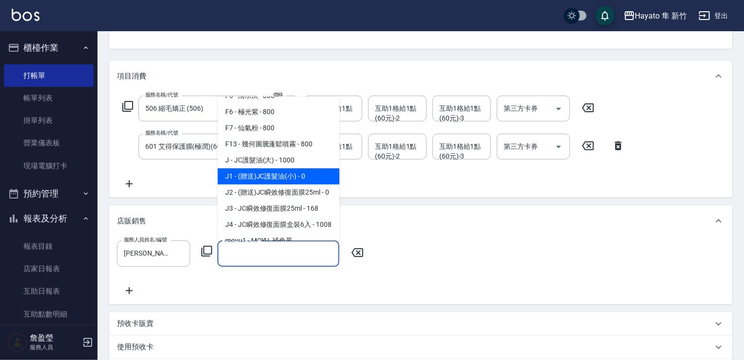
click at [257, 179] on span "J1 - (贈送)JC護髮油(小) - 0" at bounding box center [279, 176] width 122 height 16
type input "(贈送)JC護髮油(小)"
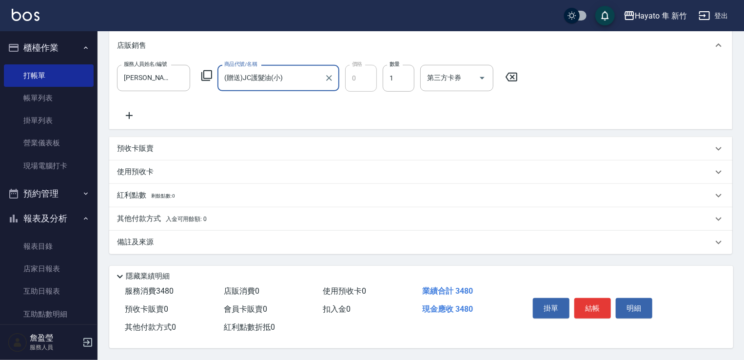
scroll to position [276, 0]
click at [177, 240] on div "備註及來源" at bounding box center [415, 242] width 596 height 10
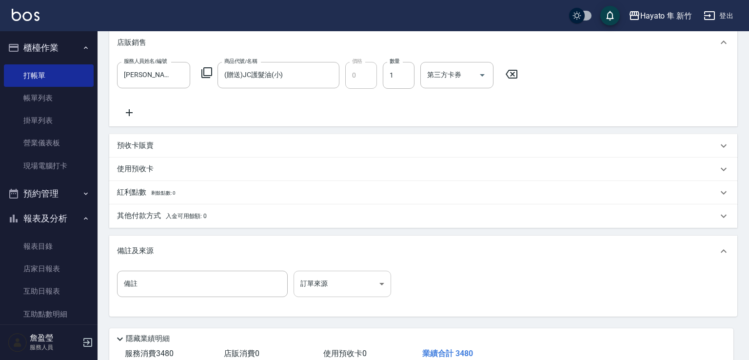
click at [321, 288] on body "Hayato 隼 新竹 登出 櫃檯作業 打帳單 帳單列表 掛單列表 營業儀表板 現場電腦打卡 預約管理 預約管理 報表及分析 報表目錄 店家日報表 互助日報表…" at bounding box center [374, 73] width 749 height 698
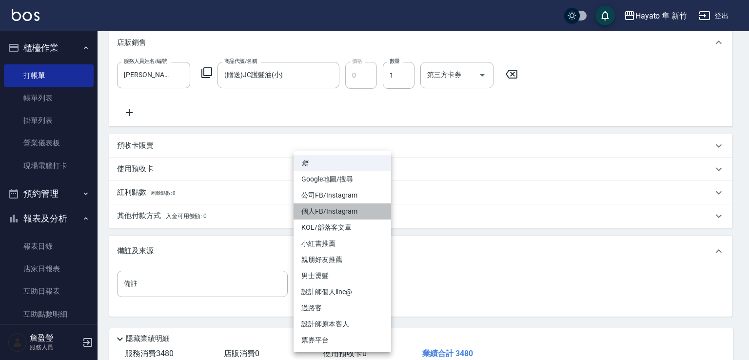
click at [326, 210] on li "個人FB/Instagram" at bounding box center [343, 211] width 98 height 16
type input "個人FB/Instagram"
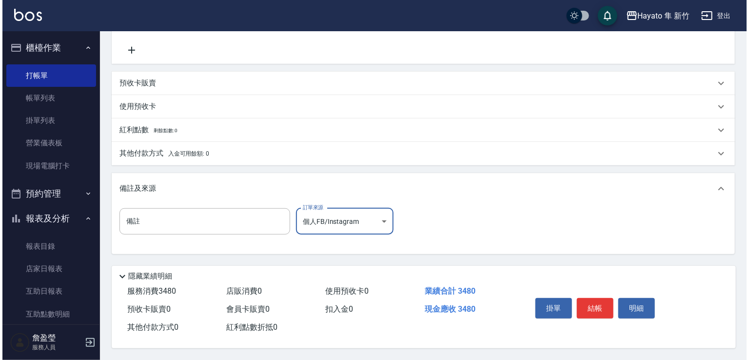
scroll to position [341, 0]
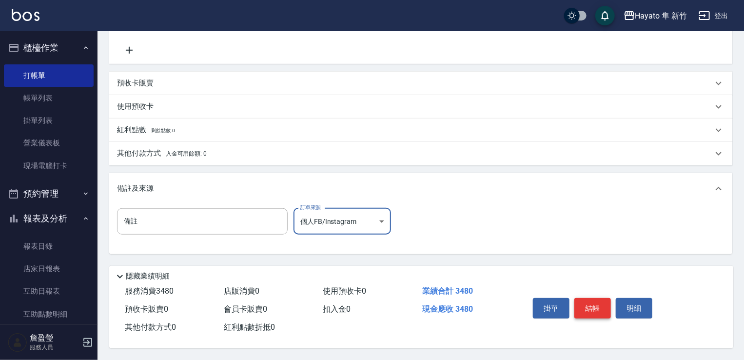
click at [589, 307] on button "結帳" at bounding box center [593, 308] width 37 height 20
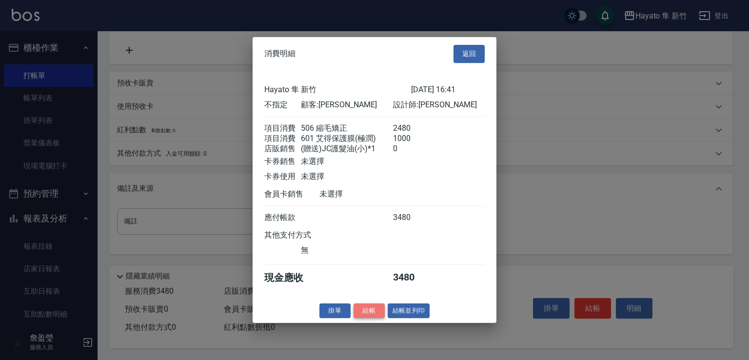
click at [370, 318] on button "結帳" at bounding box center [369, 310] width 31 height 15
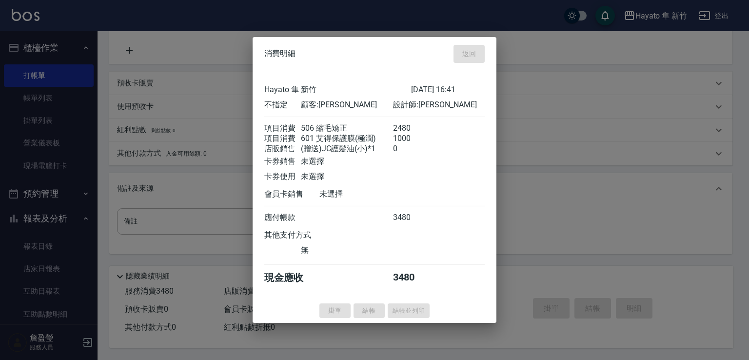
type input "[DATE] 16:43"
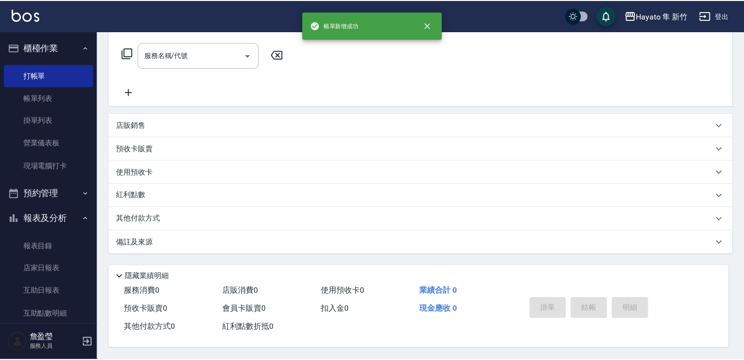
scroll to position [0, 0]
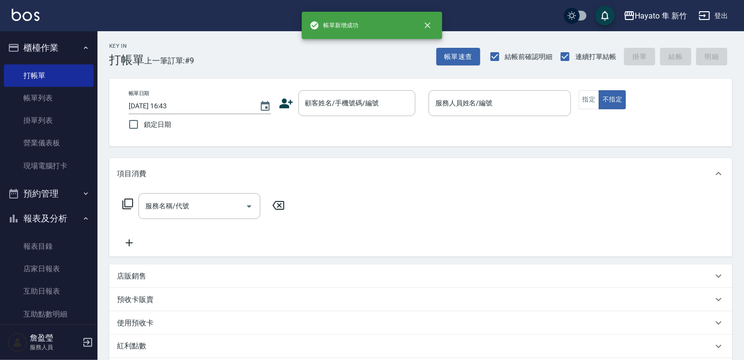
click at [90, 104] on nav "櫃檯作業 打帳單 帳單列表 掛單列表 營業儀表板 現場電腦打卡 預約管理 預約管理 報表及分析 報表目錄 店家日報表 互助日報表 互助點數明細 設計師日報表 …" at bounding box center [49, 177] width 98 height 293
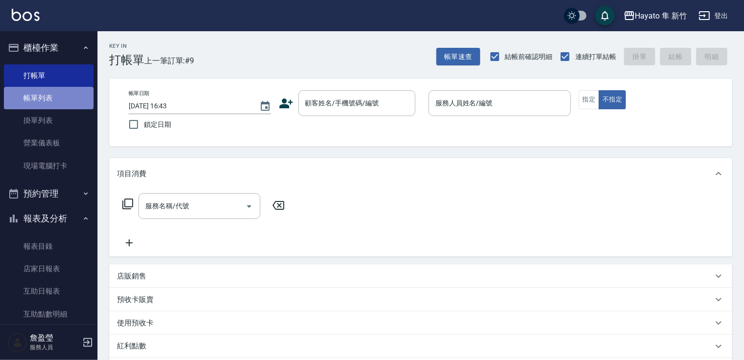
click at [49, 97] on link "帳單列表" at bounding box center [49, 98] width 90 height 22
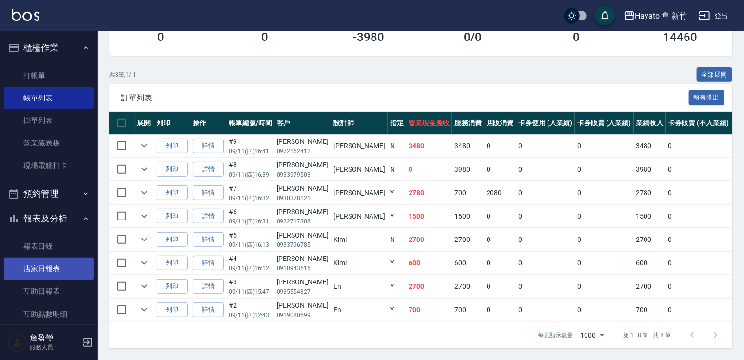
scroll to position [49, 0]
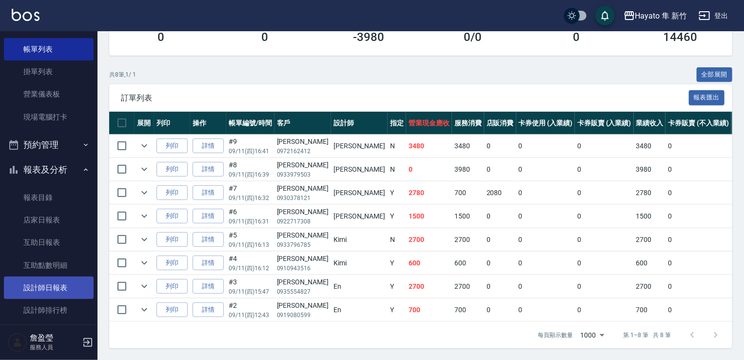
click at [56, 294] on link "設計師日報表" at bounding box center [49, 288] width 90 height 22
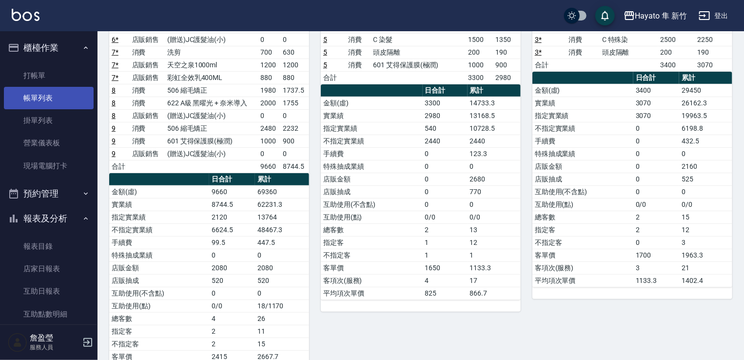
click at [52, 100] on link "帳單列表" at bounding box center [49, 98] width 90 height 22
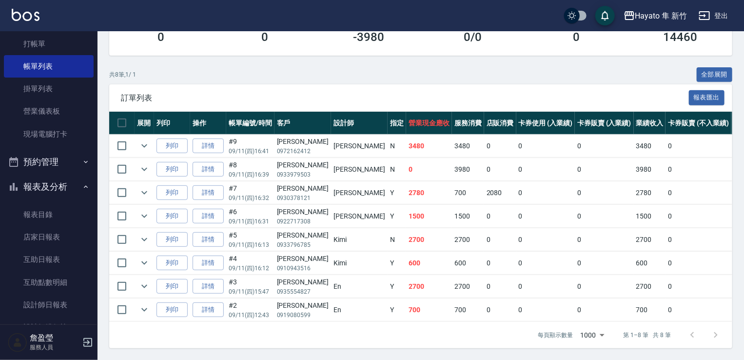
scroll to position [227, 0]
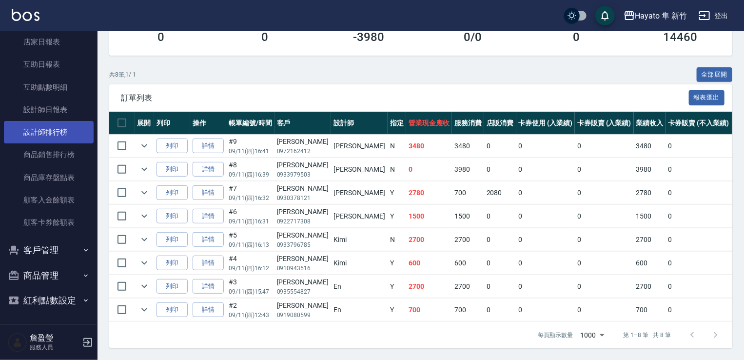
click at [59, 139] on link "設計師排行榜" at bounding box center [49, 132] width 90 height 22
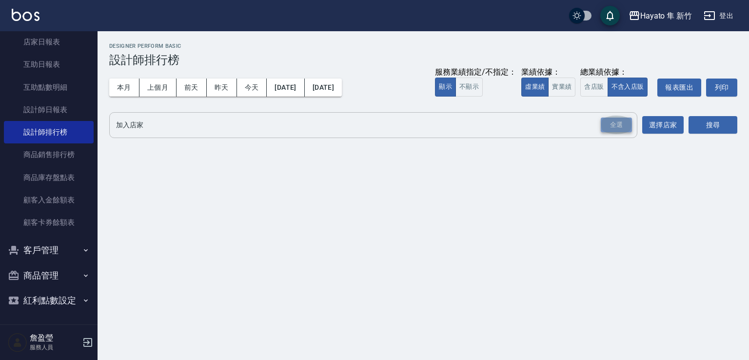
click at [607, 129] on div "全選" at bounding box center [616, 125] width 31 height 15
click at [715, 128] on button "搜尋" at bounding box center [713, 126] width 49 height 18
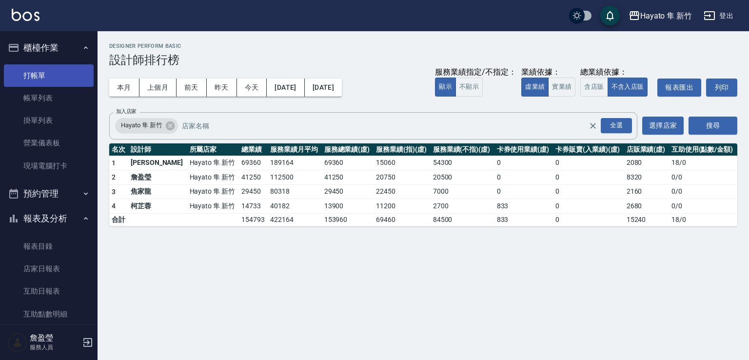
click at [57, 76] on link "打帳單" at bounding box center [49, 75] width 90 height 22
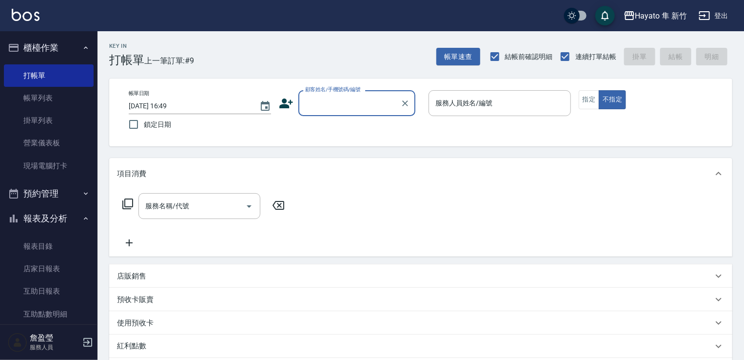
click at [287, 100] on icon at bounding box center [286, 103] width 15 height 15
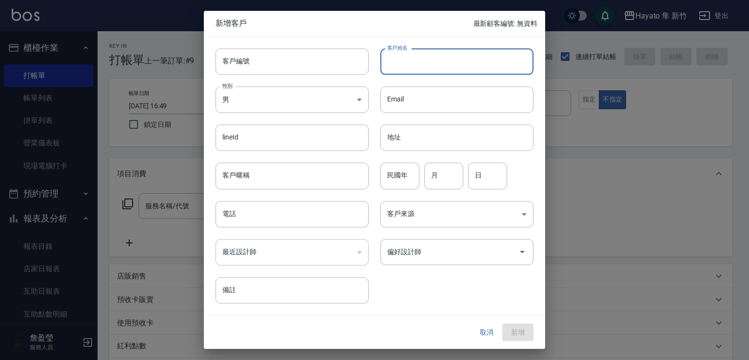
click at [439, 68] on input "客戶姓名" at bounding box center [456, 61] width 153 height 26
type input "[PERSON_NAME]"
click at [273, 107] on body "Hayato 隼 新竹 登出 櫃檯作業 打帳單 帳單列表 掛單列表 營業儀表板 現場電腦打卡 預約管理 預約管理 報表及分析 報表目錄 店家日報表 互助日報表…" at bounding box center [374, 255] width 749 height 511
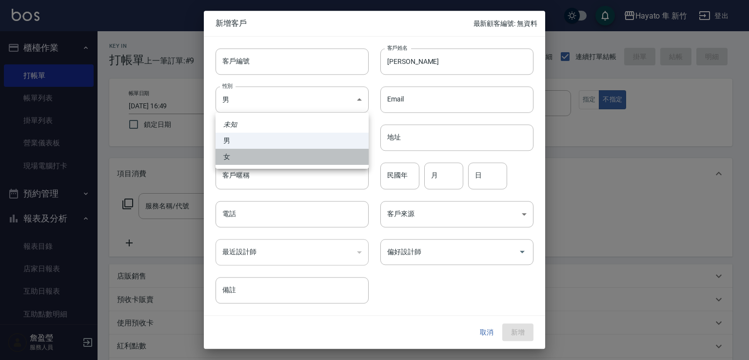
click at [238, 157] on li "女" at bounding box center [292, 157] width 153 height 16
type input "[DEMOGRAPHIC_DATA]"
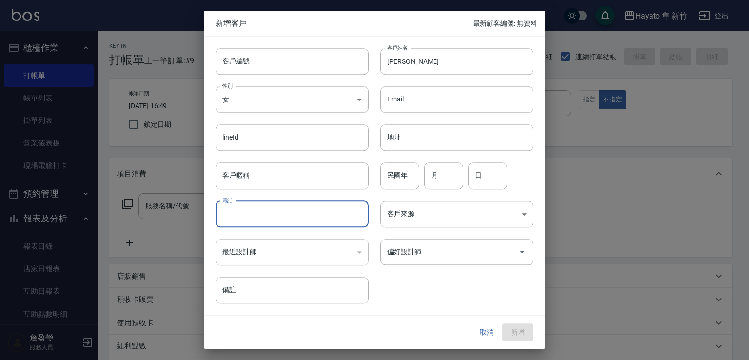
click at [252, 221] on input "電話" at bounding box center [292, 214] width 153 height 26
type input "0963042136"
click at [434, 211] on body "Hayato 隼 新竹 登出 櫃檯作業 打帳單 帳單列表 掛單列表 營業儀表板 現場電腦打卡 預約管理 預約管理 報表及分析 報表目錄 店家日報表 互助日報表…" at bounding box center [374, 255] width 749 height 511
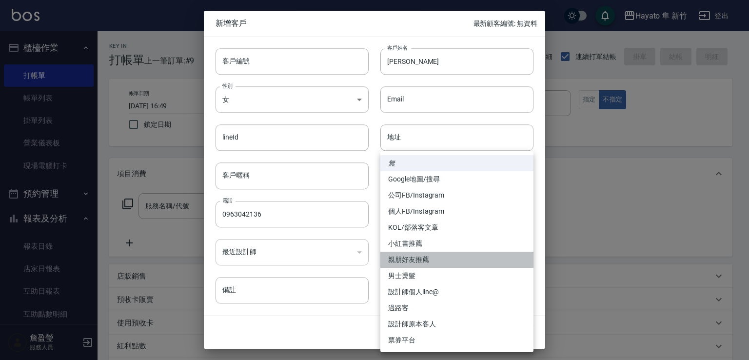
click at [424, 253] on li "親朋好友推薦" at bounding box center [456, 260] width 153 height 16
type input "親朋好友推薦"
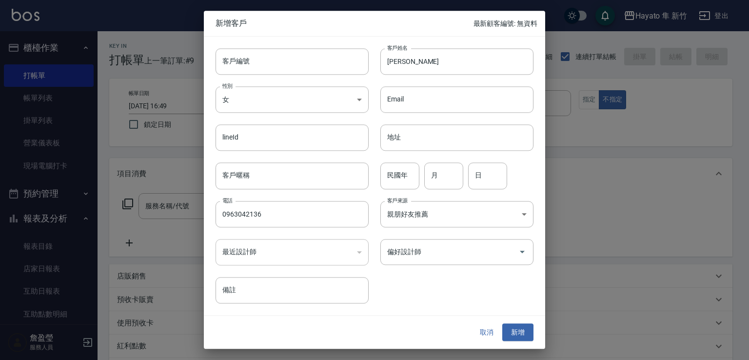
click at [424, 253] on input "偏好設計師" at bounding box center [450, 251] width 130 height 17
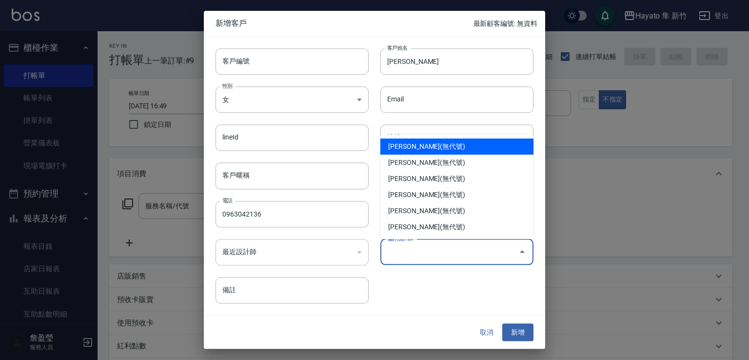
click at [426, 146] on li "[PERSON_NAME](無代號)" at bounding box center [456, 147] width 153 height 16
type input "詹盈瑩"
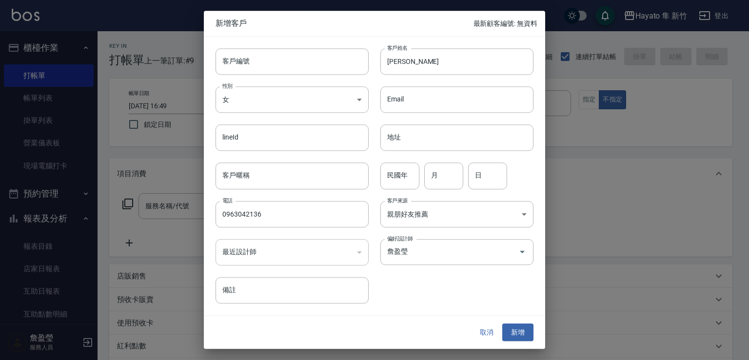
click at [468, 309] on div "客戶編號 客戶編號 客戶姓名 [PERSON_NAME]姓名 性別 女 [DEMOGRAPHIC_DATA] 性別 Email Email lineId li…" at bounding box center [374, 176] width 341 height 278
click at [515, 333] on button "新增" at bounding box center [517, 332] width 31 height 18
